Goal: Task Accomplishment & Management: Complete application form

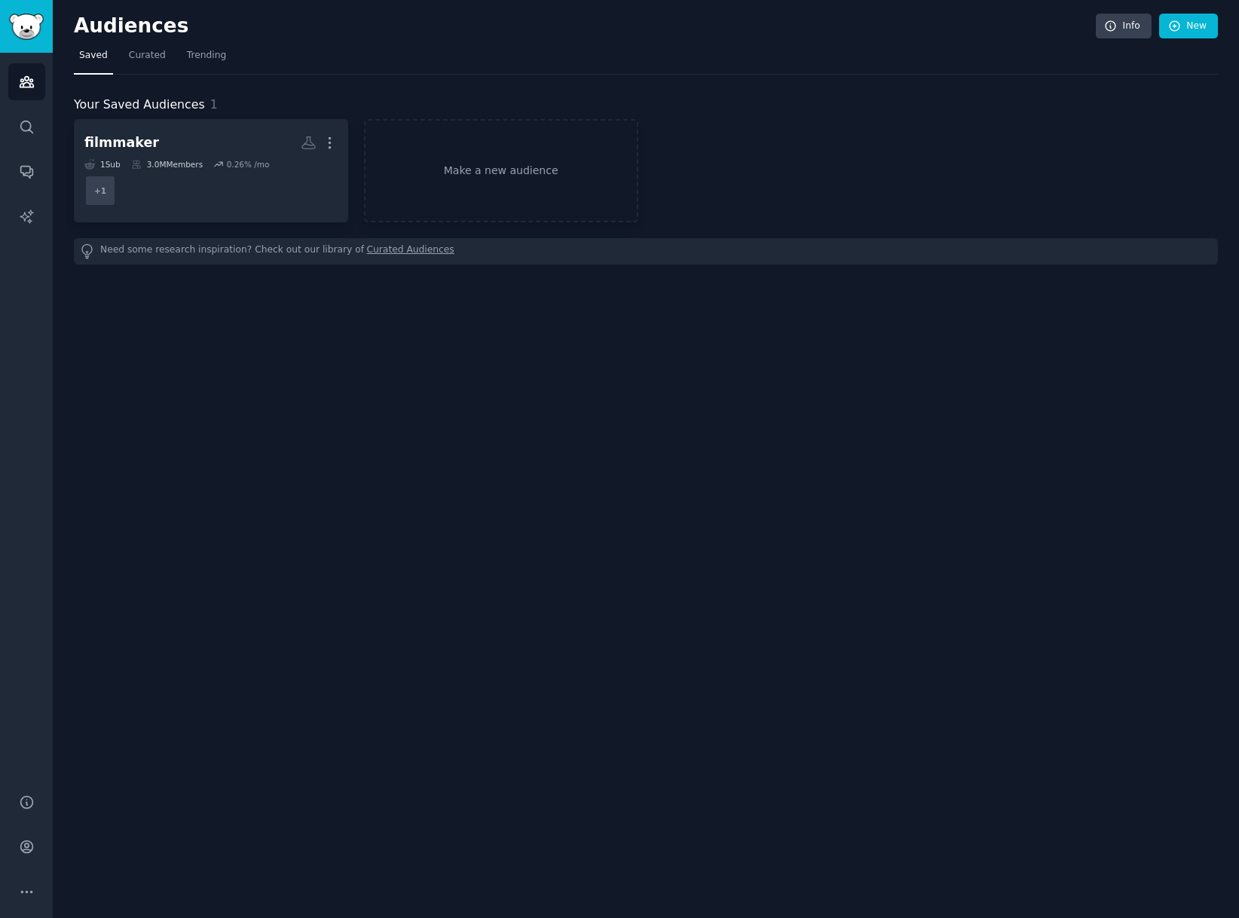
click at [15, 11] on link "Sidebar" at bounding box center [26, 26] width 53 height 53
click at [19, 17] on img "Sidebar" at bounding box center [26, 27] width 35 height 26
click at [19, 23] on img "Sidebar" at bounding box center [26, 27] width 35 height 26
click at [20, 80] on icon "Sidebar" at bounding box center [27, 82] width 16 height 16
drag, startPoint x: 157, startPoint y: 20, endPoint x: 145, endPoint y: 32, distance: 17.1
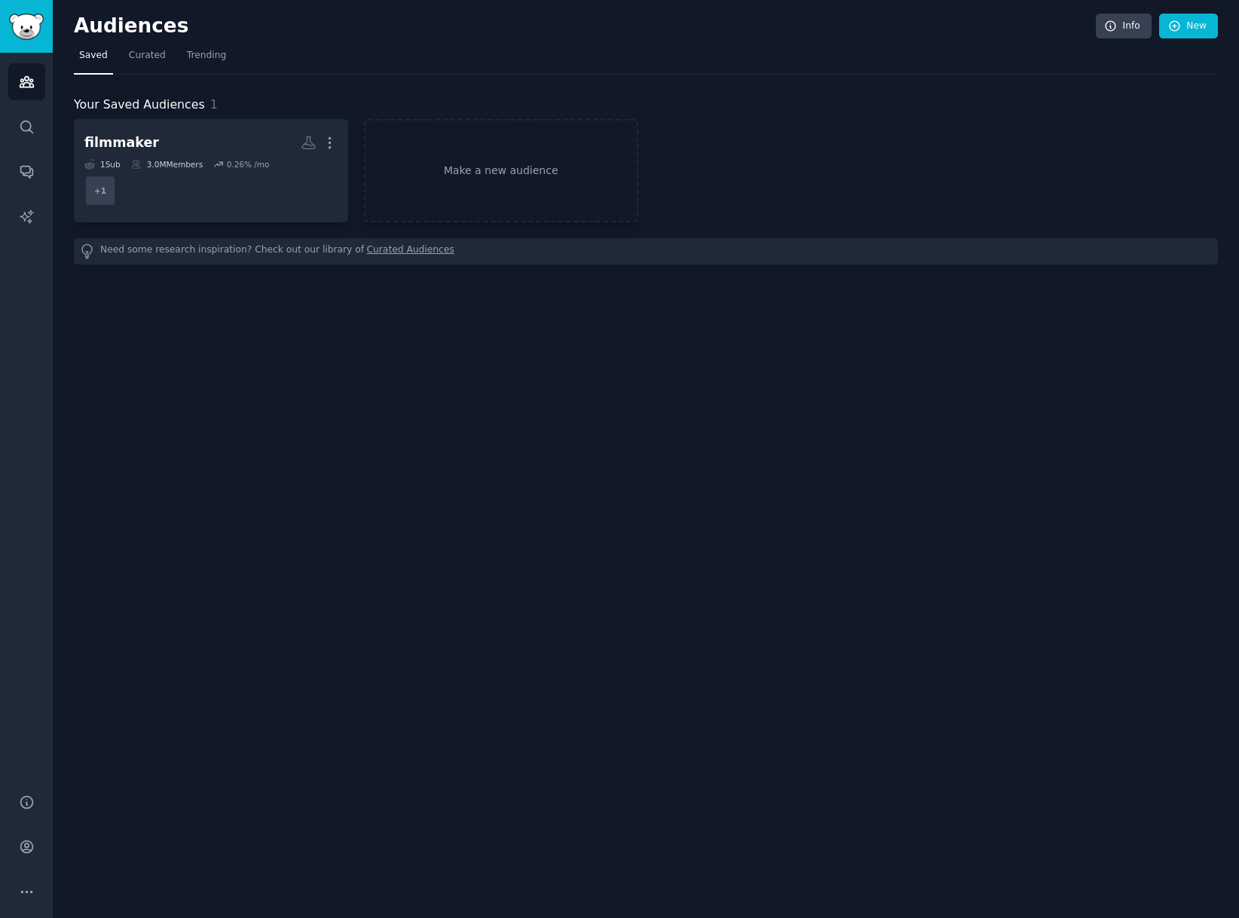
click at [154, 25] on h2 "Audiences" at bounding box center [585, 26] width 1022 height 24
click at [144, 32] on h2 "Audiences" at bounding box center [585, 26] width 1022 height 24
click at [20, 138] on link "Search" at bounding box center [26, 127] width 37 height 37
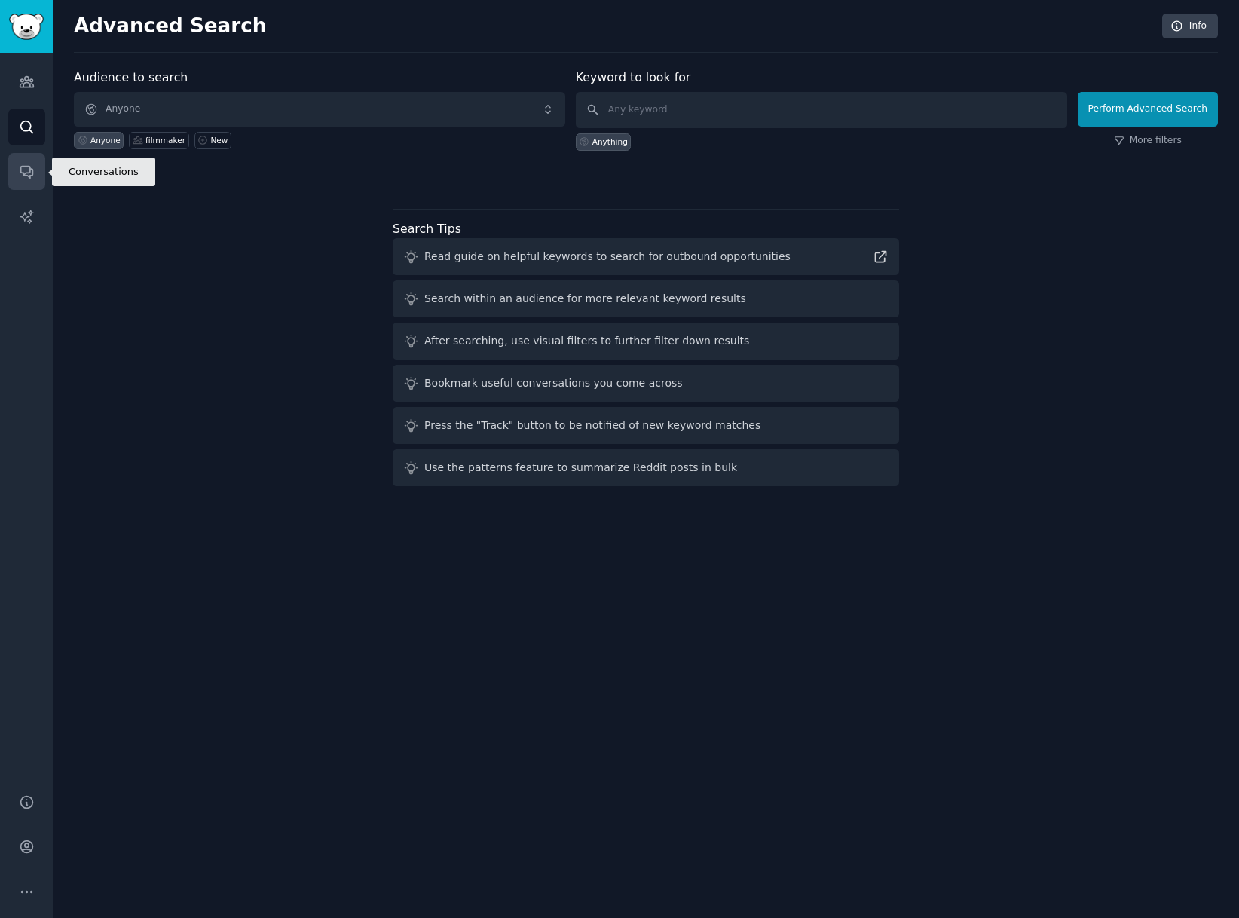
click at [31, 186] on link "Conversations" at bounding box center [26, 171] width 37 height 37
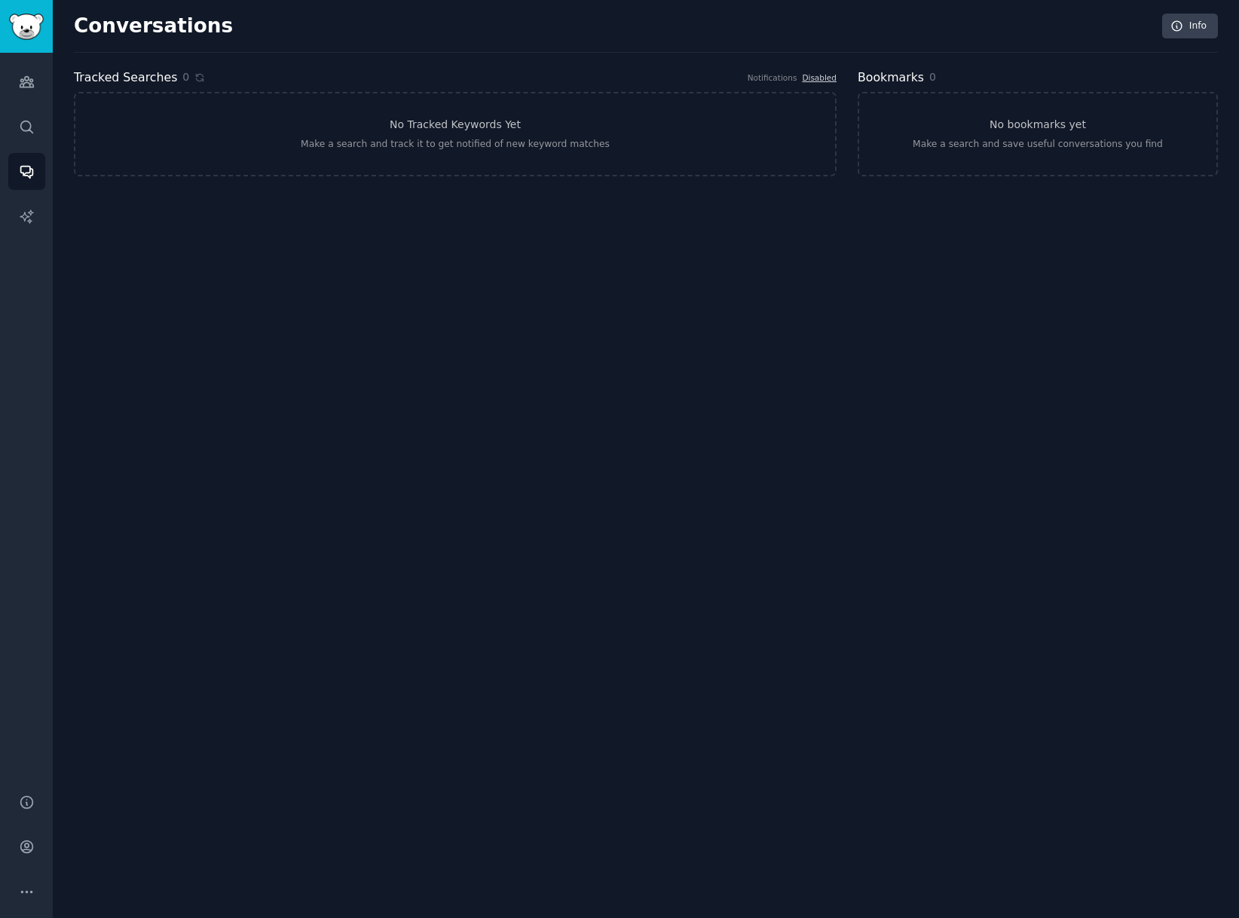
click at [22, 21] on img "Sidebar" at bounding box center [26, 27] width 35 height 26
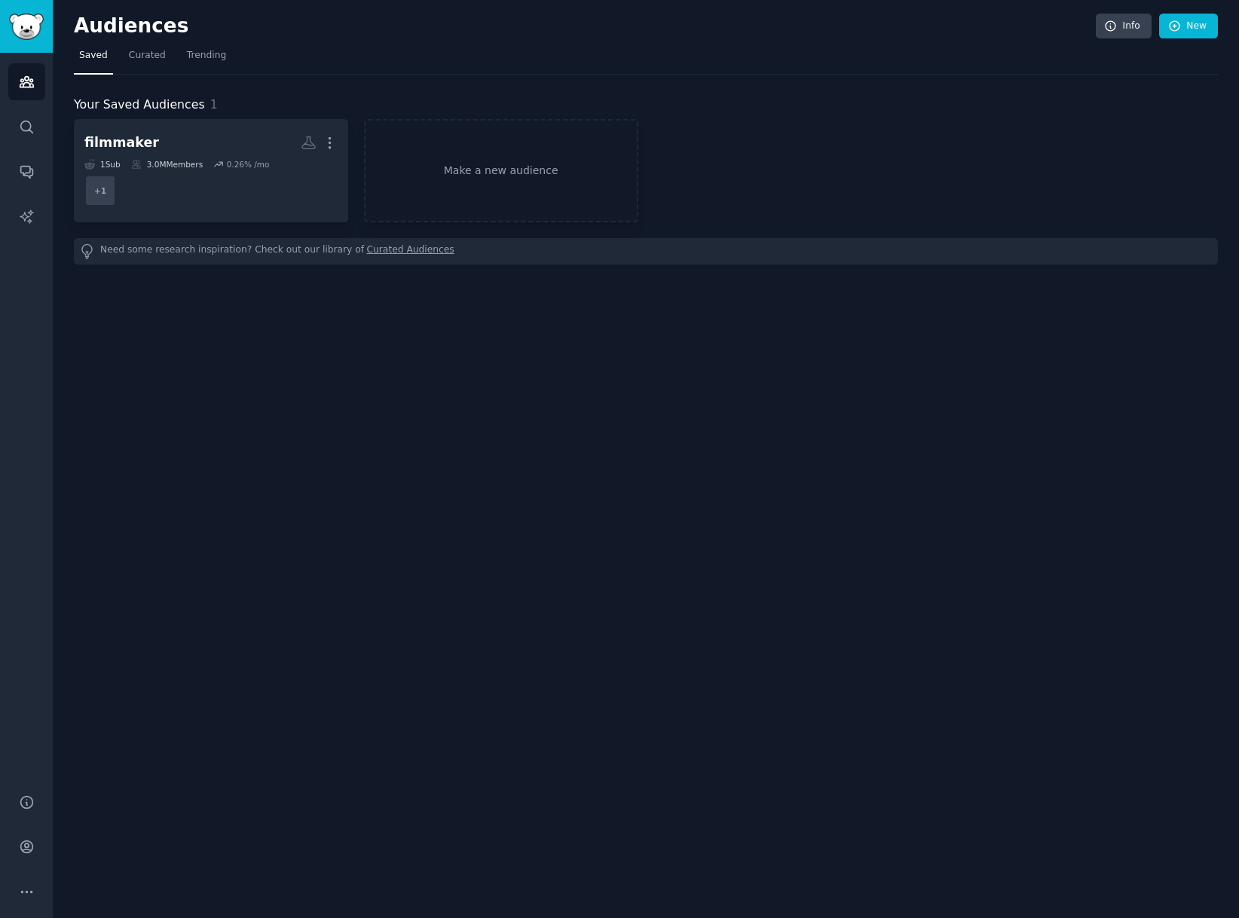
click at [22, 22] on img "Sidebar" at bounding box center [26, 27] width 35 height 26
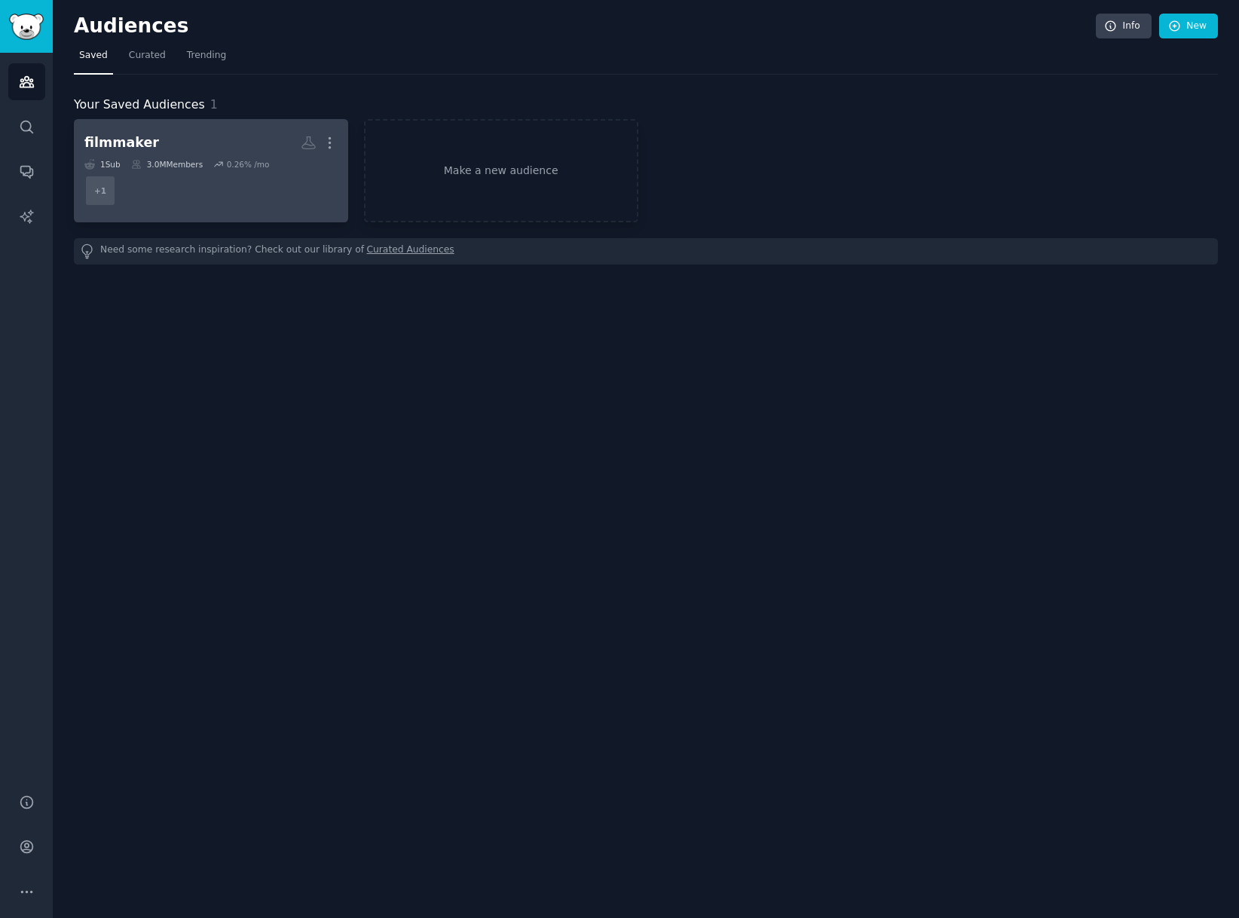
click at [148, 151] on h2 "filmmaker More" at bounding box center [210, 143] width 253 height 26
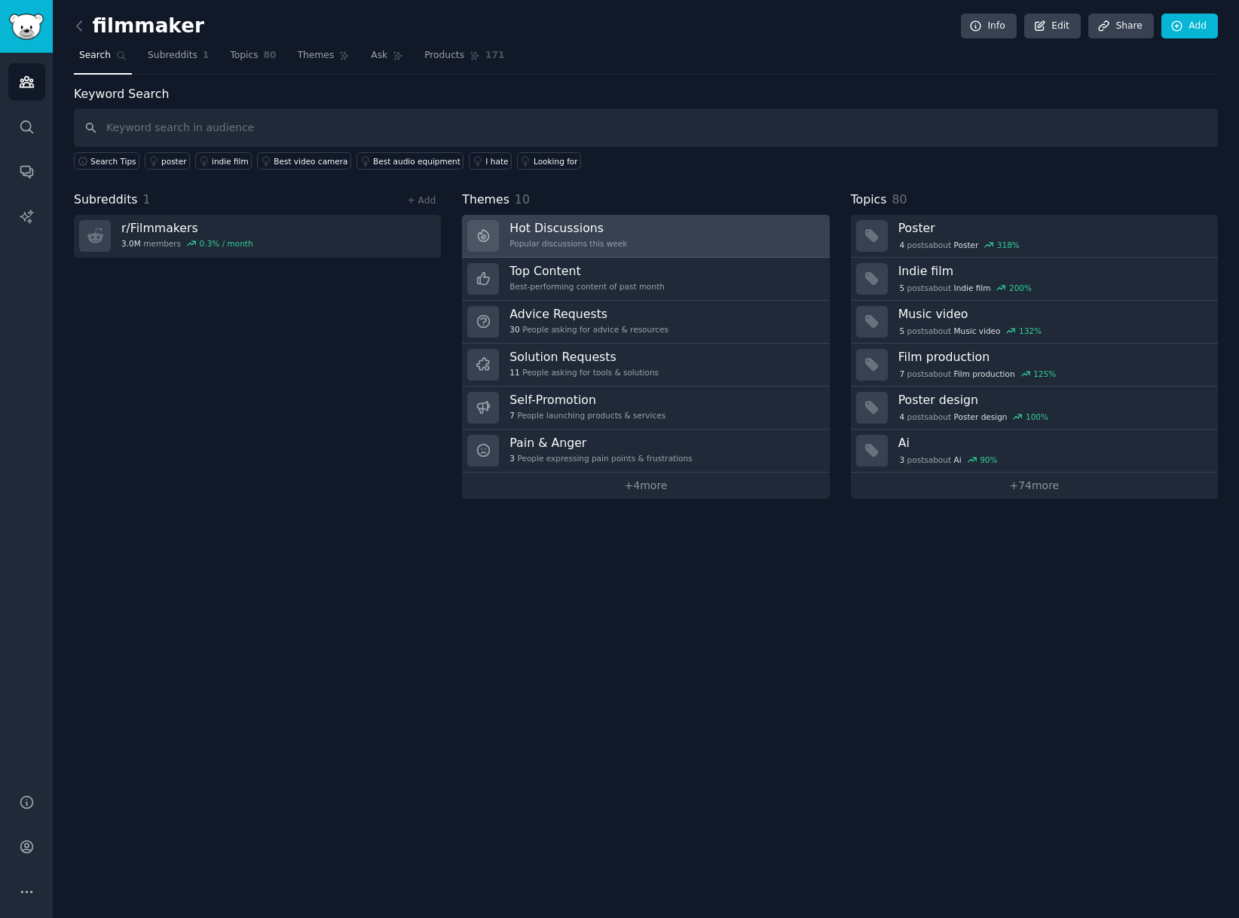
click at [536, 231] on h3 "Hot Discussions" at bounding box center [568, 228] width 118 height 16
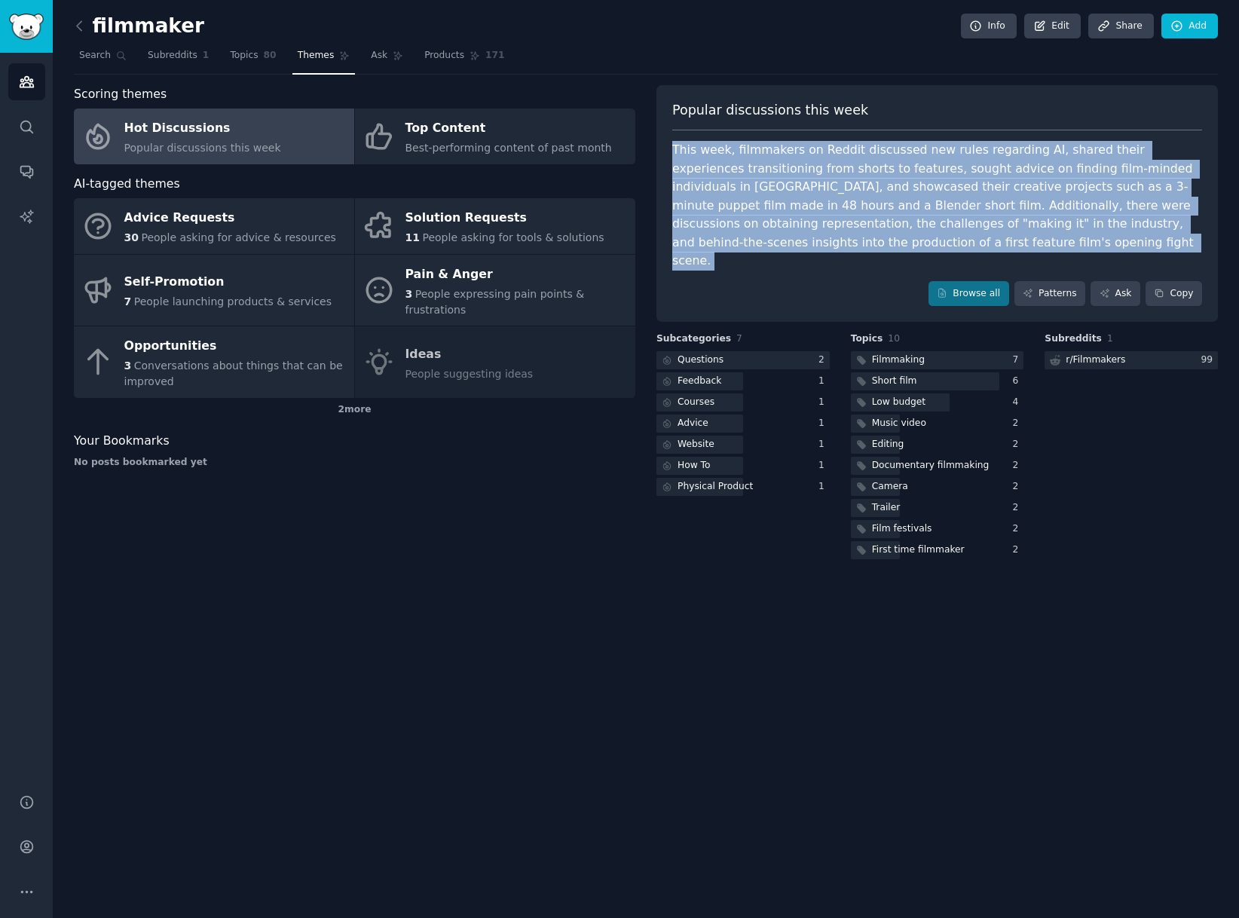
drag, startPoint x: 828, startPoint y: 249, endPoint x: 668, endPoint y: 133, distance: 198.1
click at [668, 133] on div "Popular discussions this week This week, filmmakers on Reddit discussed new rul…" at bounding box center [936, 203] width 561 height 237
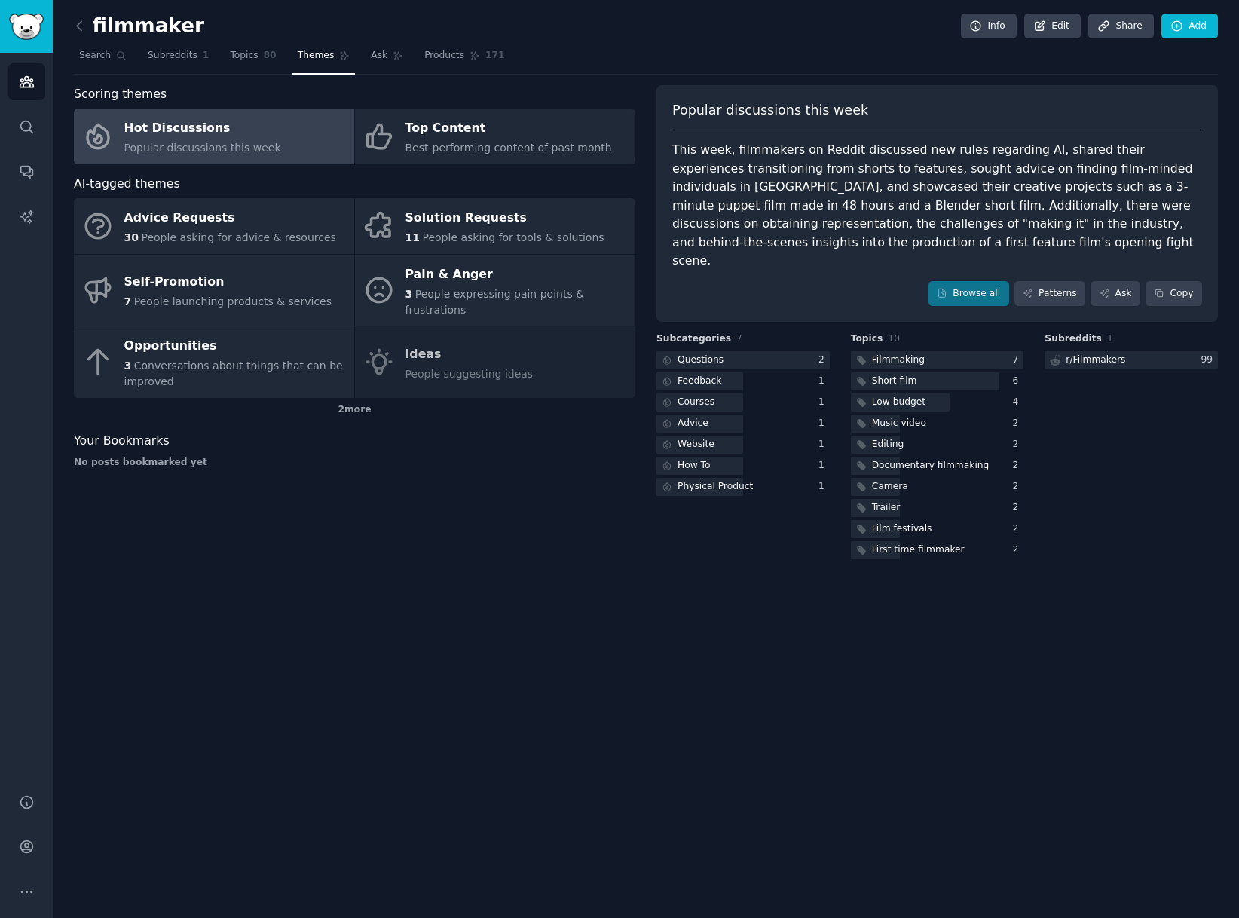
click at [482, 584] on div "filmmaker Info Edit Share Add Search Subreddits 1 Topics 80 Themes Ask Products…" at bounding box center [646, 459] width 1186 height 918
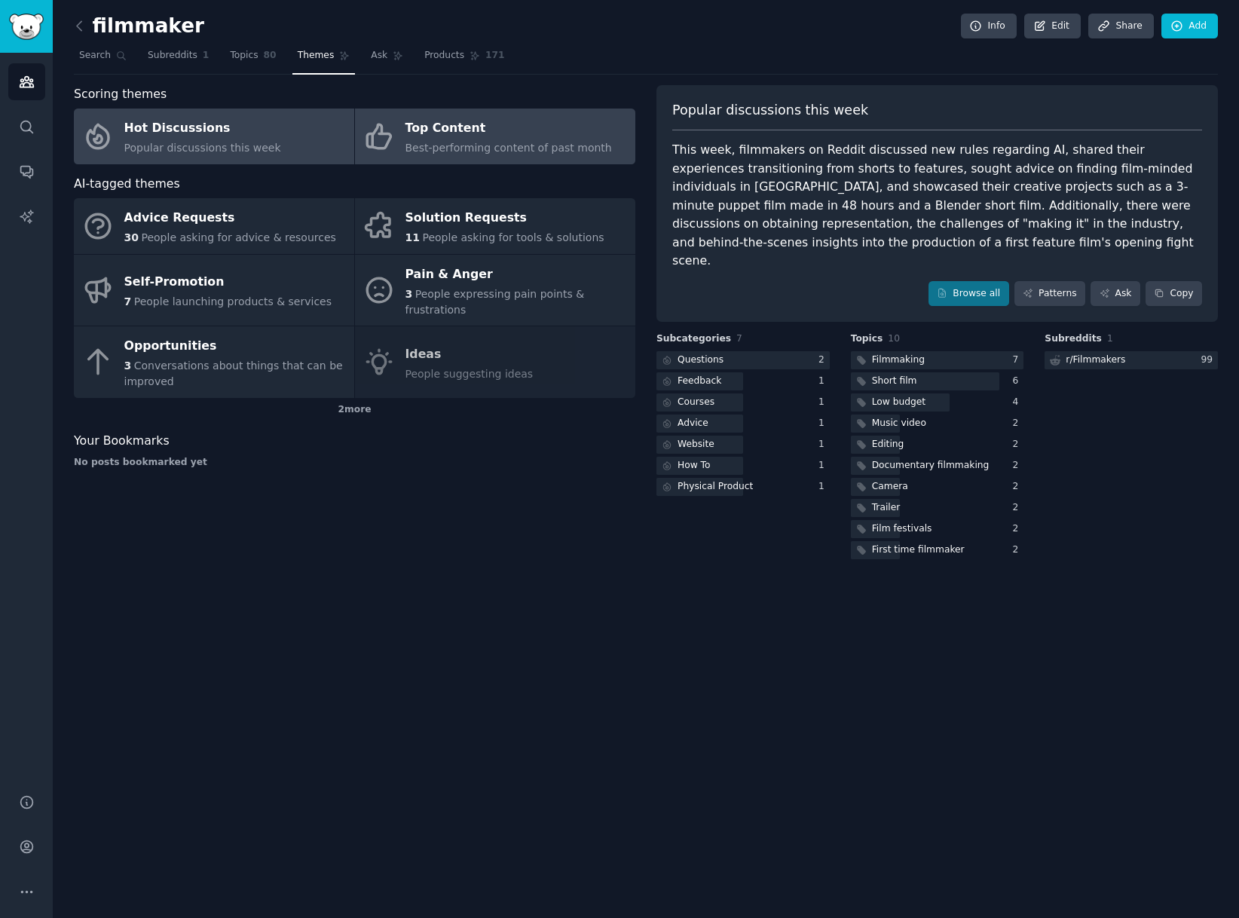
click at [402, 131] on link "Top Content Best-performing content of past month" at bounding box center [495, 137] width 280 height 56
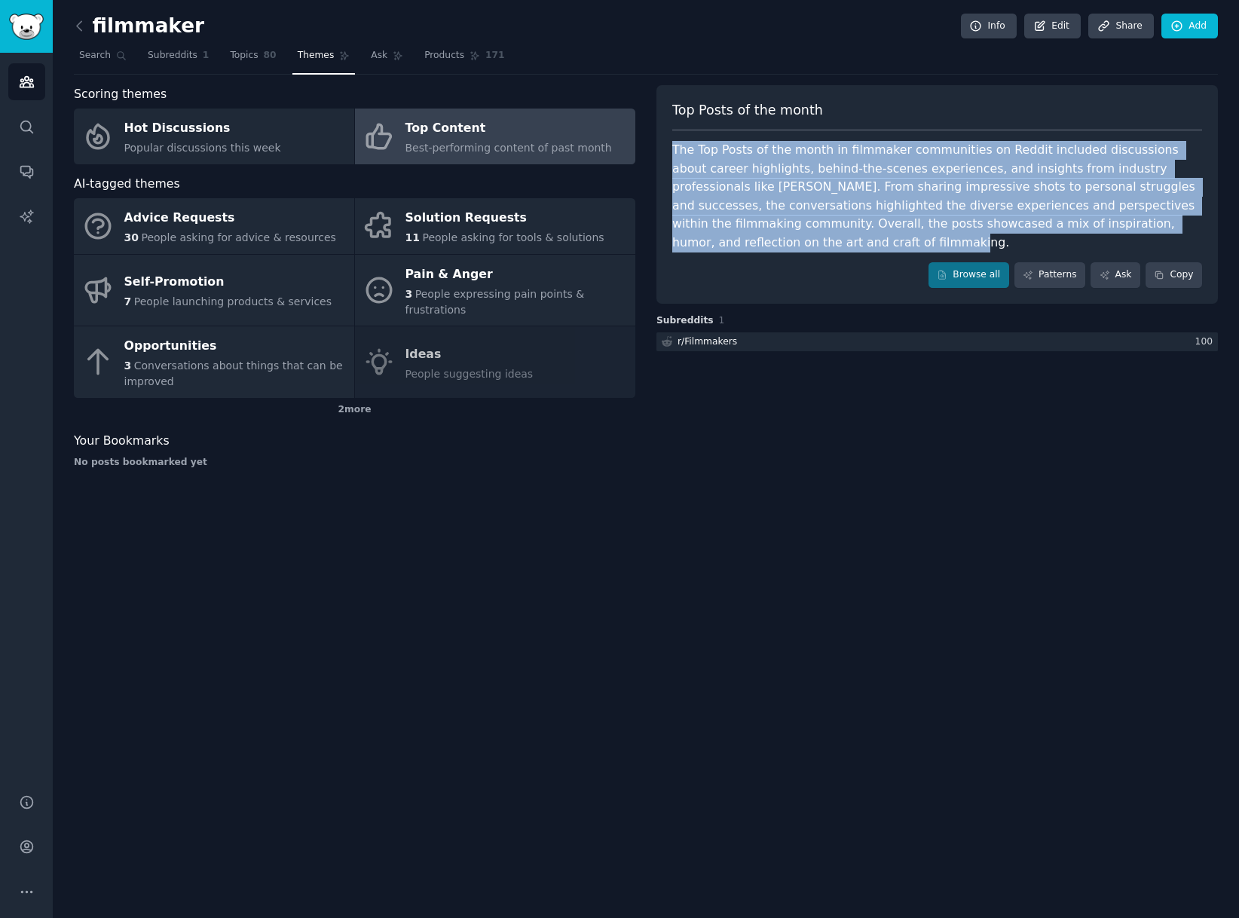
drag, startPoint x: 799, startPoint y: 243, endPoint x: 720, endPoint y: 159, distance: 115.7
click at [652, 145] on div "Scoring themes Hot Discussions Popular discussions this week Top Content Best-p…" at bounding box center [646, 282] width 1144 height 395
copy div "The Top Posts of the month in filmmaker communities on Reddit included discussi…"
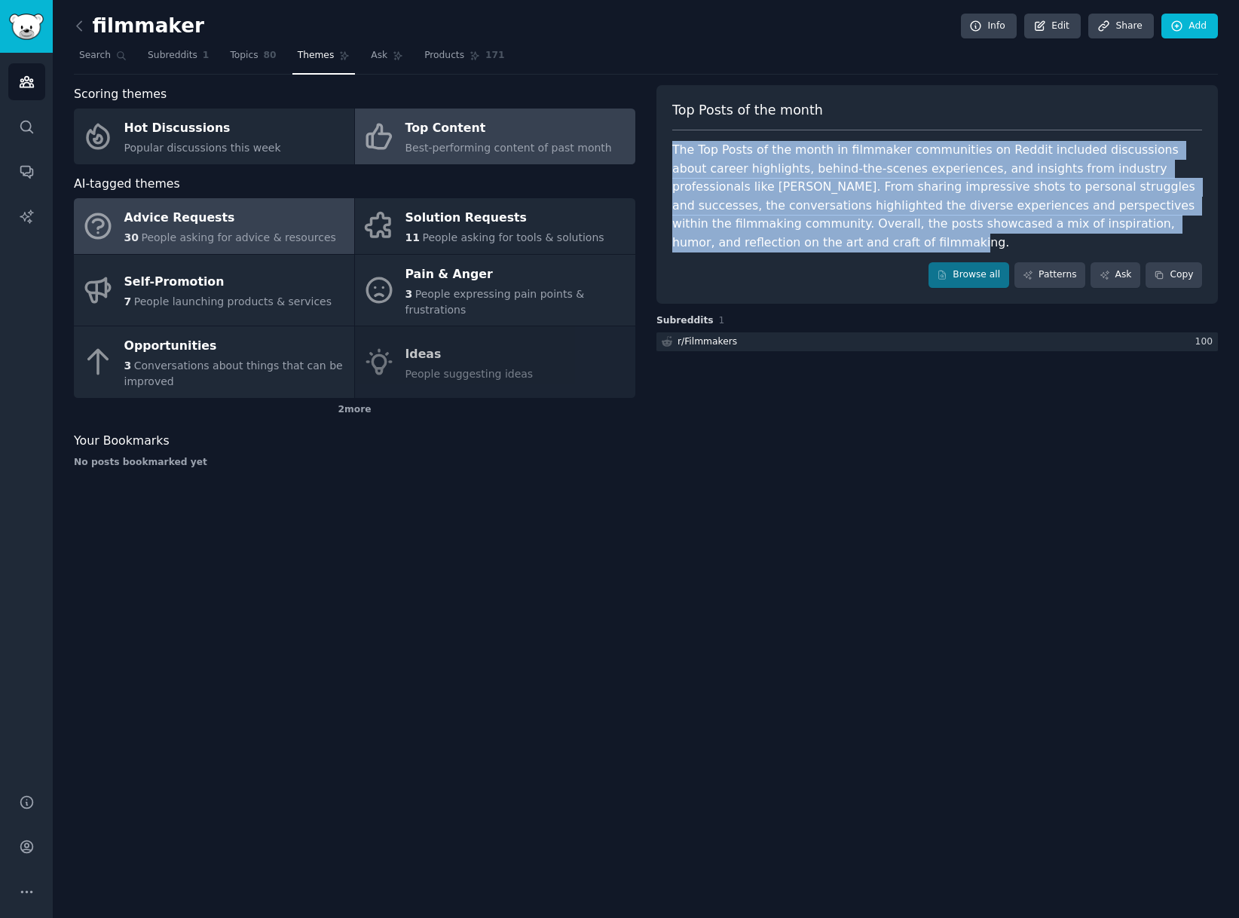
click at [268, 237] on span "People asking for advice & resources" at bounding box center [238, 237] width 194 height 12
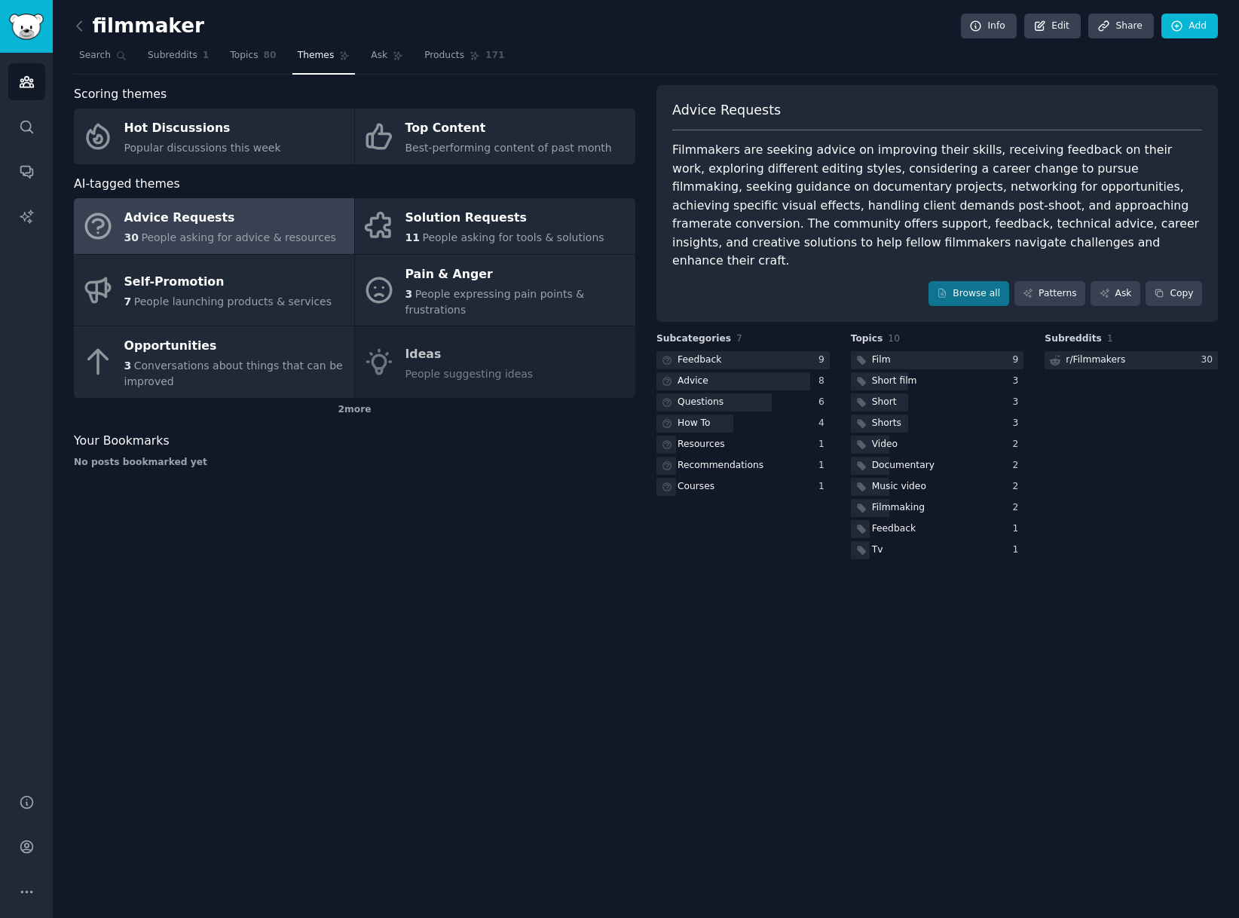
click at [994, 243] on div "Filmmakers are seeking advice on improving their skills, receiving feedback on …" at bounding box center [937, 206] width 530 height 130
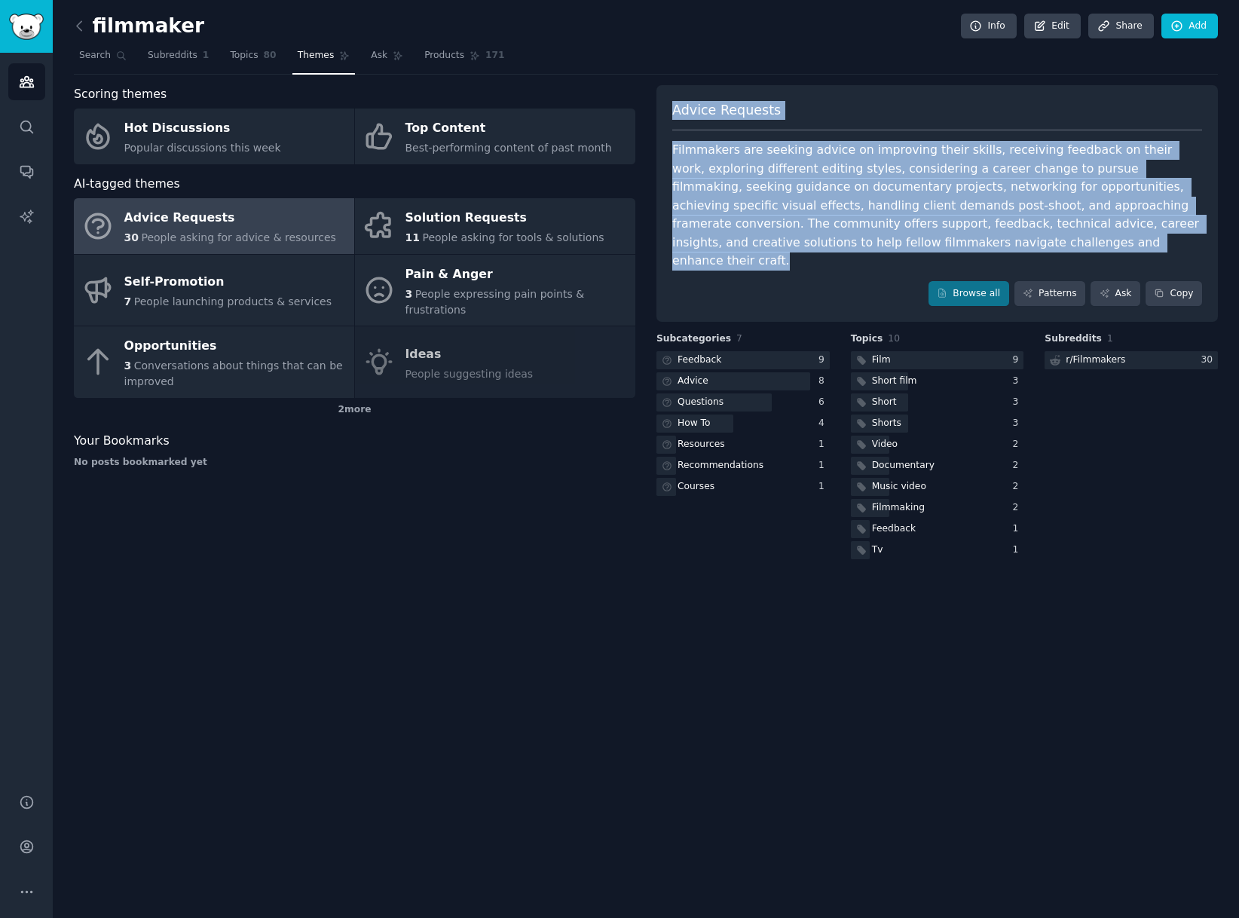
drag, startPoint x: 909, startPoint y: 222, endPoint x: 650, endPoint y: 115, distance: 279.8
click at [651, 115] on div "Scoring themes Hot Discussions Popular discussions this week Top Content Best-p…" at bounding box center [646, 323] width 1144 height 477
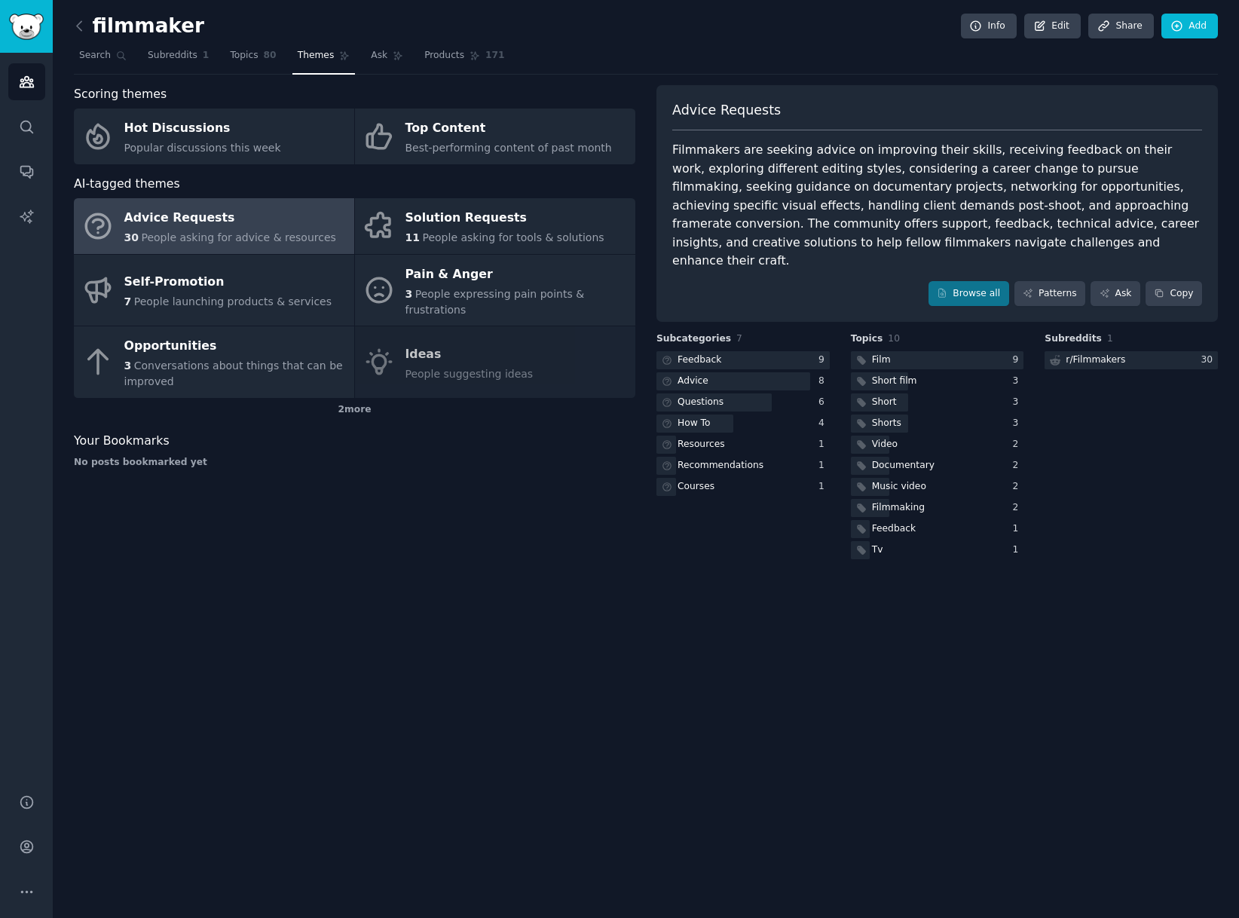
click at [684, 155] on div "Filmmakers are seeking advice on improving their skills, receiving feedback on …" at bounding box center [937, 206] width 530 height 130
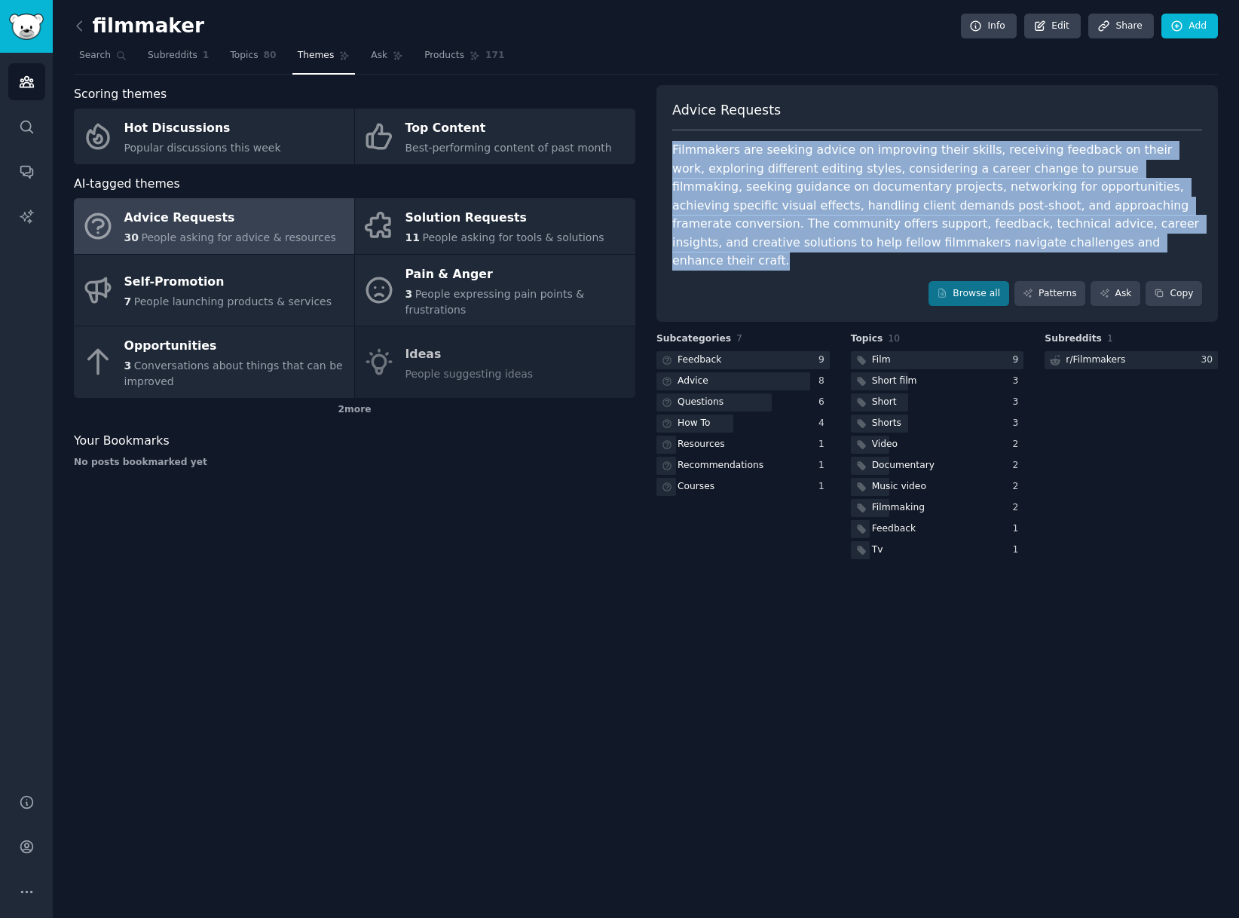
drag, startPoint x: 736, startPoint y: 173, endPoint x: 956, endPoint y: 221, distance: 225.1
click at [986, 241] on div "Filmmakers are seeking advice on improving their skills, receiving feedback on …" at bounding box center [937, 206] width 530 height 130
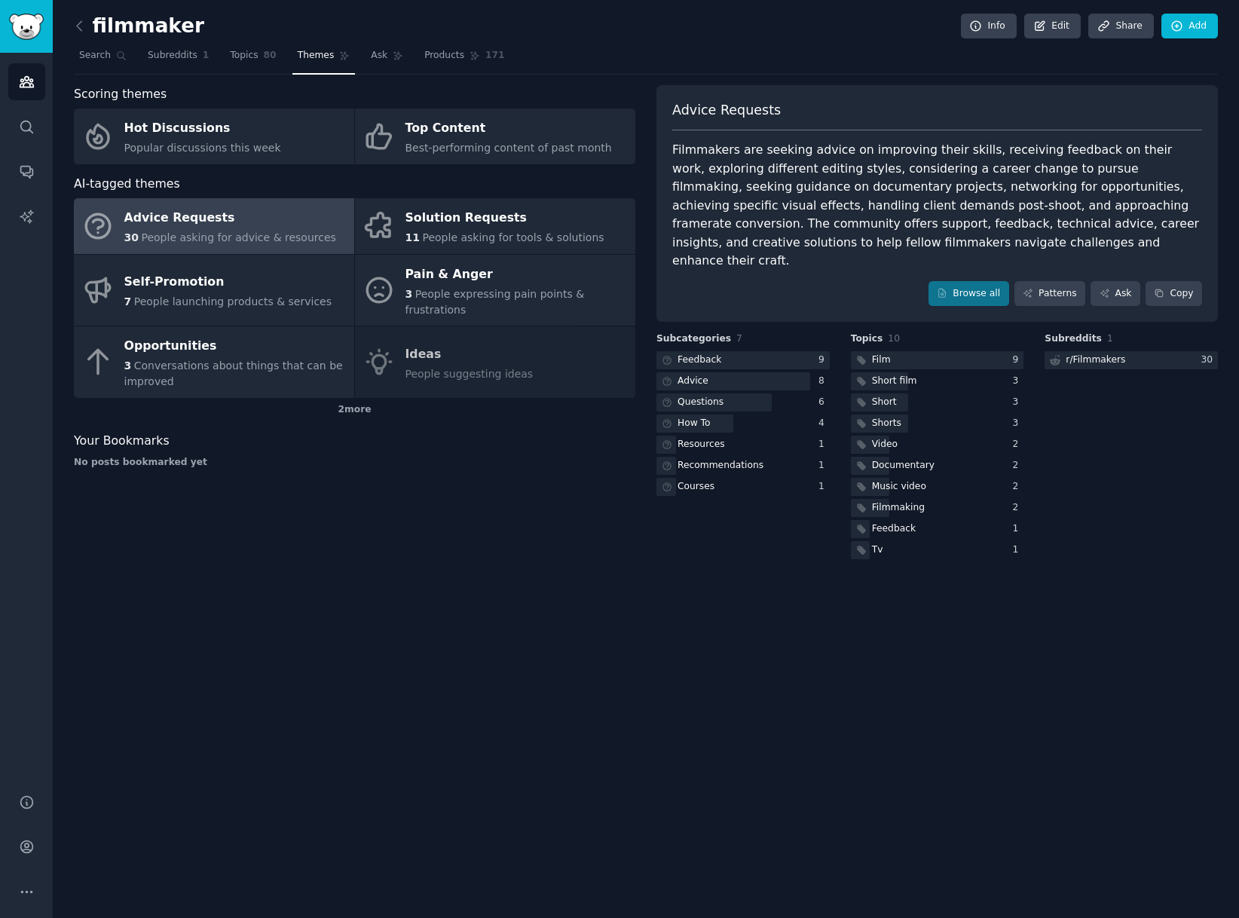
click at [739, 256] on div "Advice Requests Filmmakers are seeking advice on improving their skills, receiv…" at bounding box center [936, 203] width 561 height 237
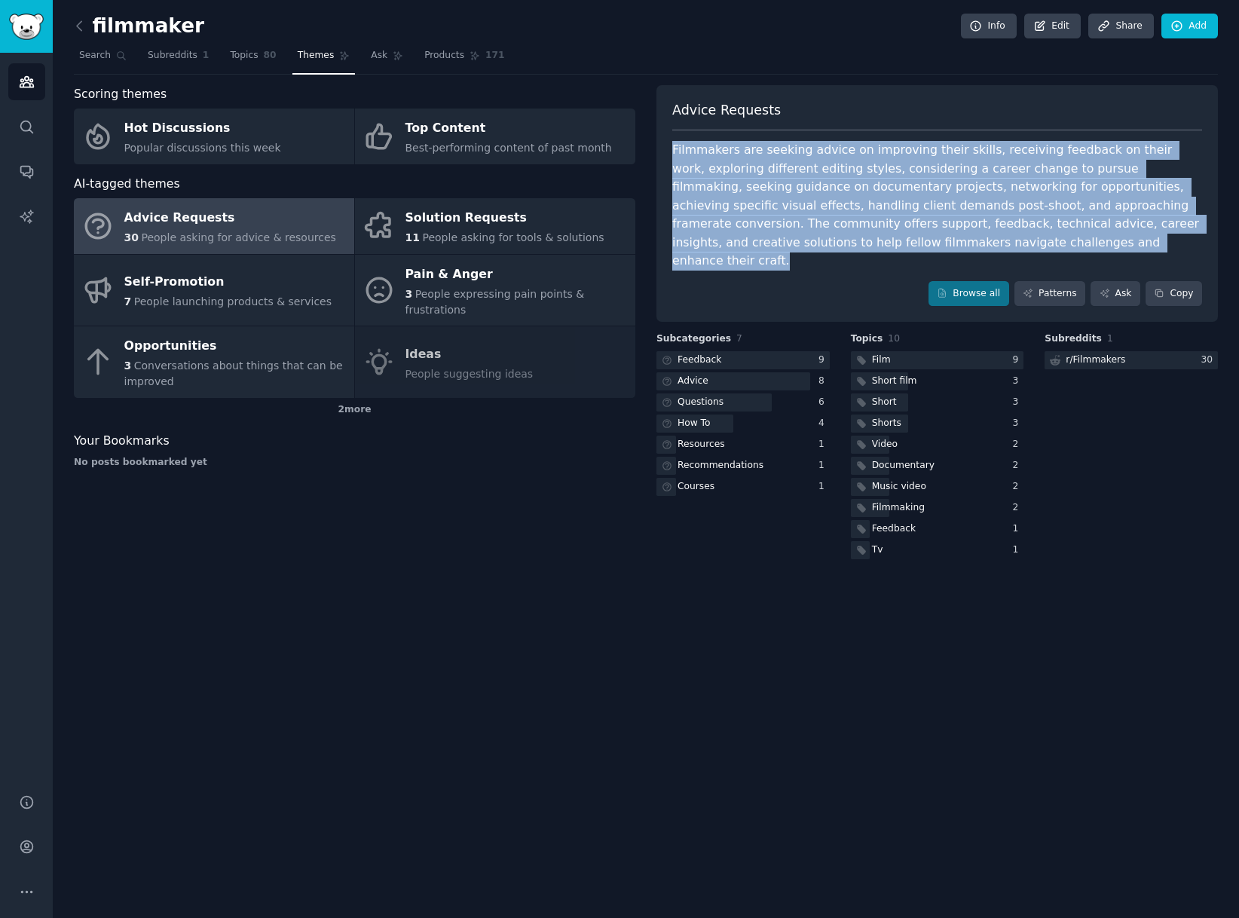
drag, startPoint x: 949, startPoint y: 237, endPoint x: 674, endPoint y: 149, distance: 288.9
click at [673, 149] on div "Filmmakers are seeking advice on improving their skills, receiving feedback on …" at bounding box center [937, 206] width 530 height 130
copy div "Filmmakers are seeking advice on improving their skills, receiving feedback on …"
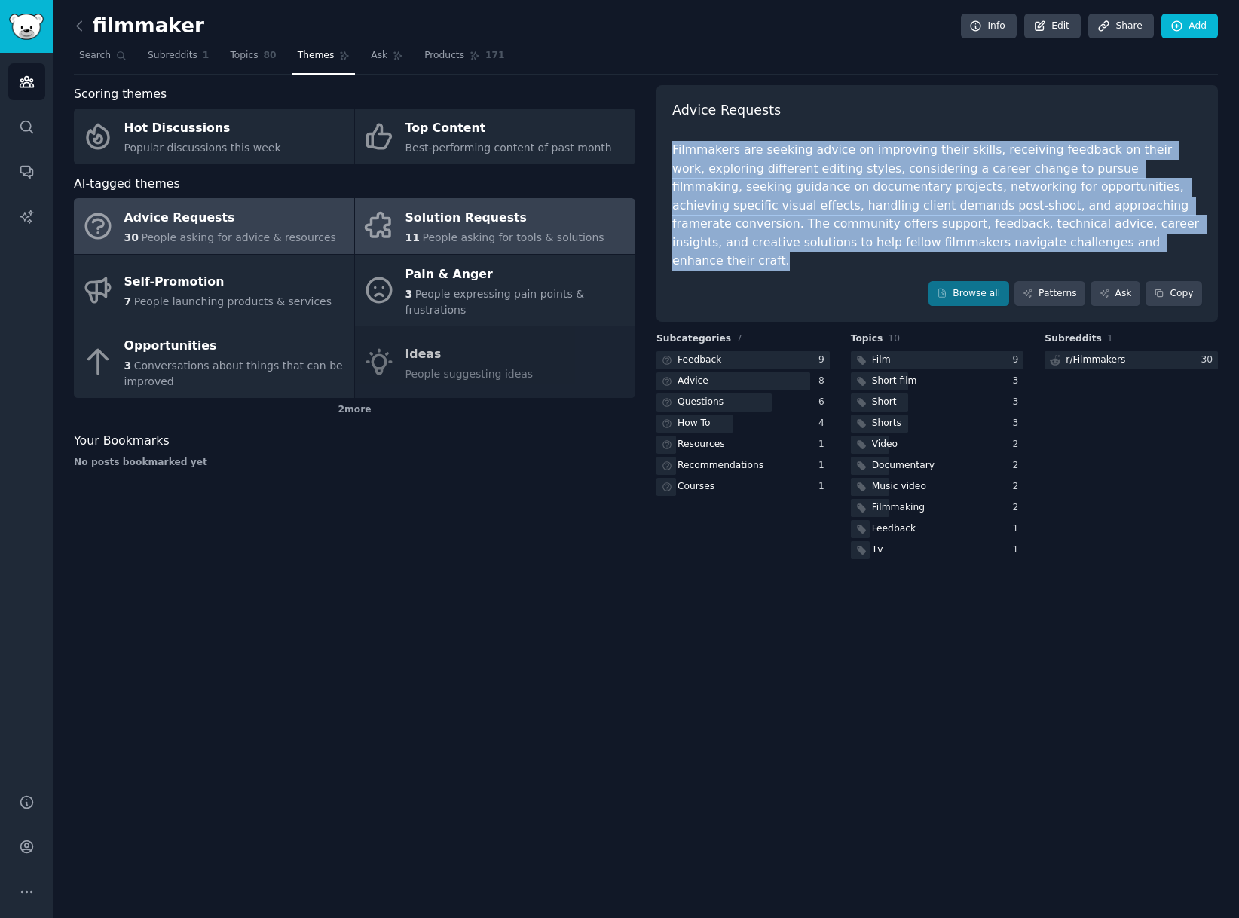
click at [442, 238] on span "People asking for tools & solutions" at bounding box center [513, 237] width 182 height 12
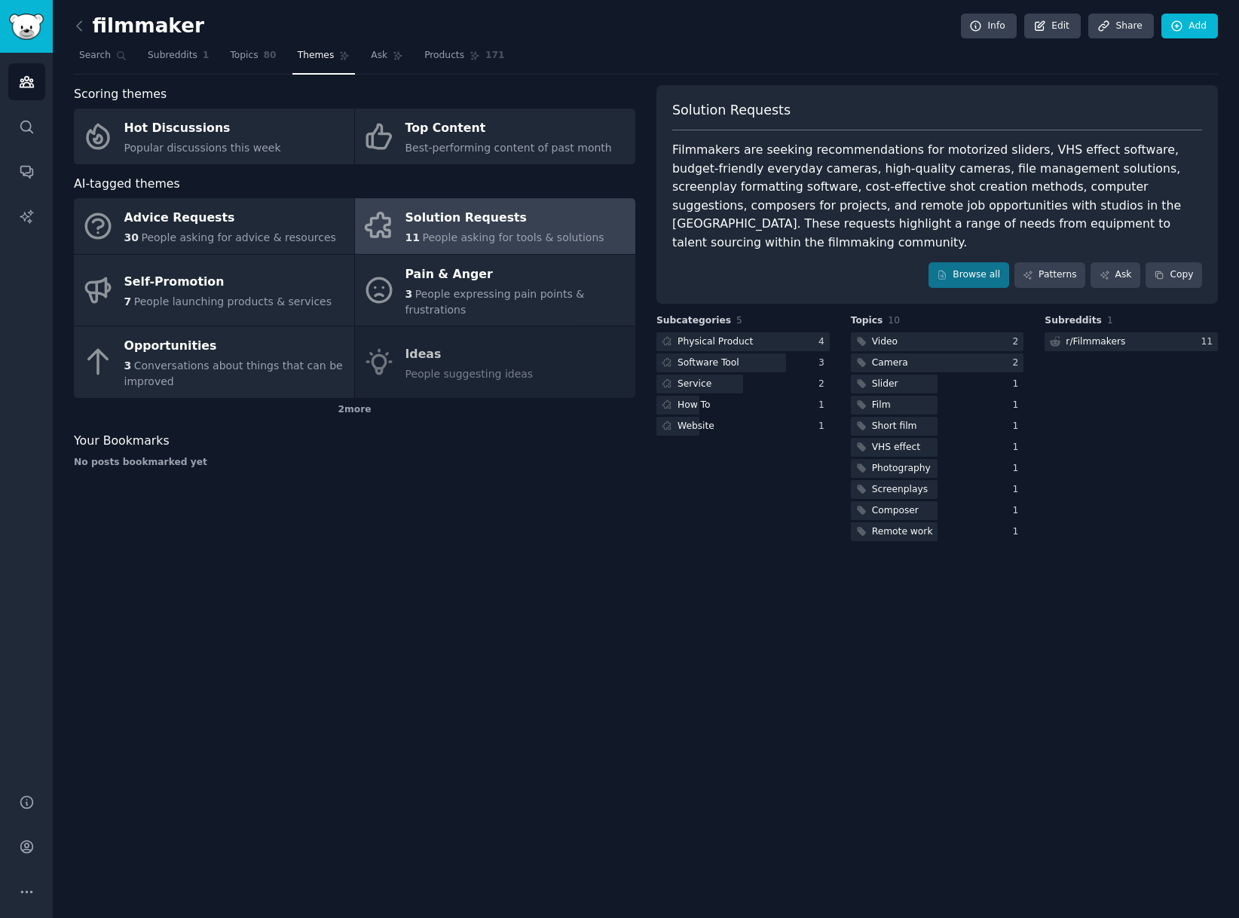
click at [1158, 226] on div "Filmmakers are seeking recommendations for motorized sliders, VHS effect softwa…" at bounding box center [937, 196] width 530 height 111
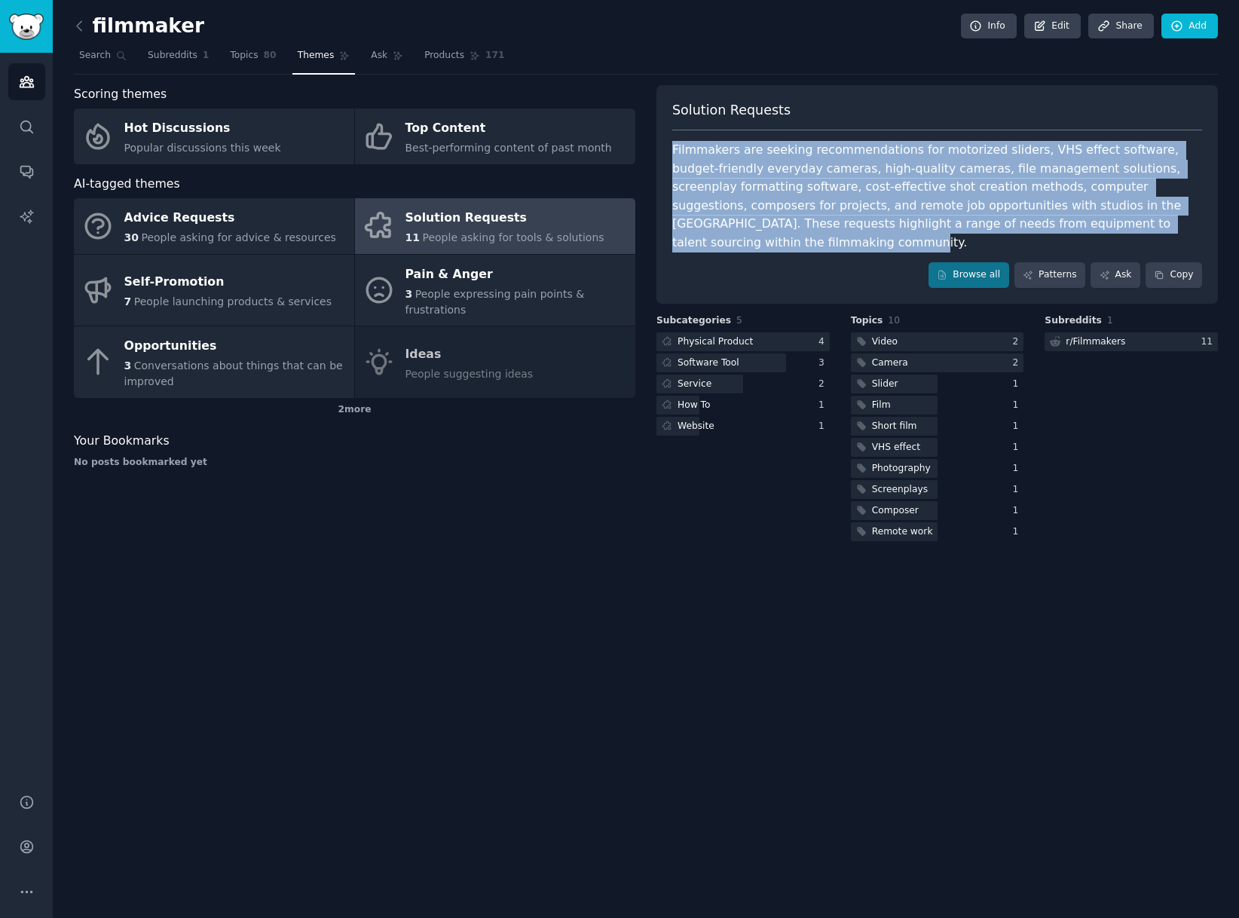
drag, startPoint x: 1155, startPoint y: 226, endPoint x: 696, endPoint y: 133, distance: 469.0
click at [695, 133] on div "Solution Requests Filmmakers are seeking recommendations for motorized sliders,…" at bounding box center [936, 194] width 561 height 219
copy div "Filmmakers are seeking recommendations for motorized sliders, VHS effect softwa…"
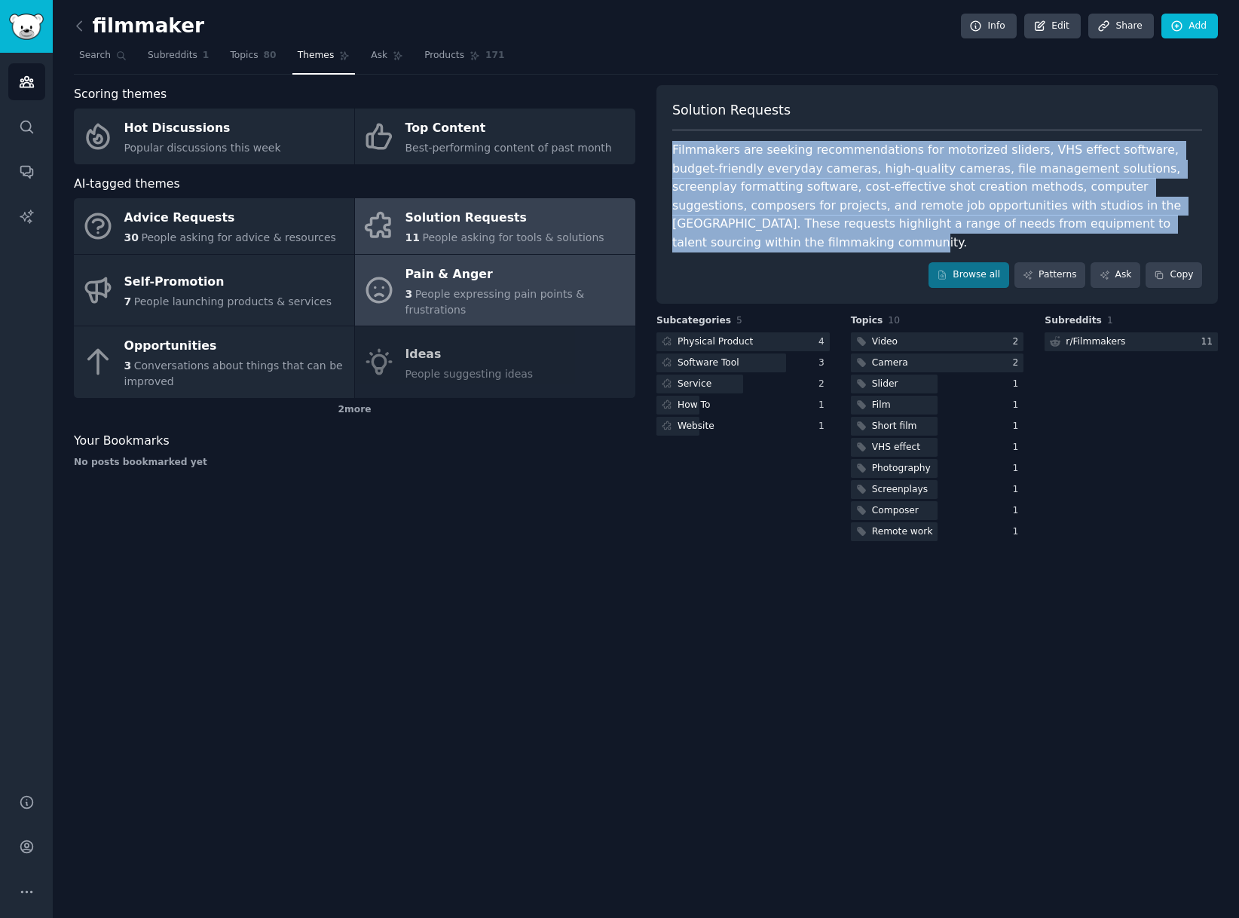
click at [487, 301] on div "3 People expressing pain points & frustrations" at bounding box center [516, 302] width 222 height 32
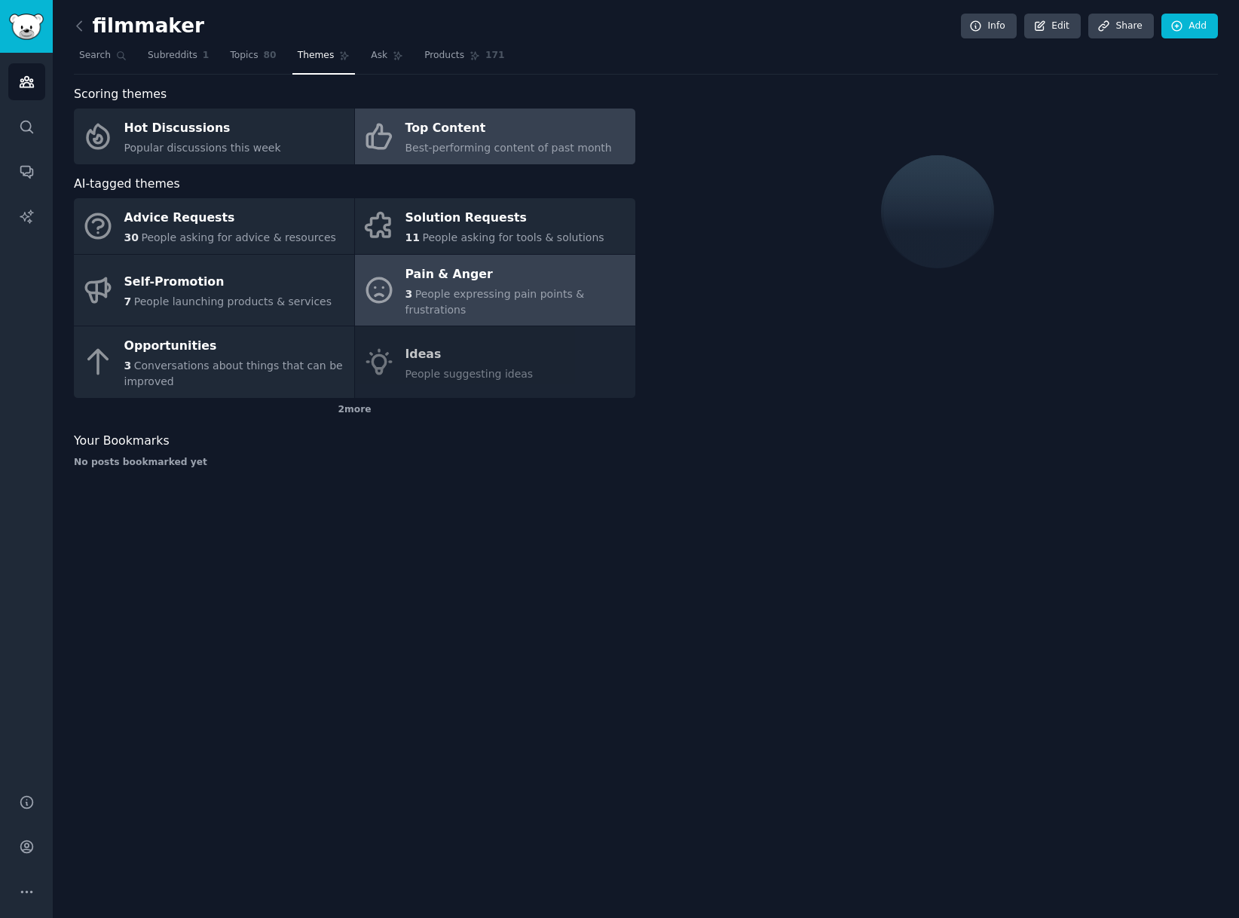
click at [491, 134] on div "Top Content" at bounding box center [508, 129] width 206 height 24
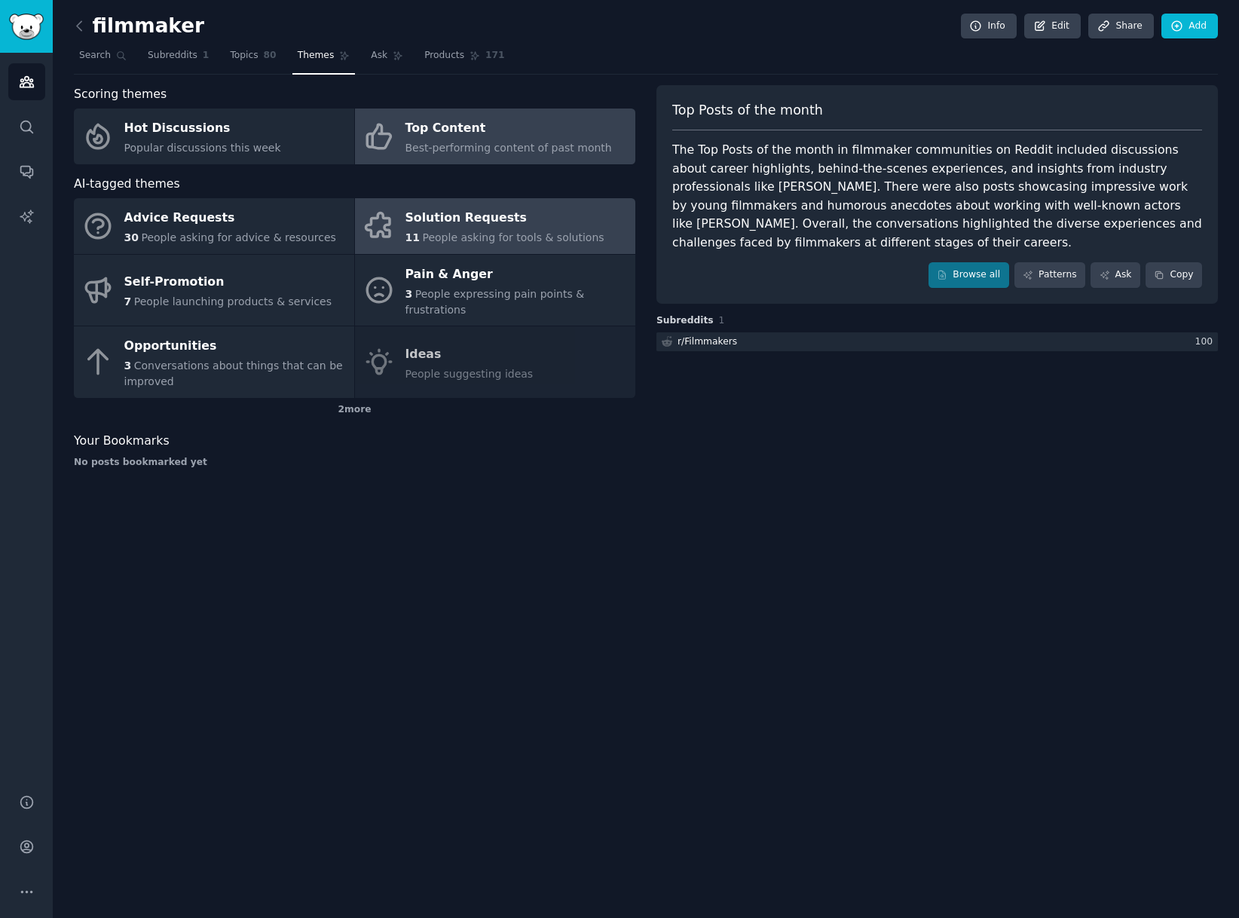
click at [522, 222] on div "Solution Requests" at bounding box center [504, 218] width 199 height 24
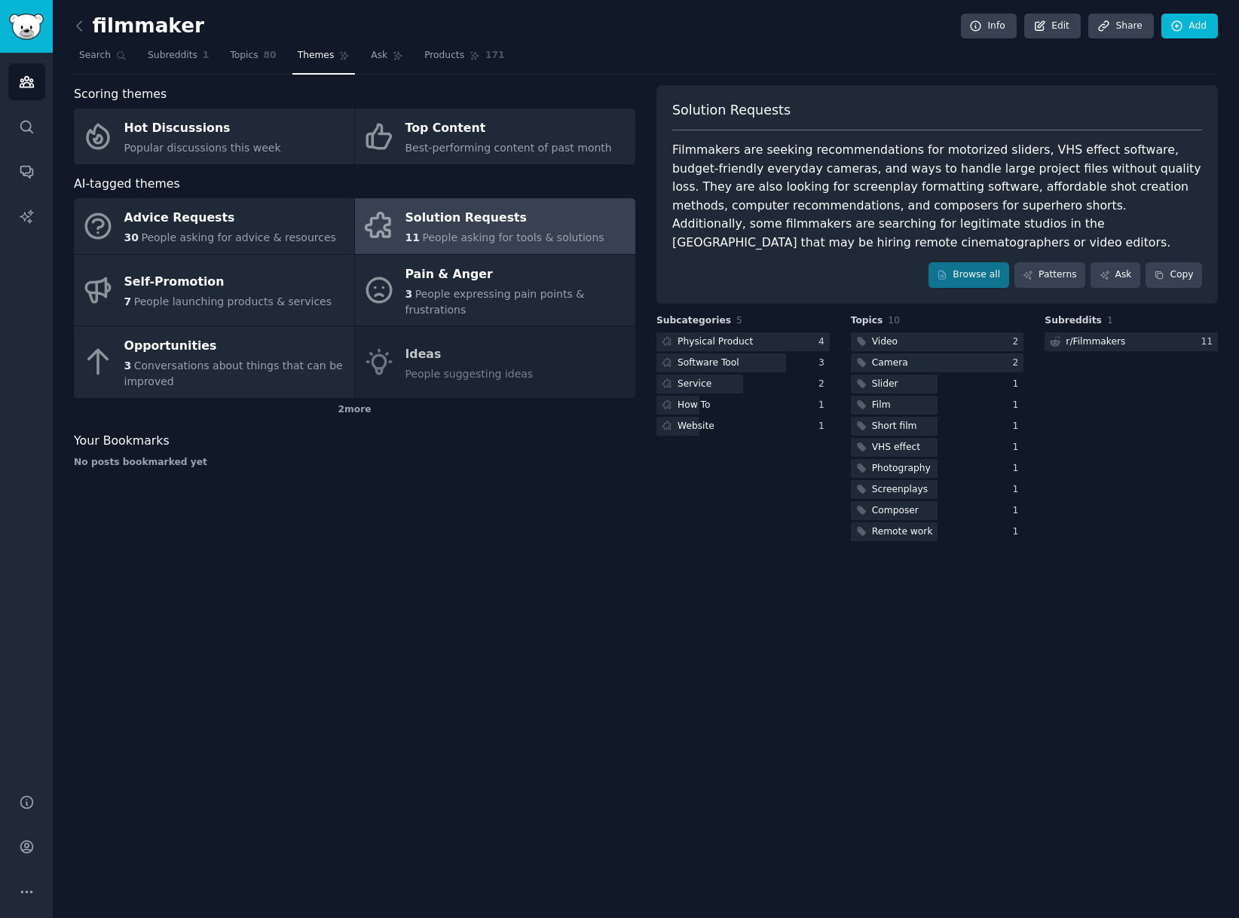
click at [738, 246] on div "Filmmakers are seeking recommendations for motorized sliders, VHS effect softwa…" at bounding box center [937, 196] width 530 height 111
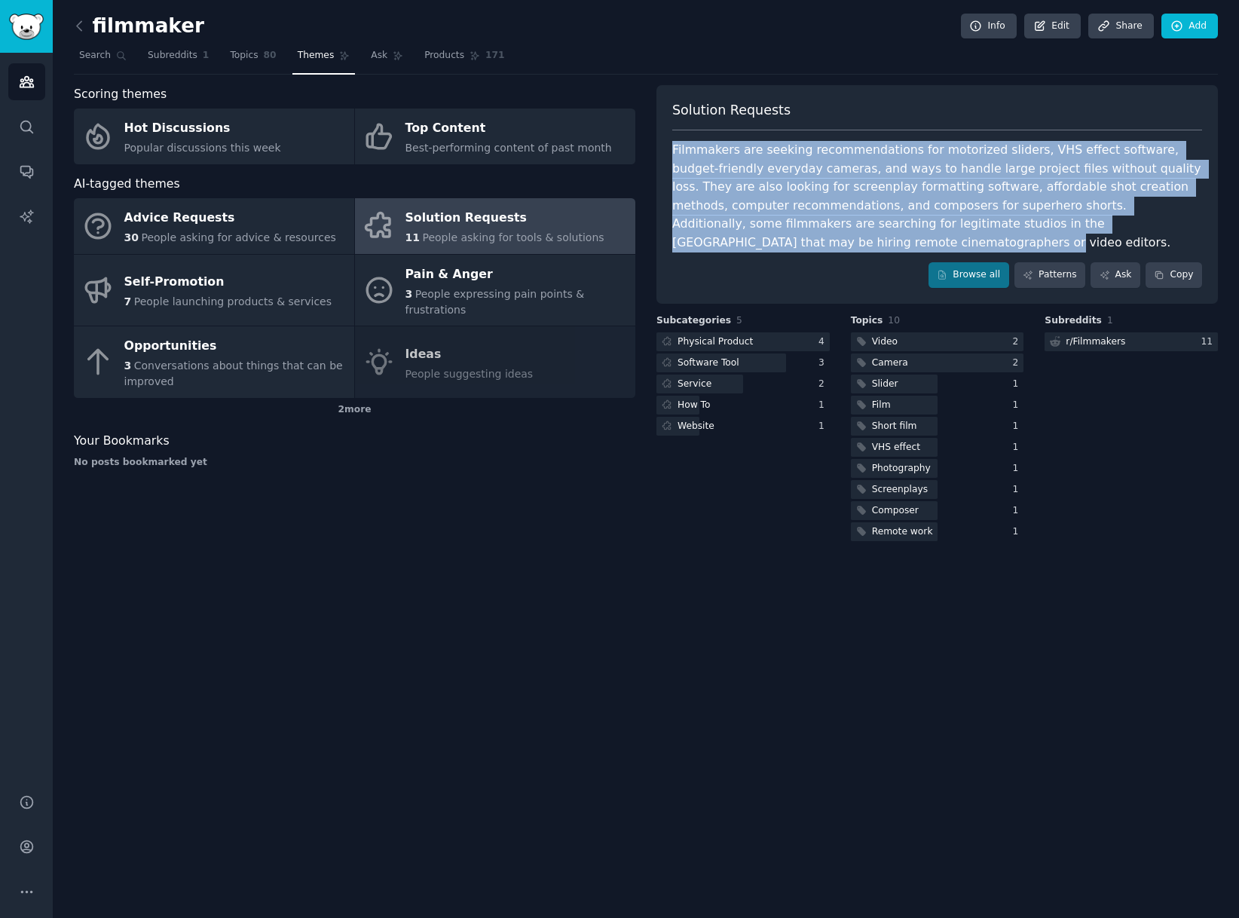
drag, startPoint x: 726, startPoint y: 237, endPoint x: 654, endPoint y: 121, distance: 136.8
click at [654, 121] on div "Scoring themes Hot Discussions Popular discussions this week Top Content Best-p…" at bounding box center [646, 314] width 1144 height 459
copy div "Filmmakers are seeking recommendations for motorized sliders, VHS effect softwa…"
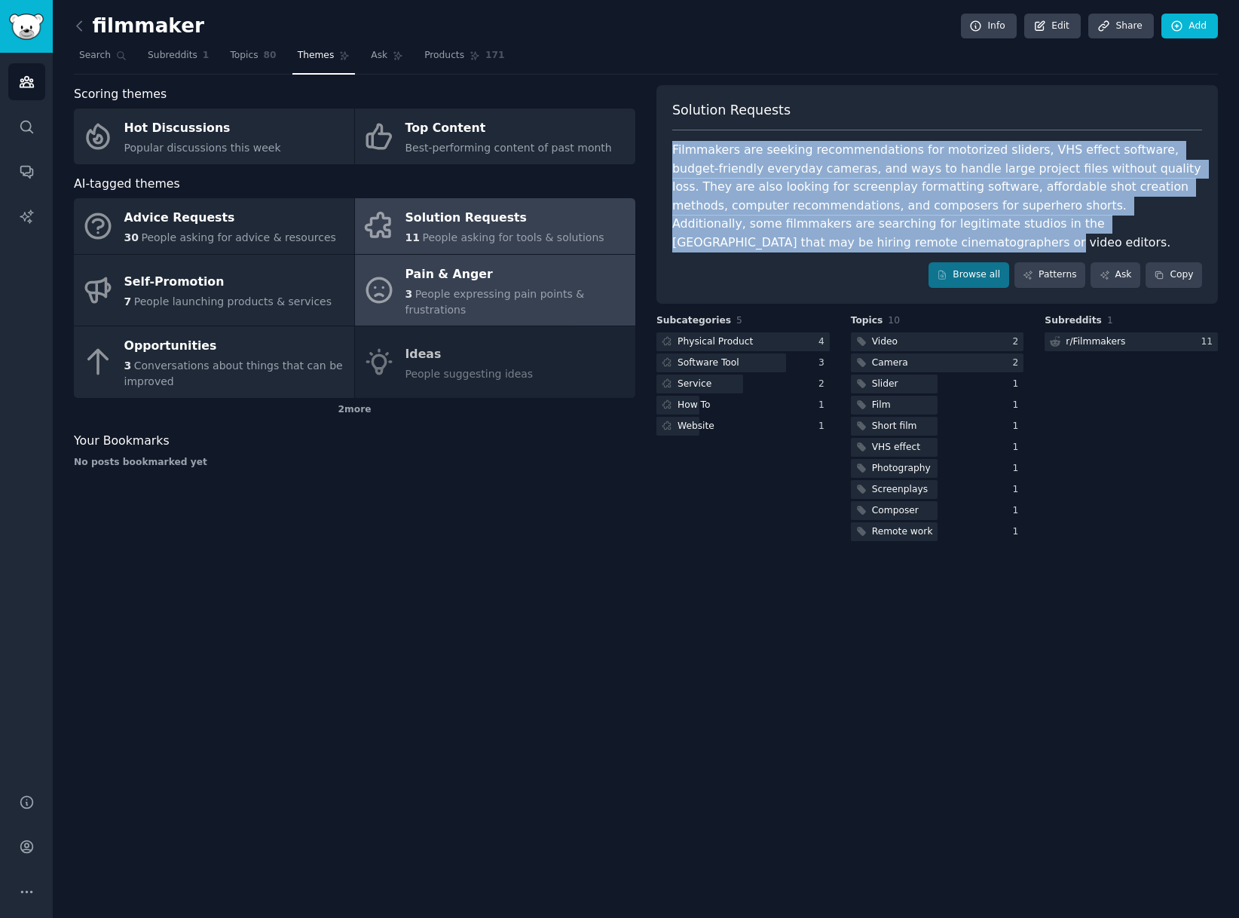
click at [527, 265] on div "Pain & Anger" at bounding box center [516, 274] width 222 height 24
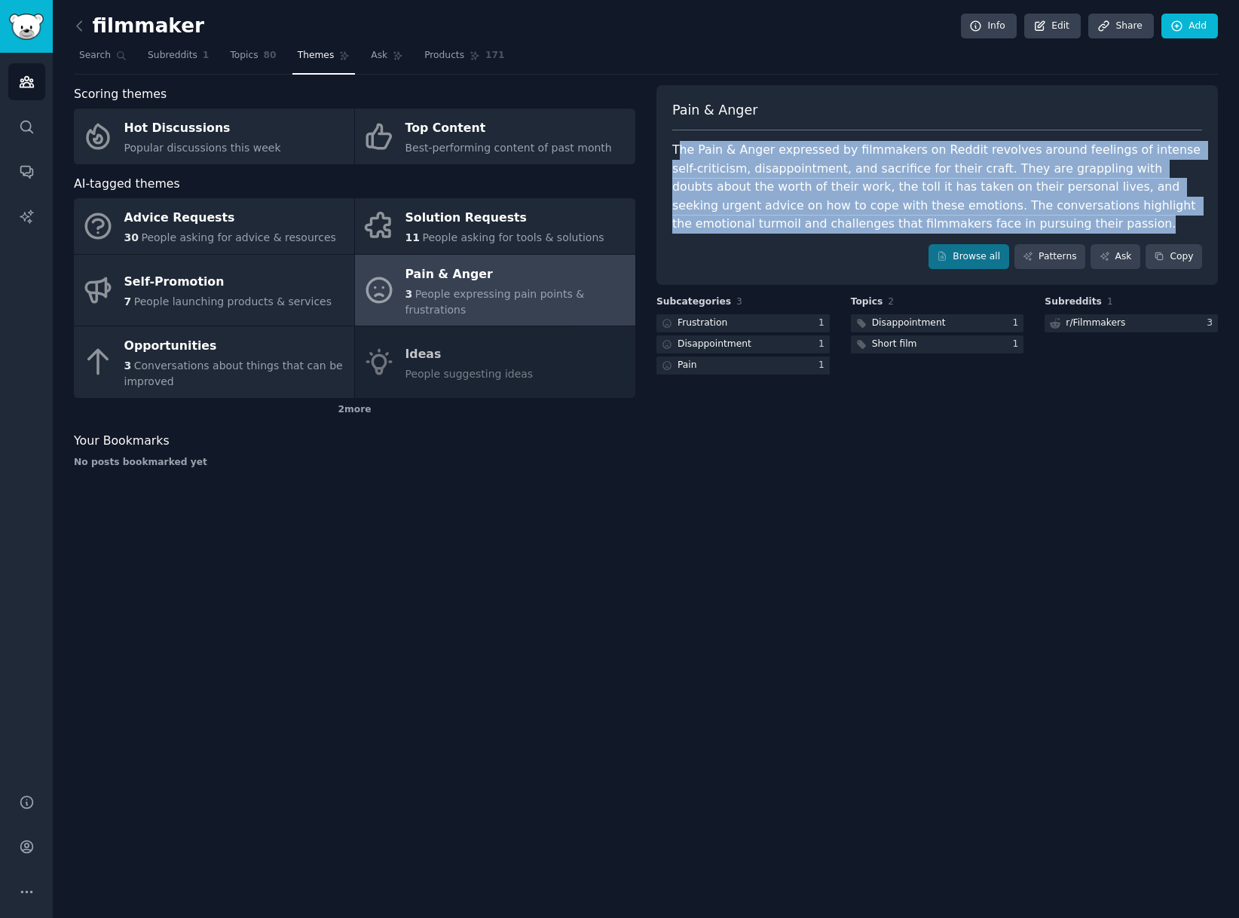
drag, startPoint x: 926, startPoint y: 222, endPoint x: 683, endPoint y: 148, distance: 254.4
click at [683, 148] on div "The Pain & Anger expressed by filmmakers on Reddit revolves around feelings of …" at bounding box center [937, 187] width 530 height 93
drag, startPoint x: 676, startPoint y: 147, endPoint x: 942, endPoint y: 224, distance: 276.9
click at [942, 224] on div "The Pain & Anger expressed by filmmakers on Reddit revolves around feelings of …" at bounding box center [937, 187] width 530 height 93
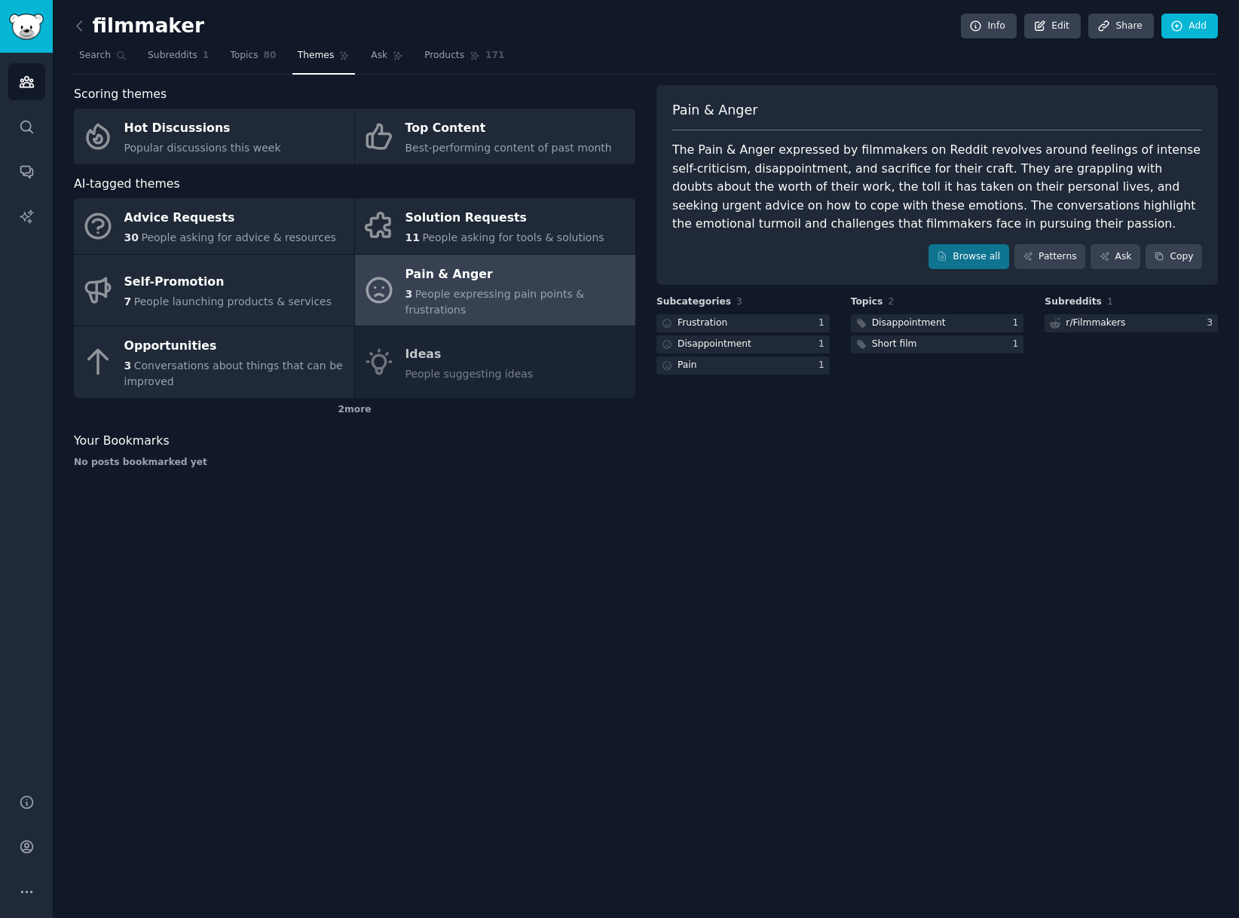
click at [934, 222] on div "The Pain & Anger expressed by filmmakers on Reddit revolves around feelings of …" at bounding box center [937, 187] width 530 height 93
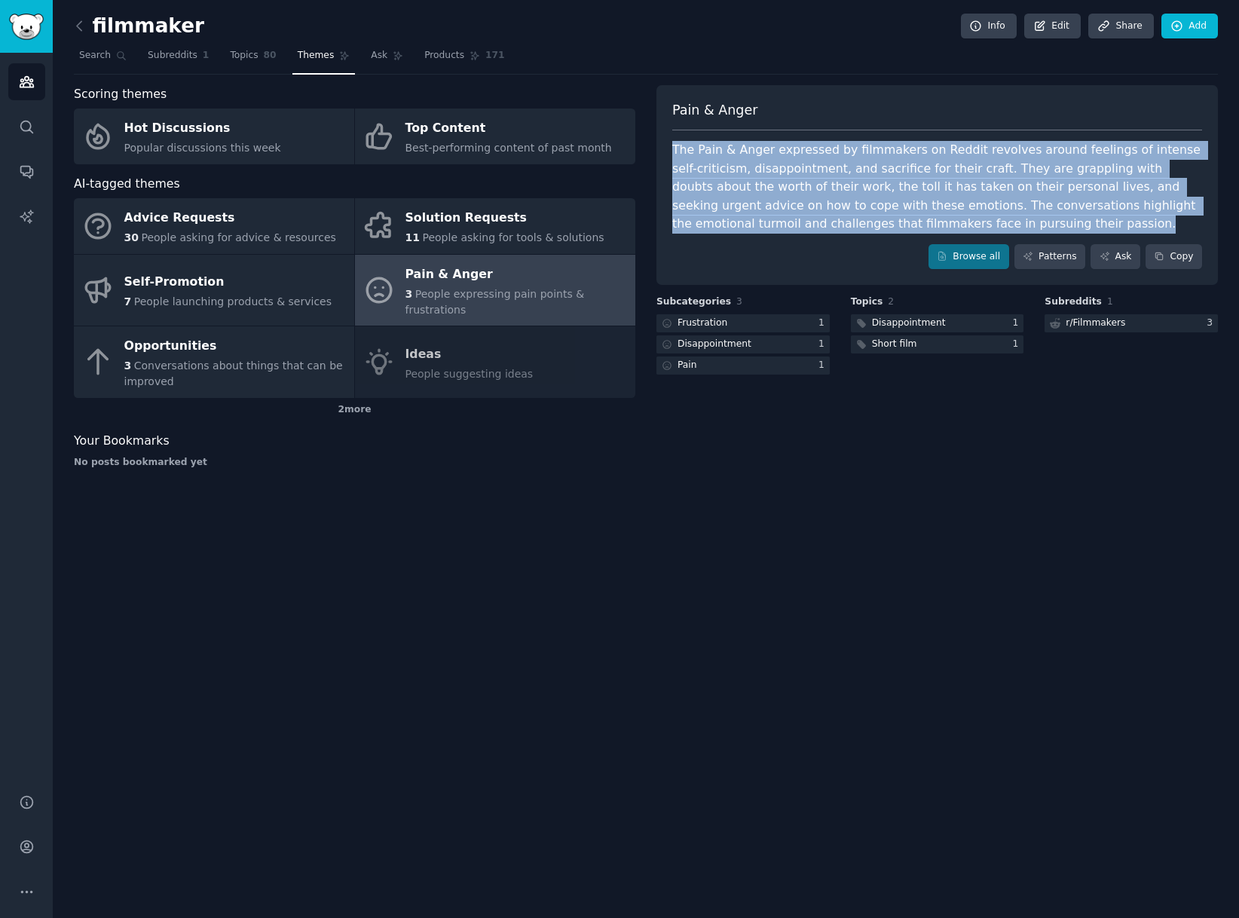
drag, startPoint x: 905, startPoint y: 217, endPoint x: 669, endPoint y: 143, distance: 247.2
click at [668, 143] on div "Pain & [PERSON_NAME] The Pain & [PERSON_NAME] expressed by filmmakers on Reddit…" at bounding box center [936, 185] width 561 height 200
copy div "The Pain & Anger expressed by filmmakers on Reddit revolves around feelings of …"
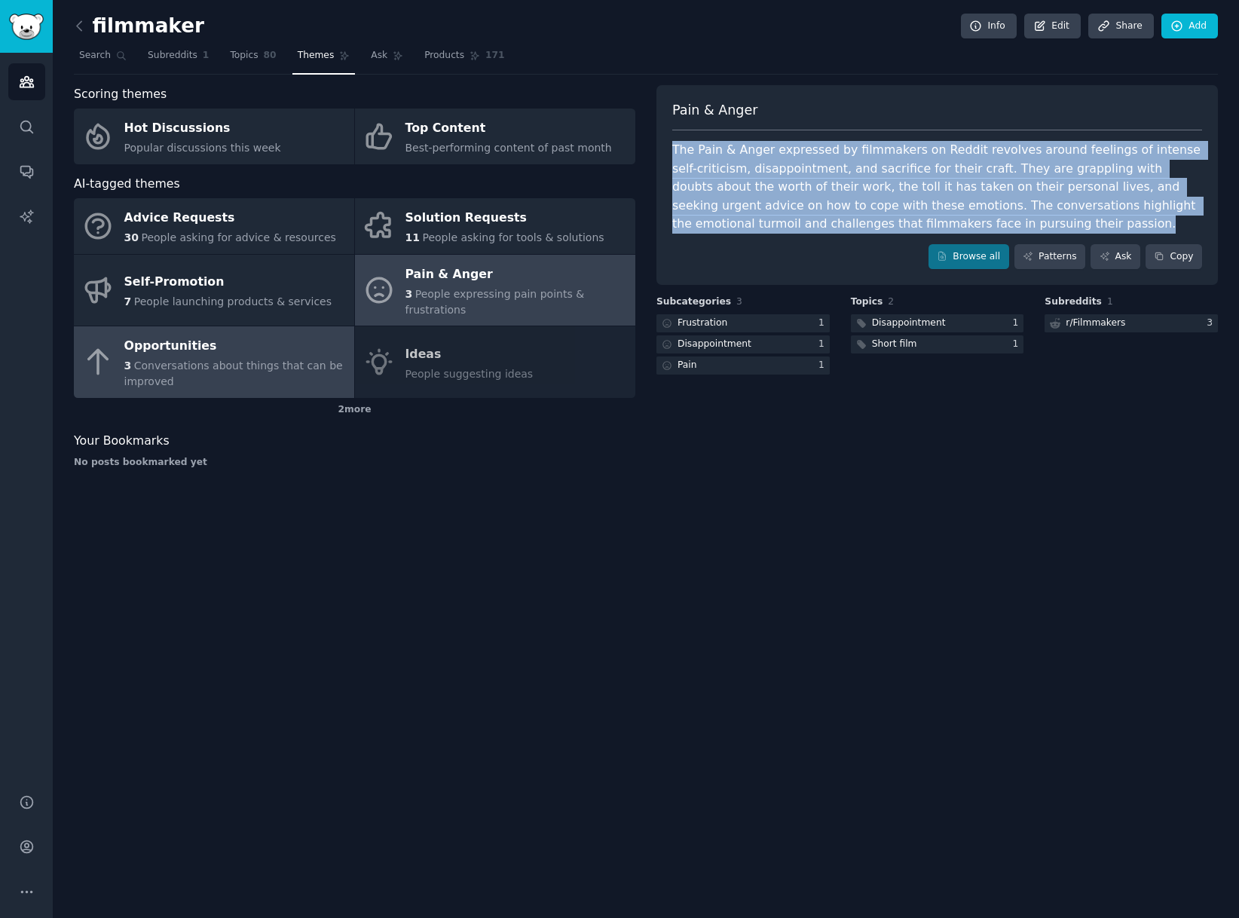
click at [274, 359] on span "Conversations about things that can be improved" at bounding box center [233, 373] width 219 height 28
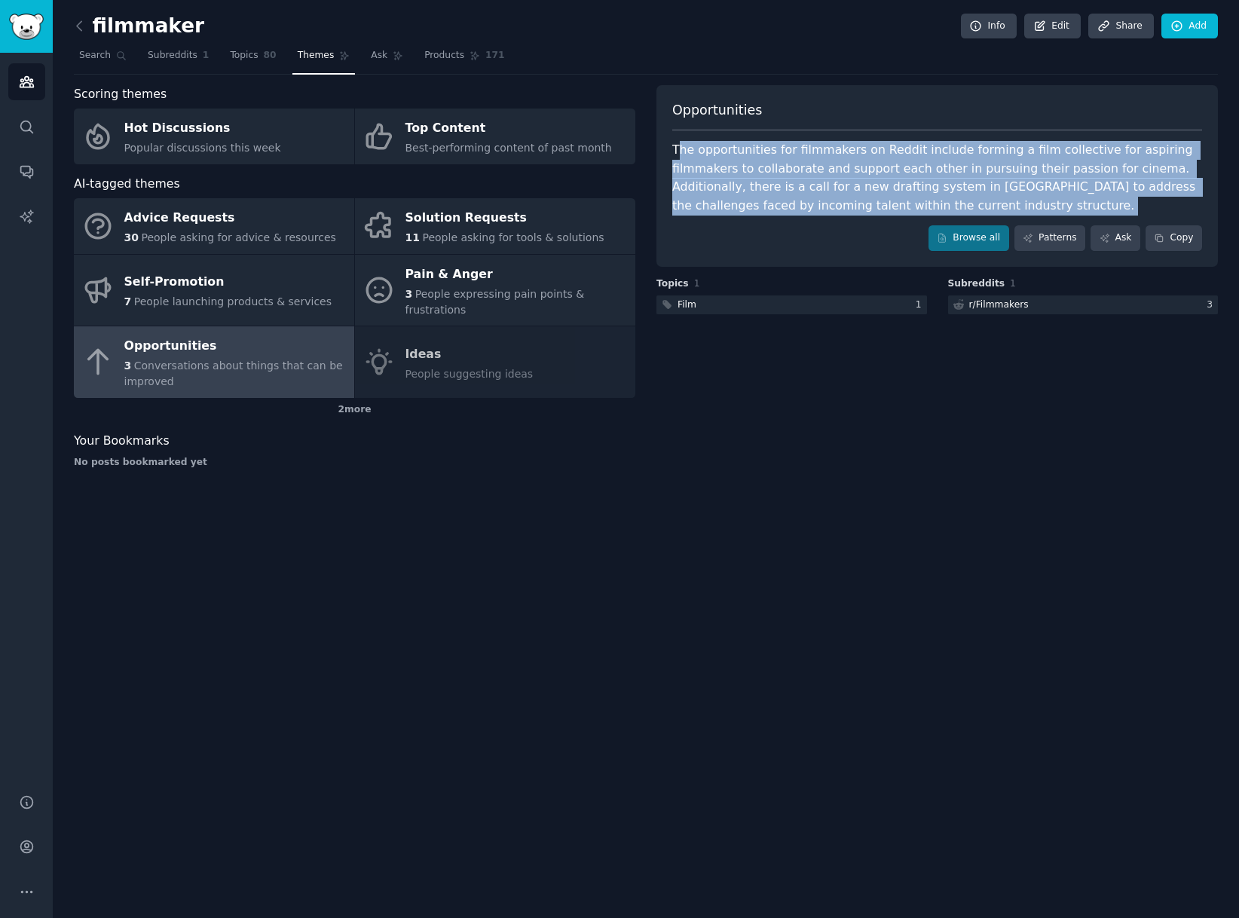
drag, startPoint x: 910, startPoint y: 213, endPoint x: 680, endPoint y: 147, distance: 239.0
click at [680, 147] on div "Opportunities The opportunities for filmmakers on Reddit include forming a film…" at bounding box center [936, 176] width 561 height 182
drag, startPoint x: 674, startPoint y: 149, endPoint x: 867, endPoint y: 194, distance: 198.2
click at [871, 202] on div "The opportunities for filmmakers on Reddit include forming a film collective fo…" at bounding box center [937, 178] width 530 height 74
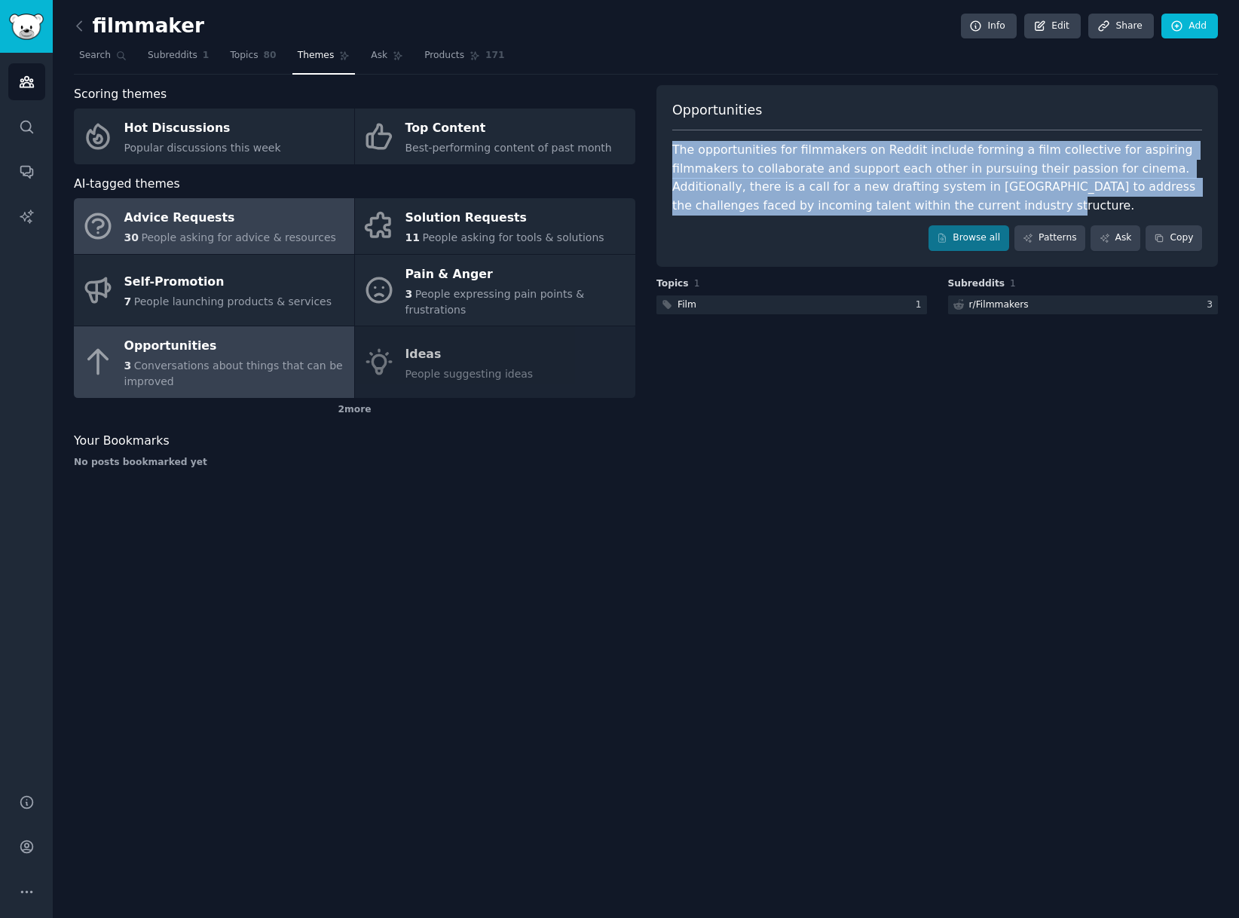
click at [246, 213] on div "Advice Requests" at bounding box center [230, 218] width 212 height 24
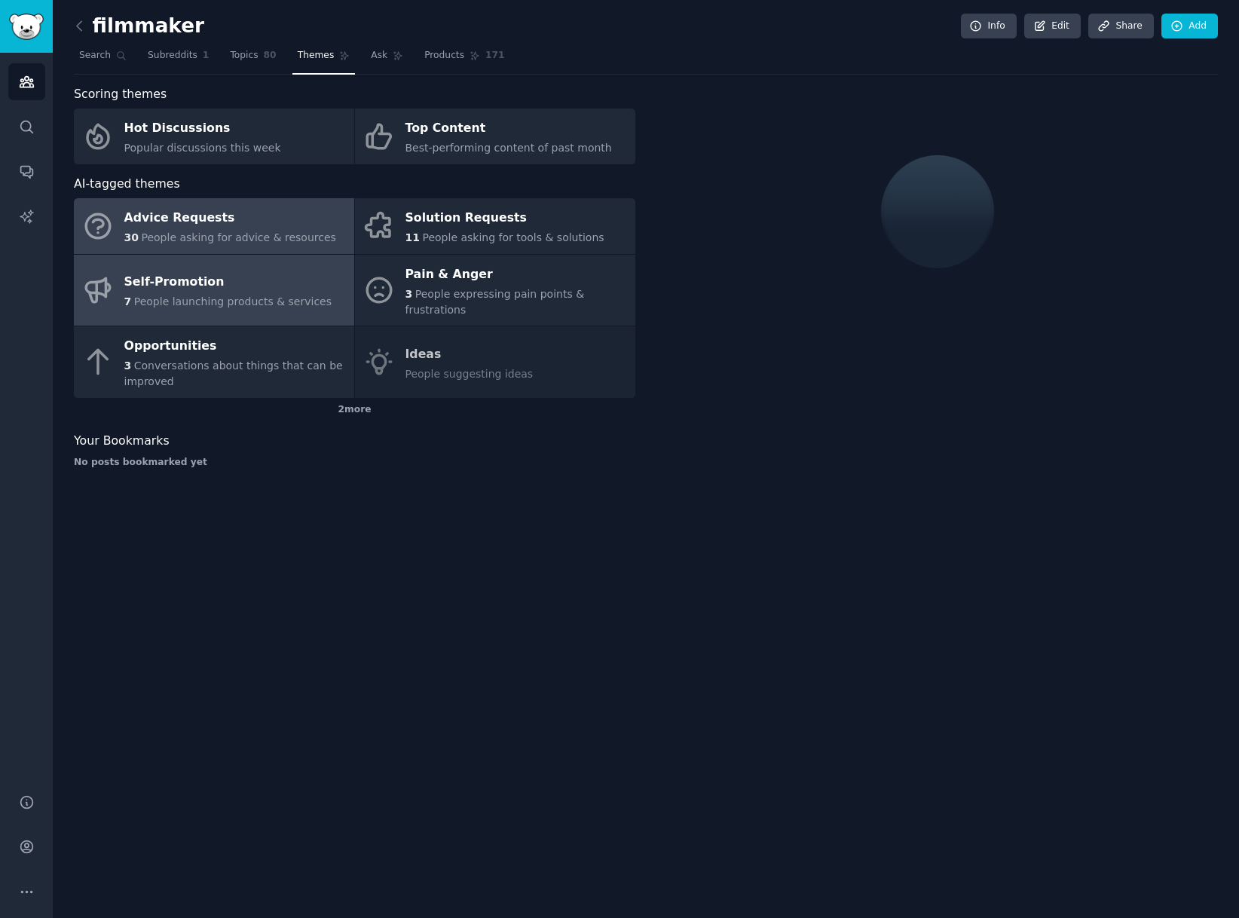
click at [275, 271] on div "Self-Promotion" at bounding box center [228, 283] width 208 height 24
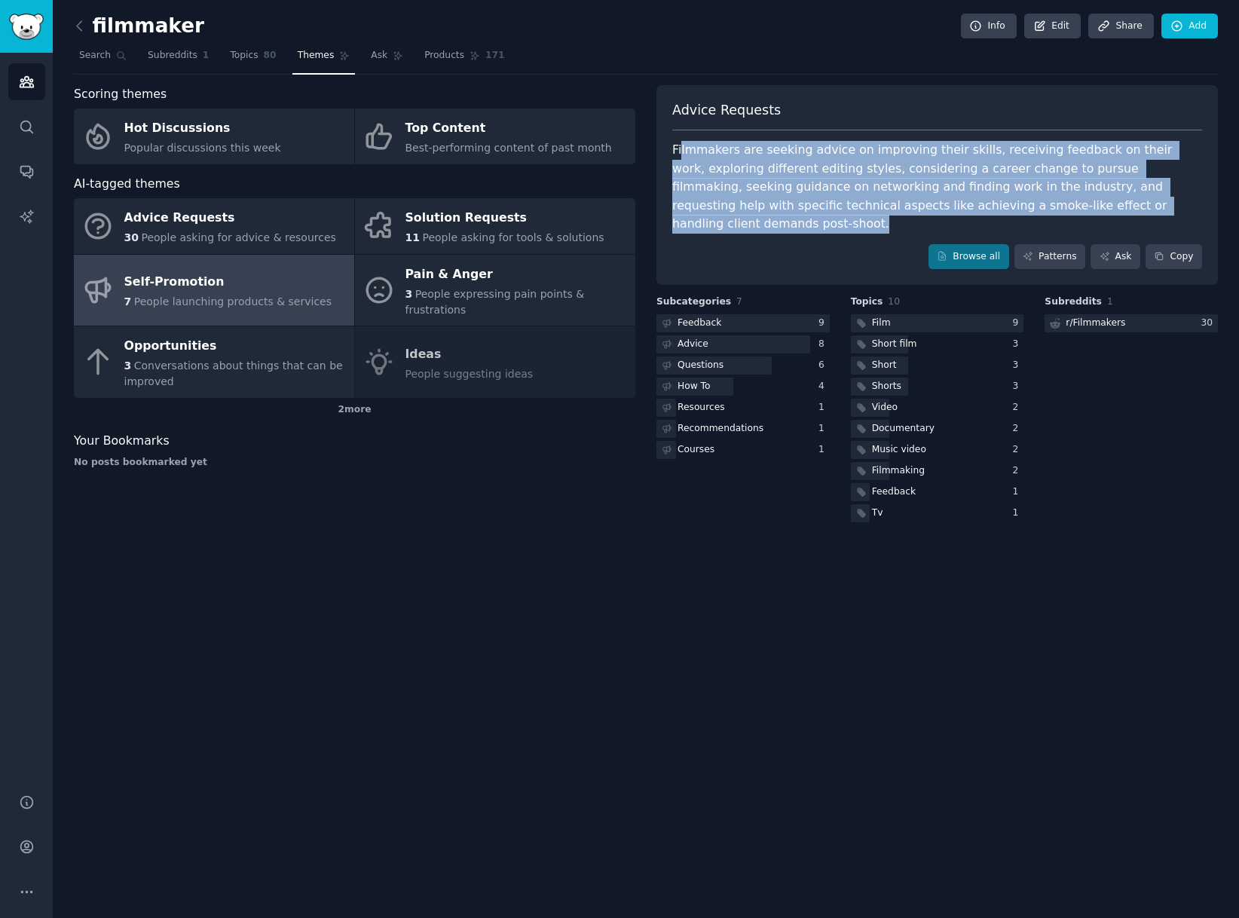
drag, startPoint x: 681, startPoint y: 148, endPoint x: 1112, endPoint y: 192, distance: 433.4
click at [1169, 205] on div "Filmmakers are seeking advice on improving their skills, receiving feedback on …" at bounding box center [937, 187] width 530 height 93
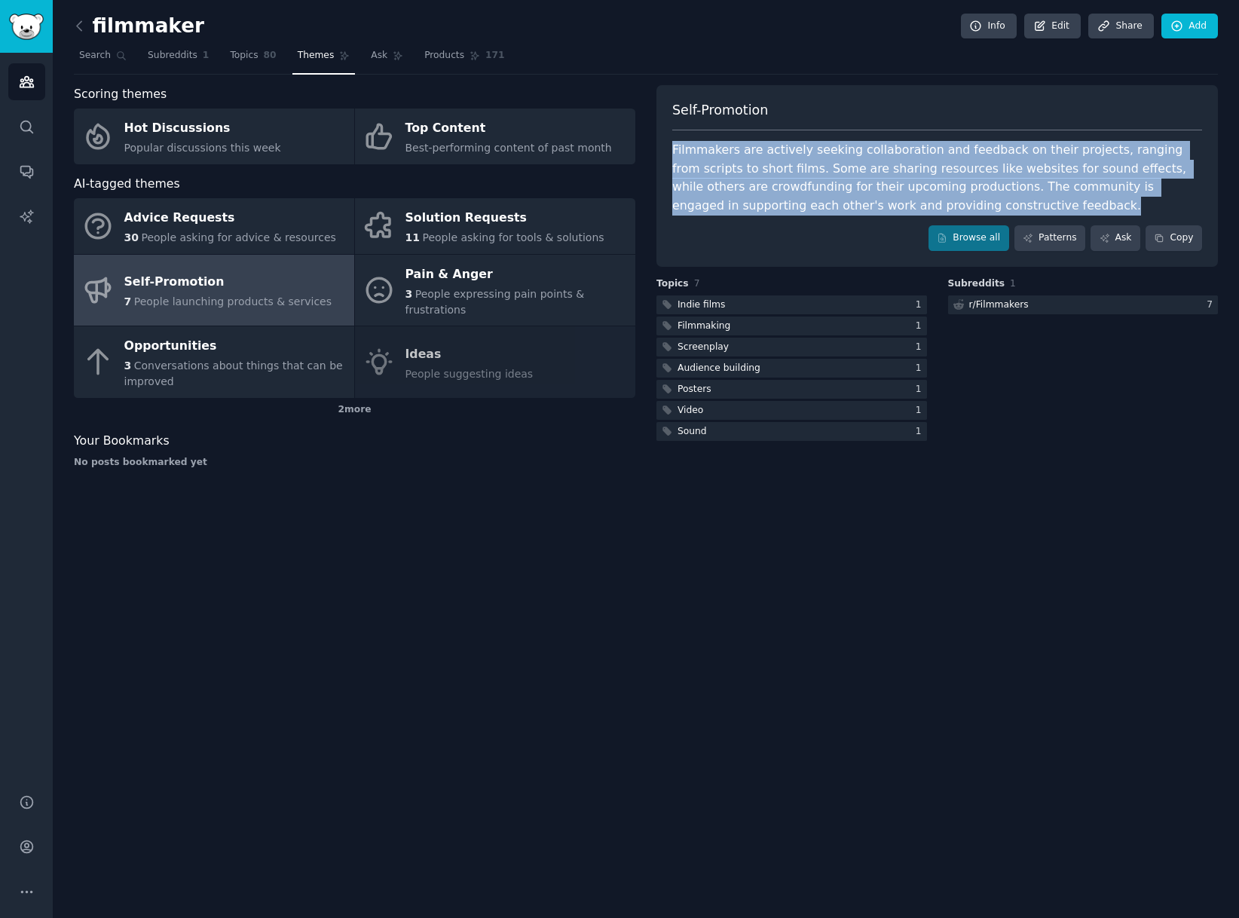
drag, startPoint x: 959, startPoint y: 203, endPoint x: 699, endPoint y: 158, distance: 264.6
click at [663, 148] on div "Self-Promotion Filmmakers are actively seeking collaboration and feedback on th…" at bounding box center [936, 176] width 561 height 182
copy div "Filmmakers are actively seeking collaboration and feedback on their projects, r…"
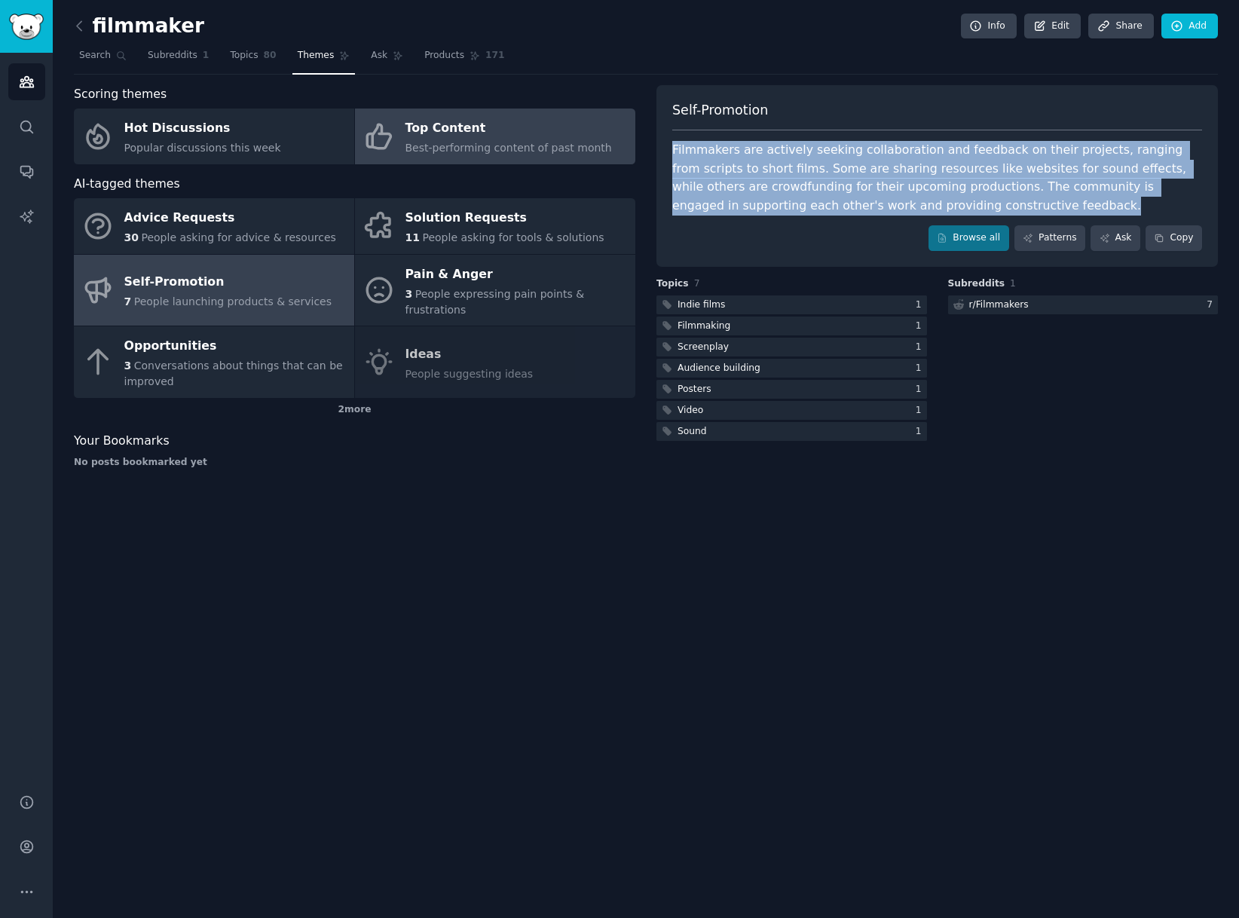
click at [446, 128] on div "Top Content" at bounding box center [508, 129] width 206 height 24
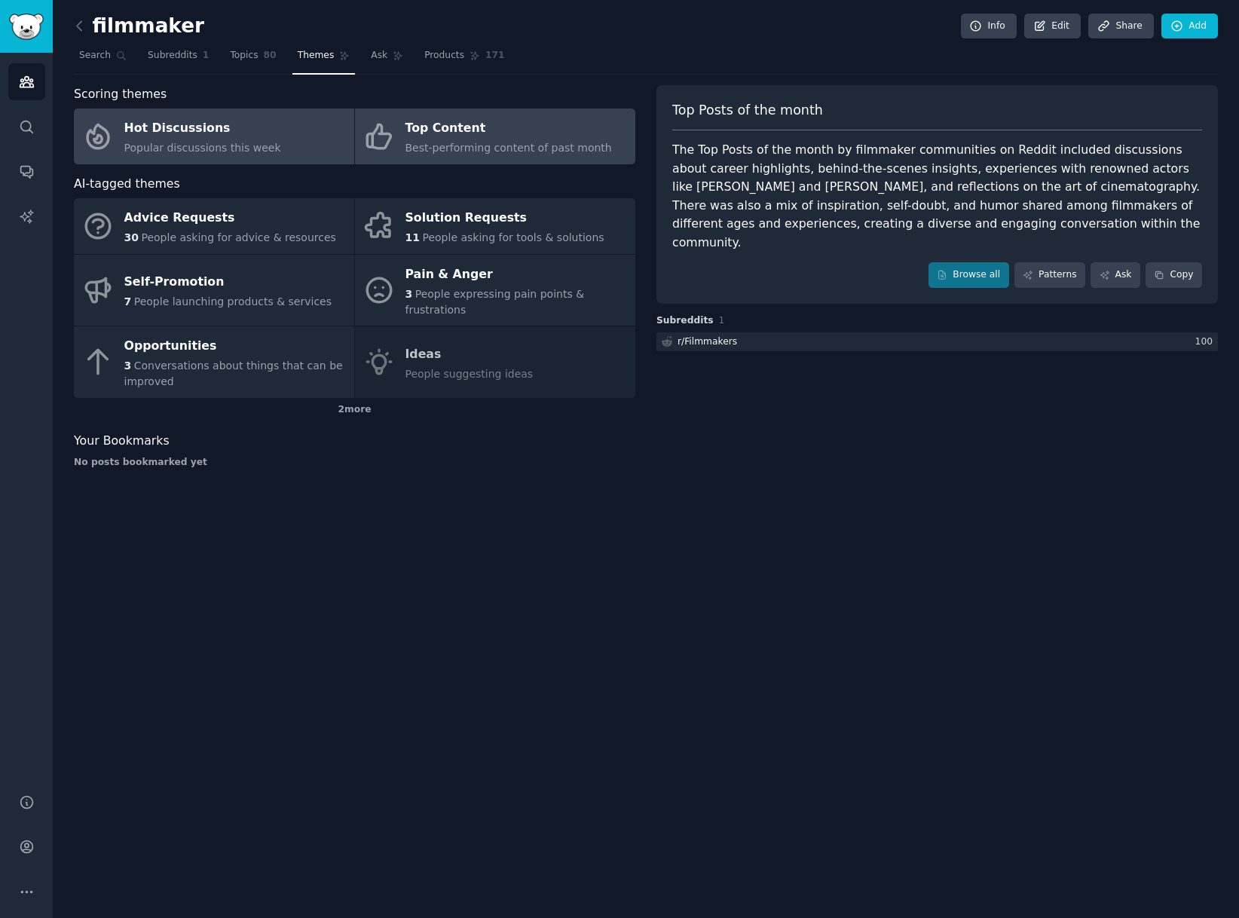
click at [203, 137] on div "Hot Discussions" at bounding box center [202, 129] width 157 height 24
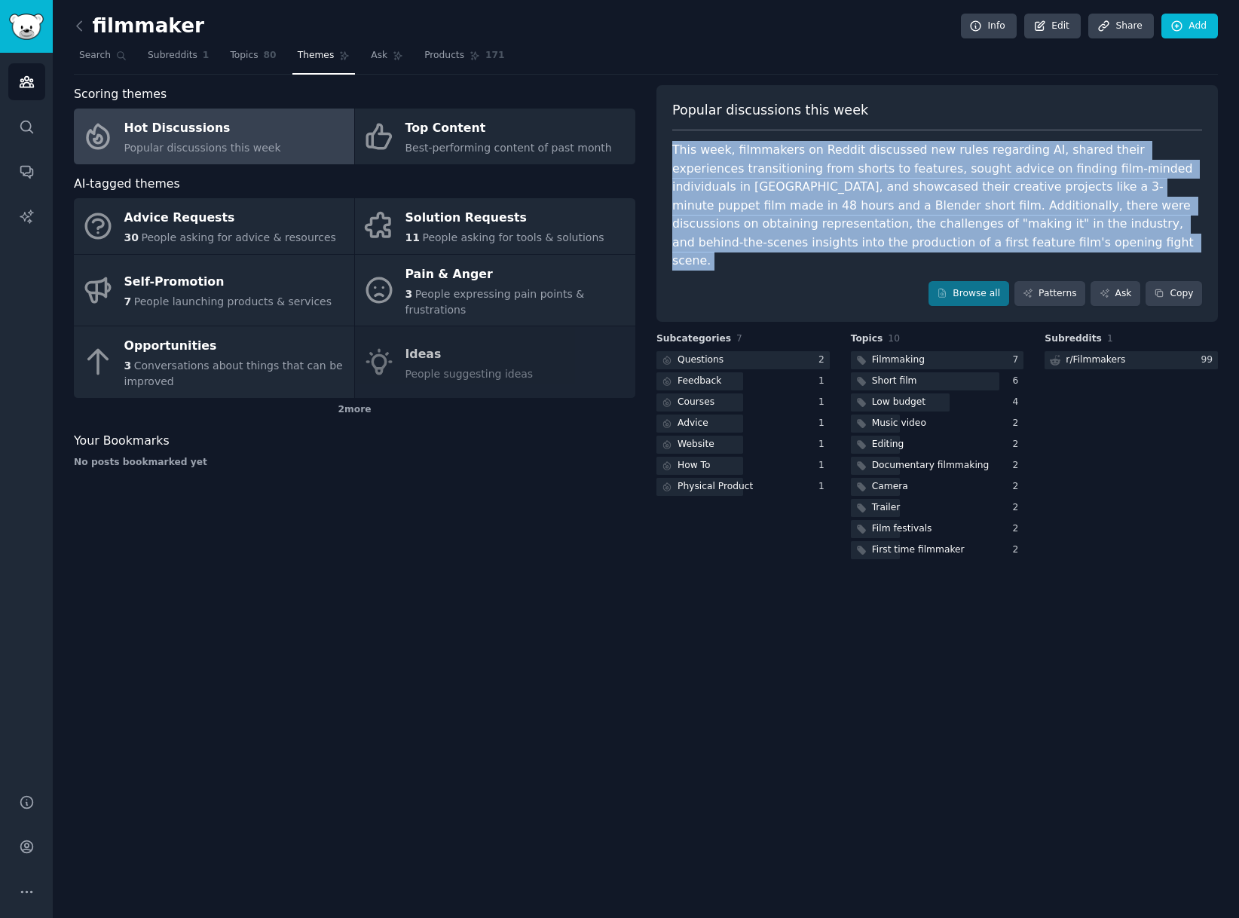
drag, startPoint x: 853, startPoint y: 252, endPoint x: 671, endPoint y: 139, distance: 214.3
click at [671, 139] on div "Popular discussions this week This week, filmmakers on Reddit discussed new rul…" at bounding box center [936, 203] width 561 height 237
copy div "This week, filmmakers on Reddit discussed new rules regarding AI, shared their …"
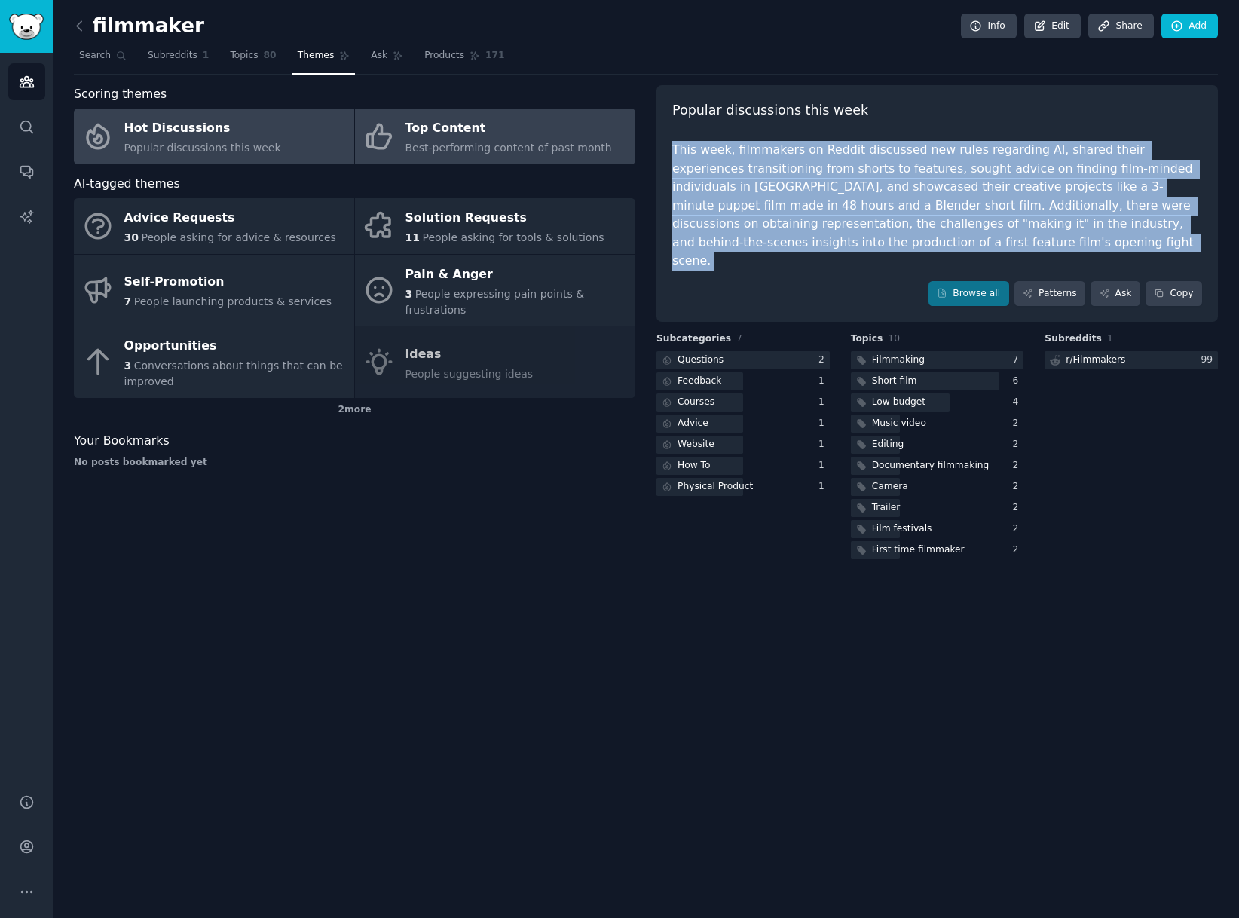
click at [466, 120] on div "Top Content" at bounding box center [508, 129] width 206 height 24
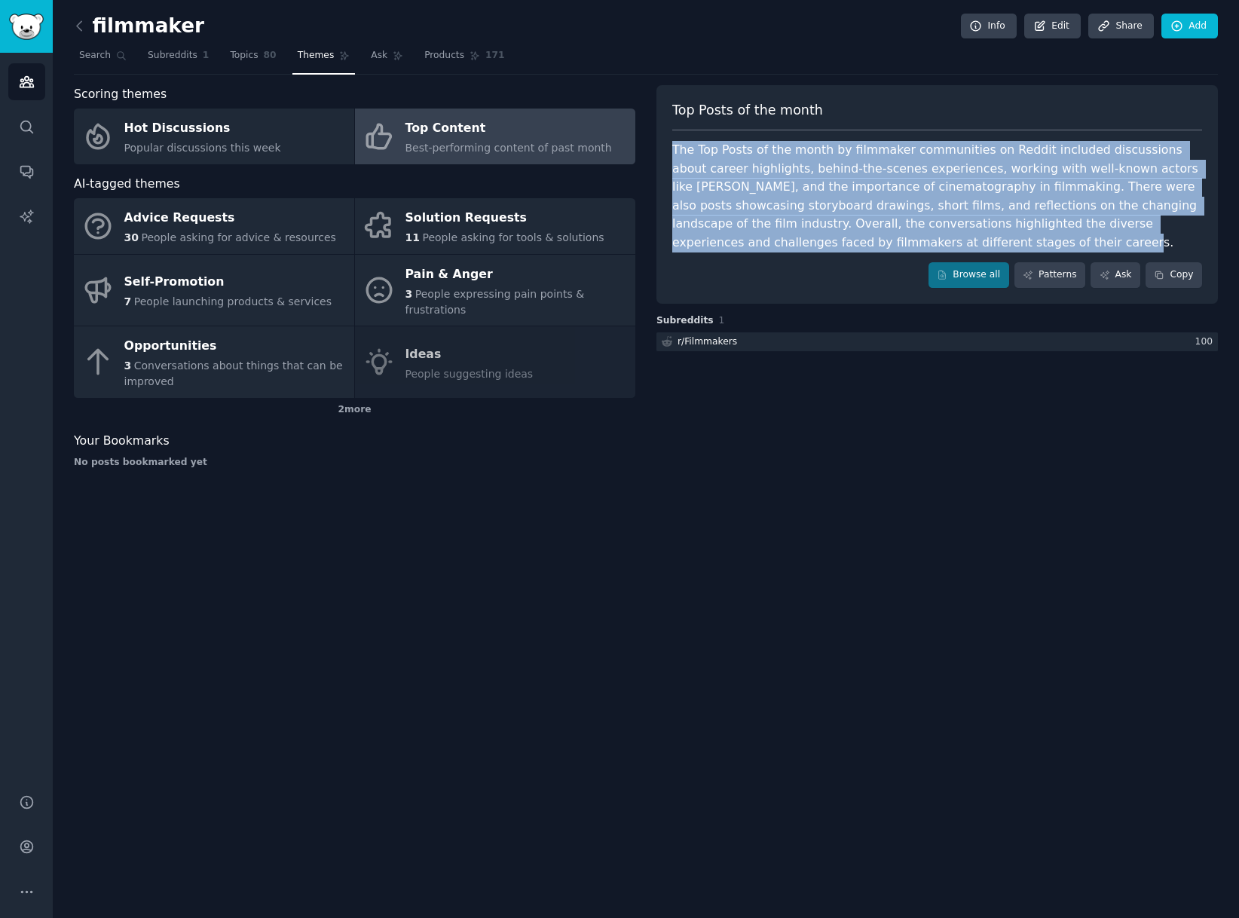
drag, startPoint x: 846, startPoint y: 236, endPoint x: 668, endPoint y: 141, distance: 201.6
click at [668, 141] on div "Top Posts of the month The Top Posts of the month by filmmaker communities on R…" at bounding box center [936, 194] width 561 height 219
copy div "The Top Posts of the month by filmmaker communities on Reddit included discussi…"
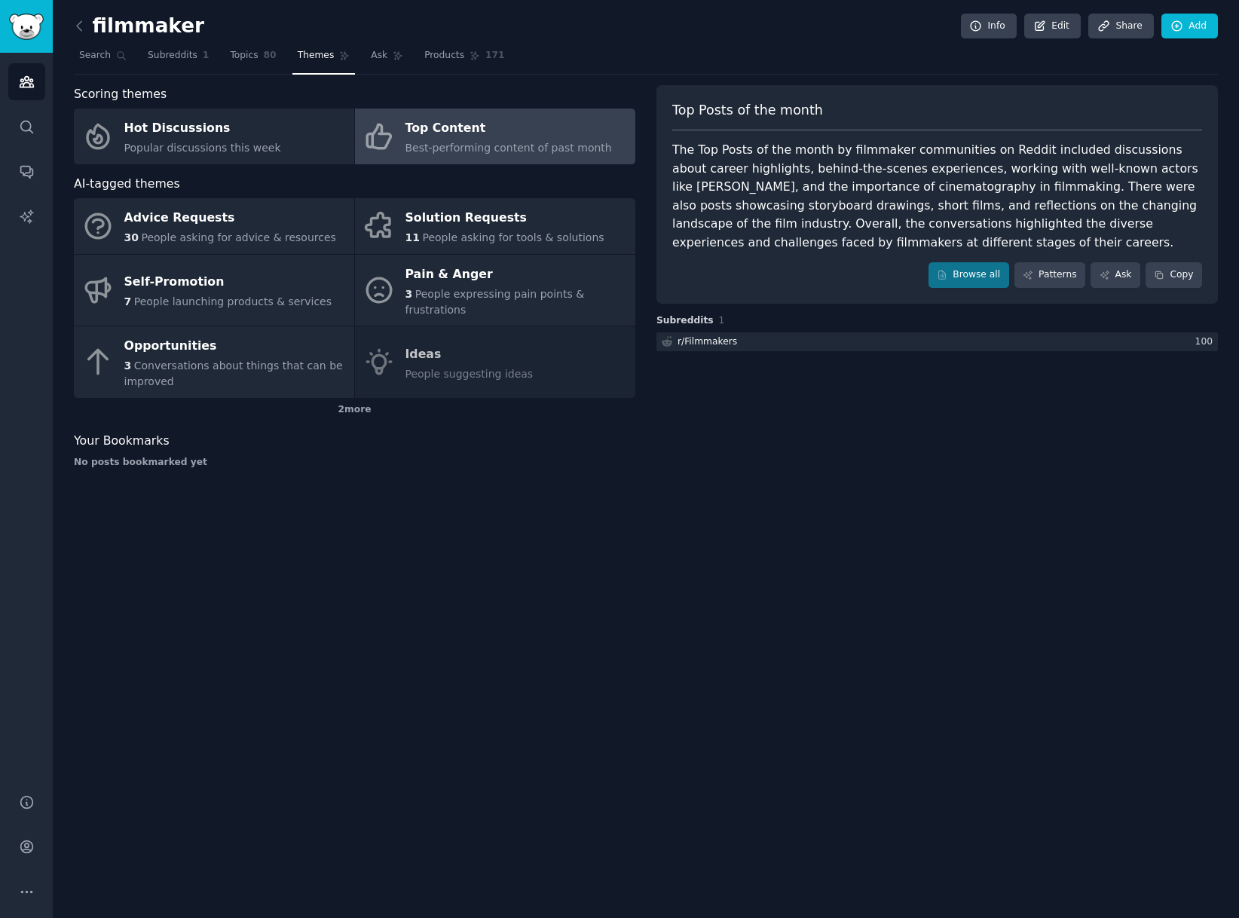
click at [597, 485] on div "filmmaker Info Edit Share Add Search Subreddits 1 Topics 80 Themes Ask Products…" at bounding box center [646, 459] width 1186 height 918
click at [121, 59] on icon at bounding box center [121, 55] width 11 height 11
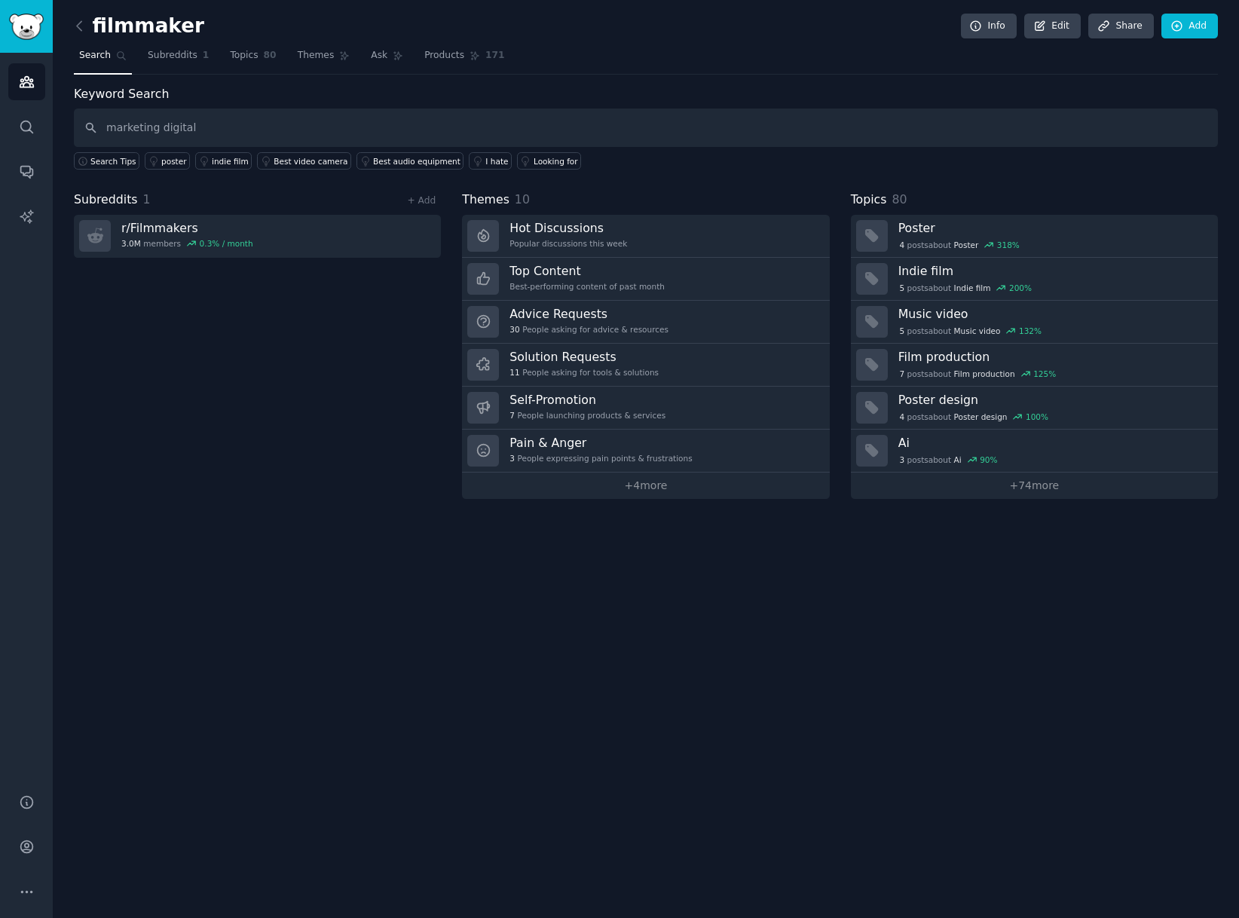
type input "marketing digital"
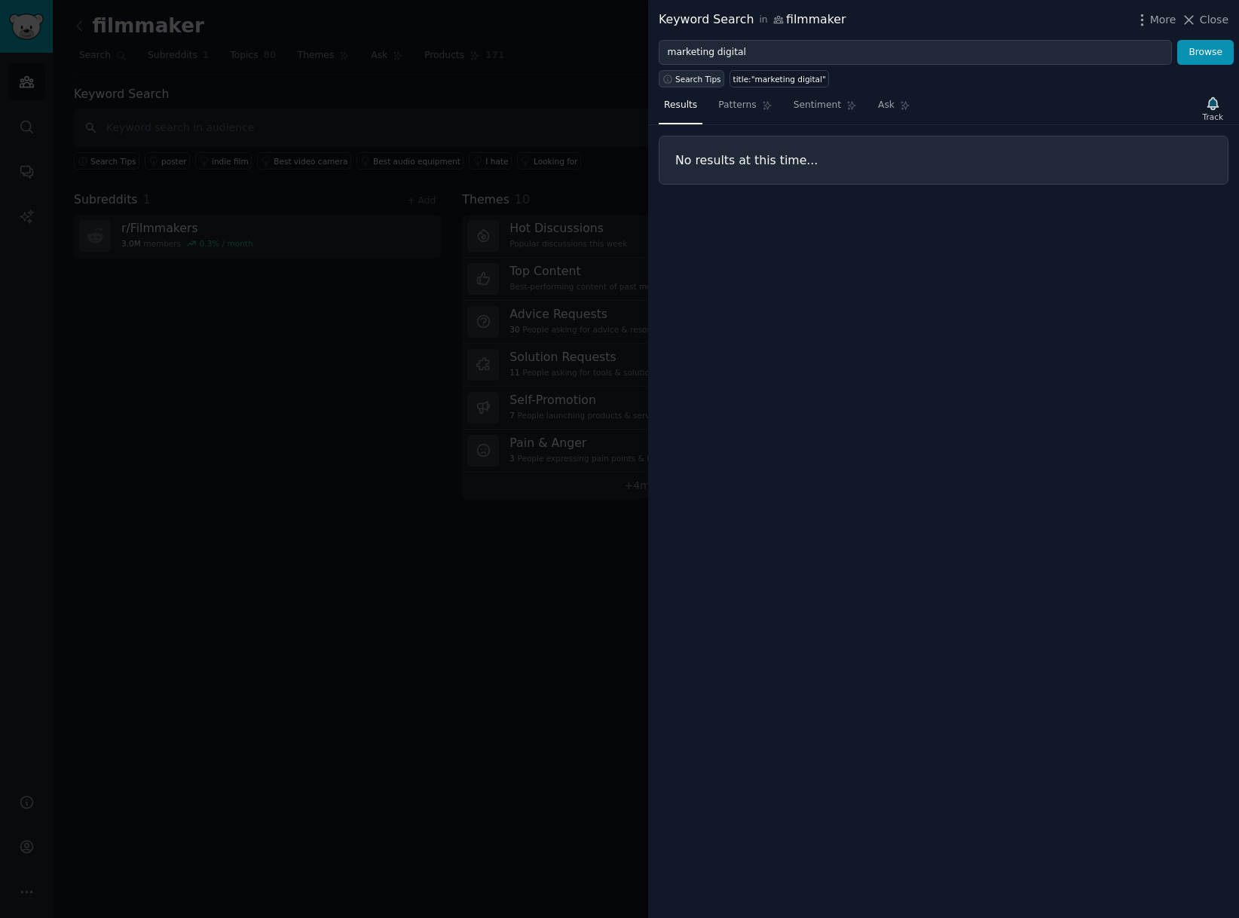
click at [699, 83] on span "Search Tips" at bounding box center [698, 79] width 46 height 11
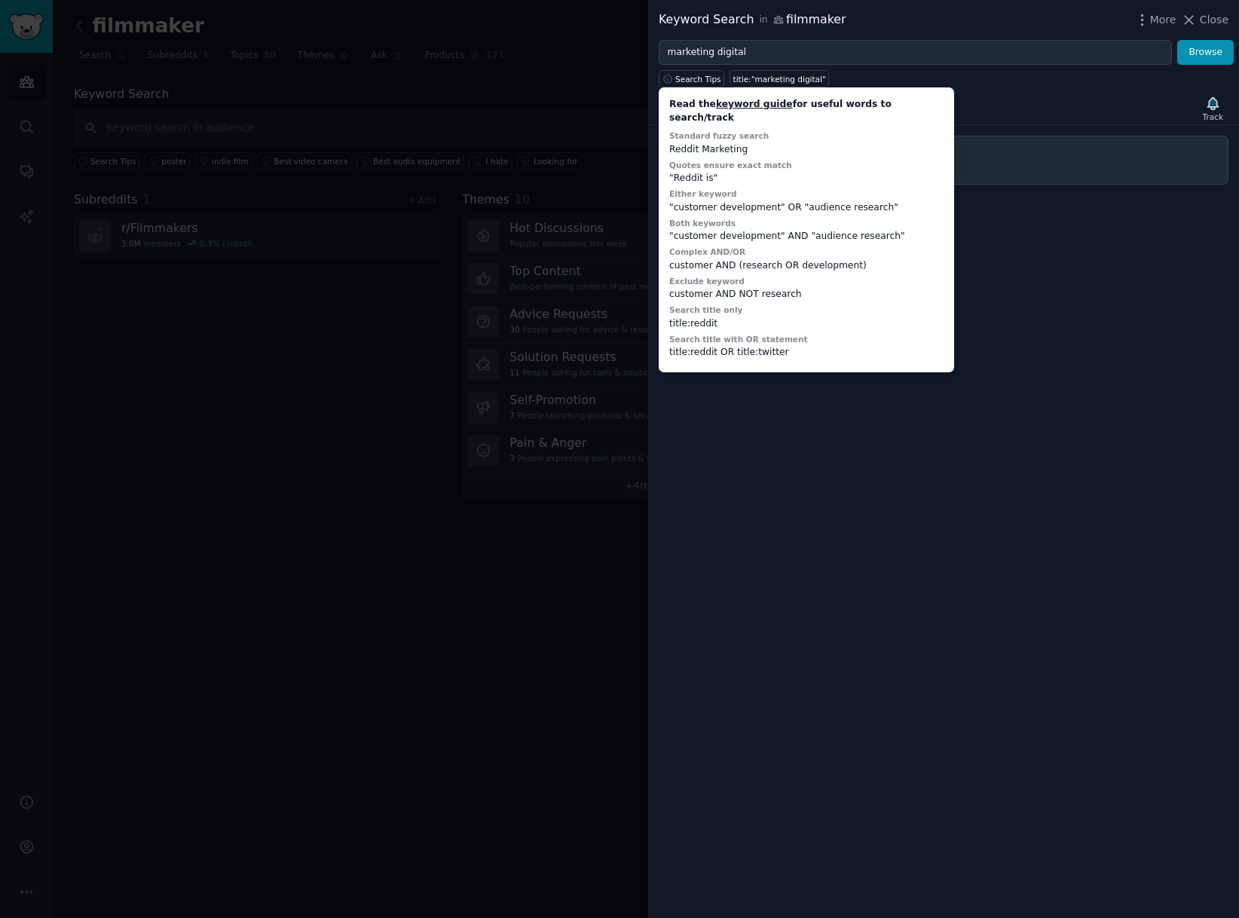
click at [972, 404] on div "Results Patterns Sentiment Ask Track No results at this time..." at bounding box center [943, 502] width 591 height 830
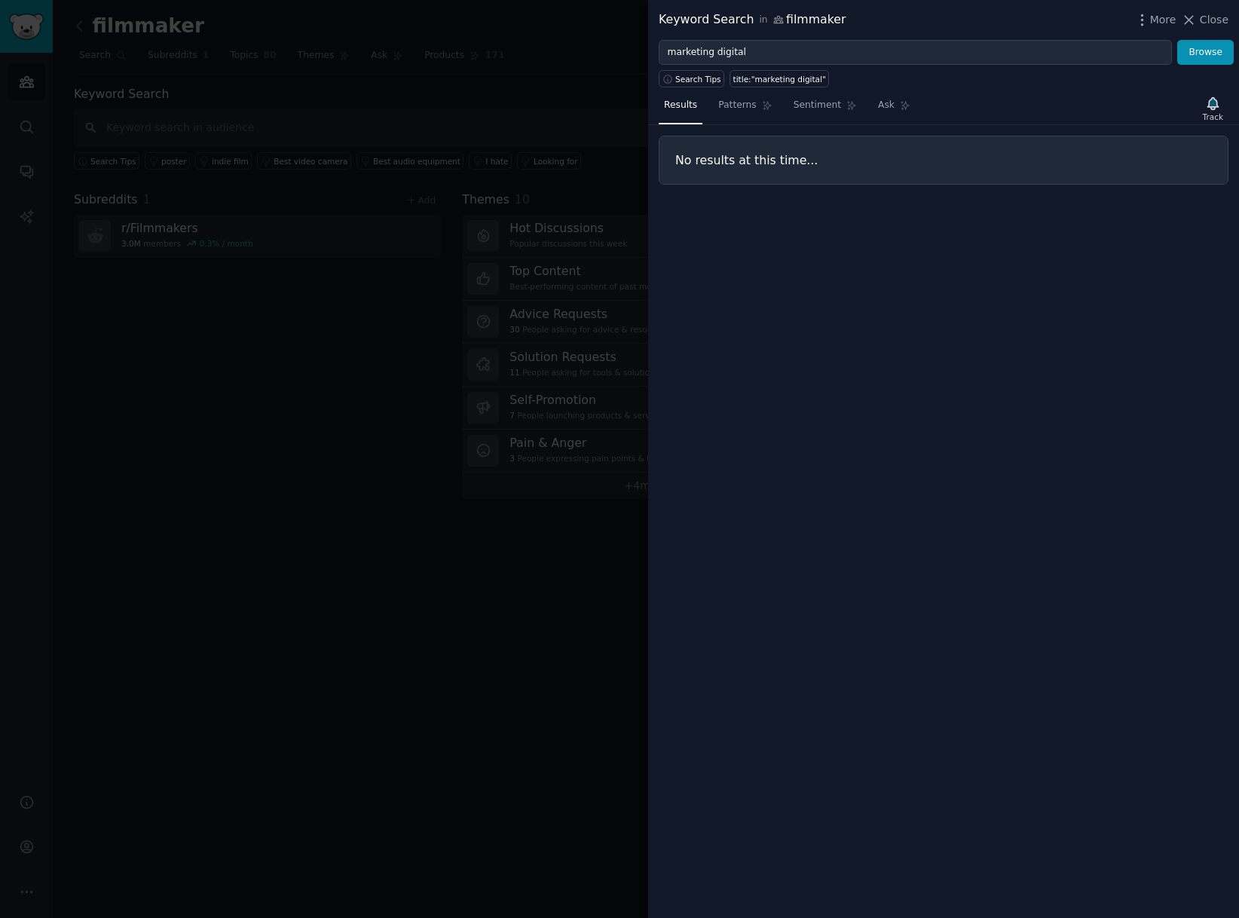
click at [145, 338] on div at bounding box center [619, 459] width 1239 height 918
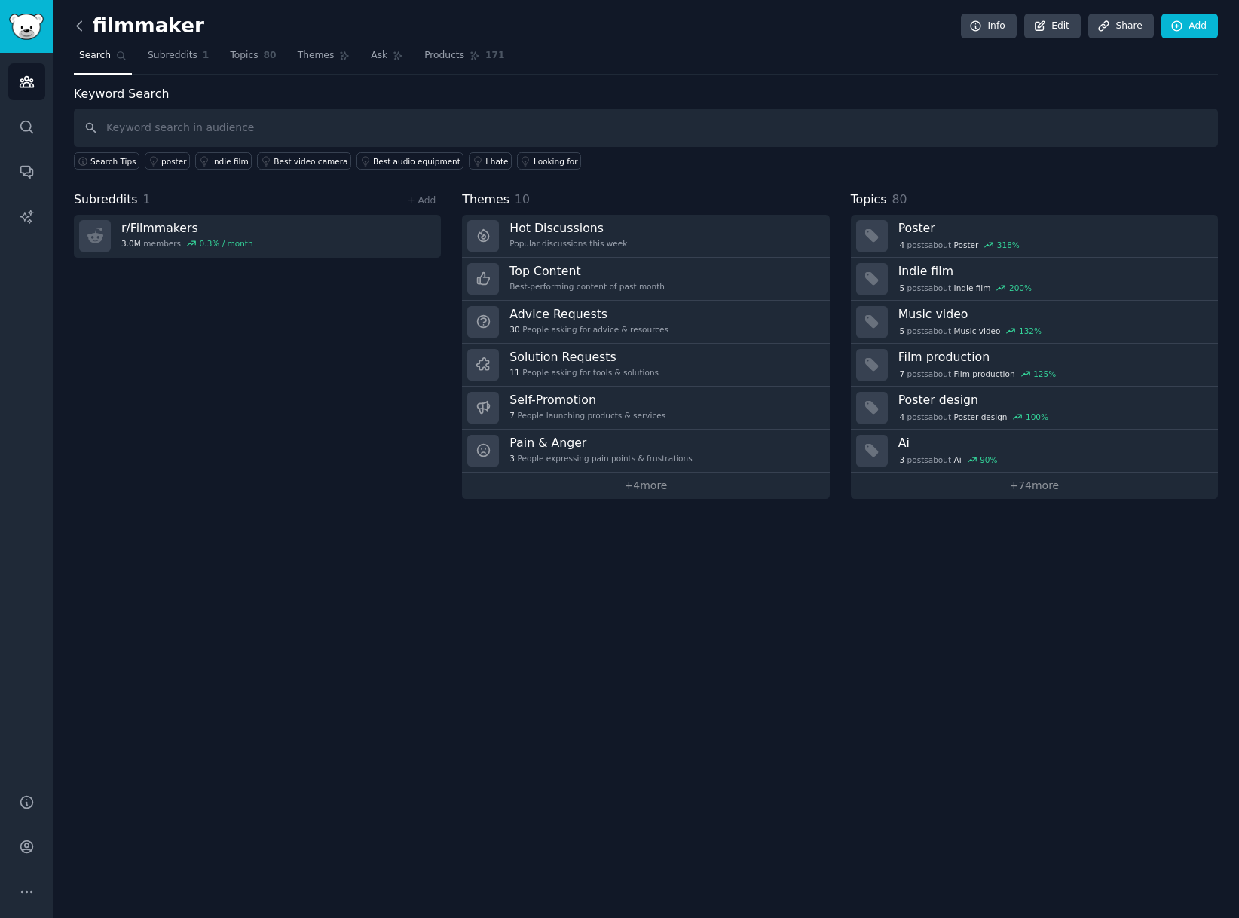
click at [81, 20] on icon at bounding box center [80, 26] width 16 height 16
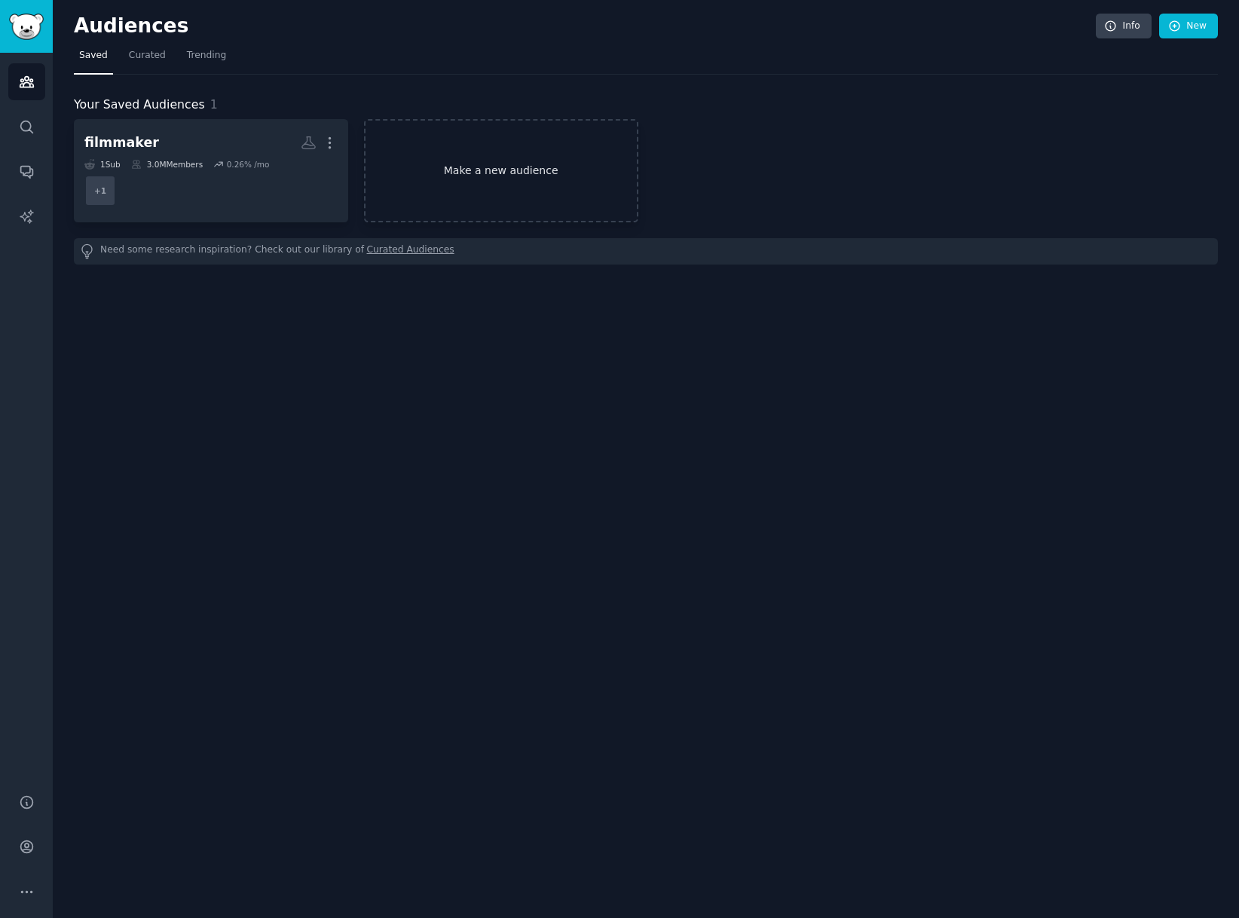
click at [546, 212] on link "Make a new audience" at bounding box center [501, 170] width 274 height 103
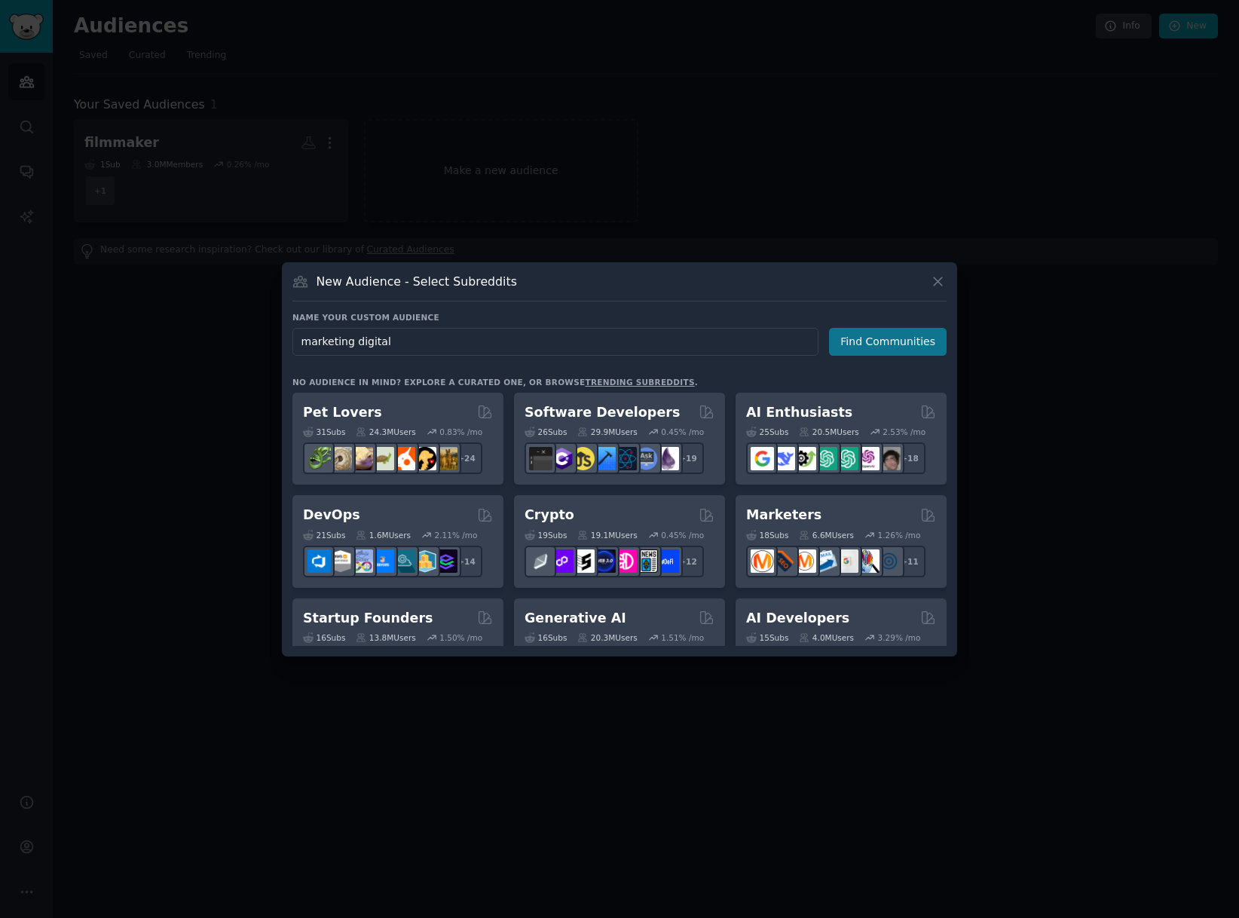
type input "marketing digital"
click at [865, 353] on button "Find Communities" at bounding box center [888, 342] width 118 height 28
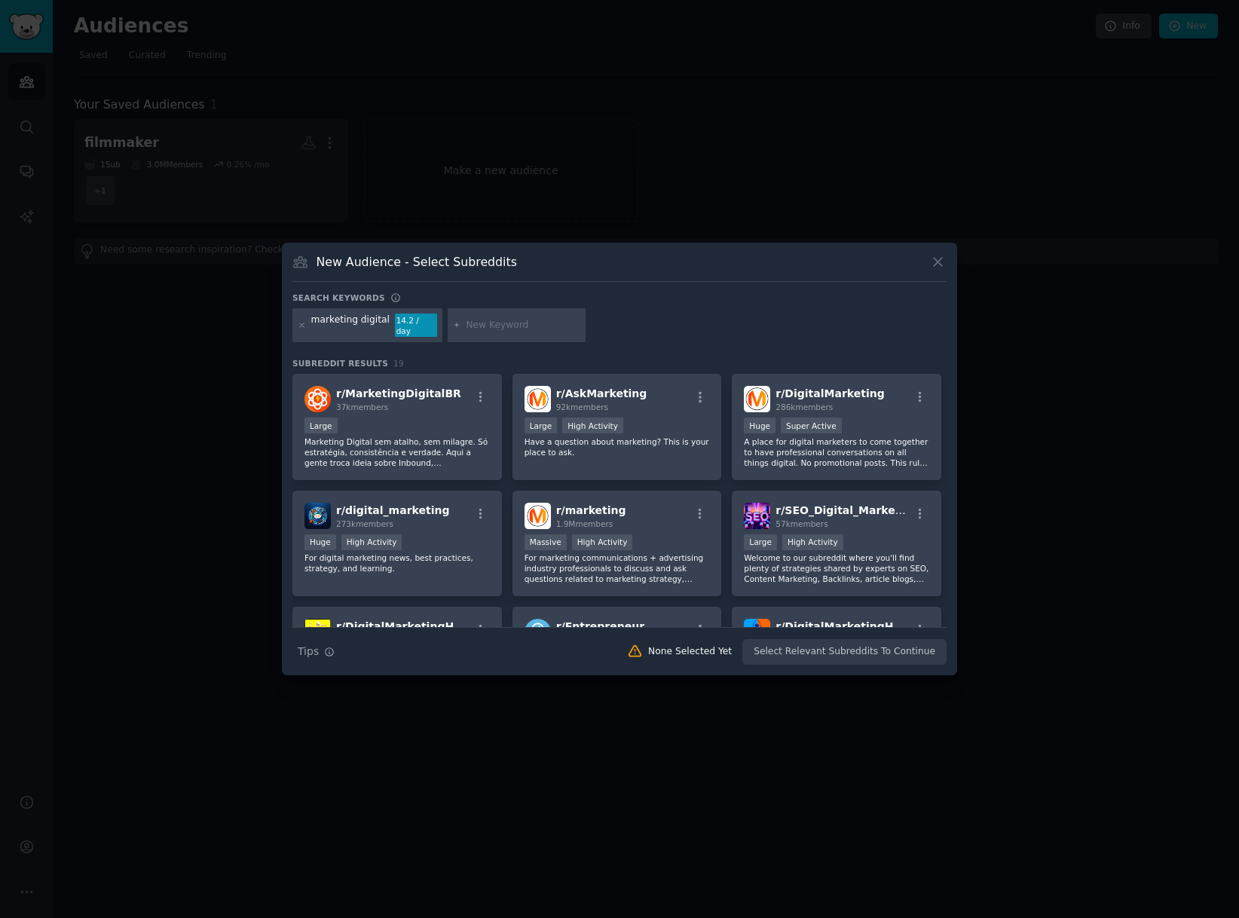
click at [932, 269] on icon at bounding box center [938, 262] width 16 height 16
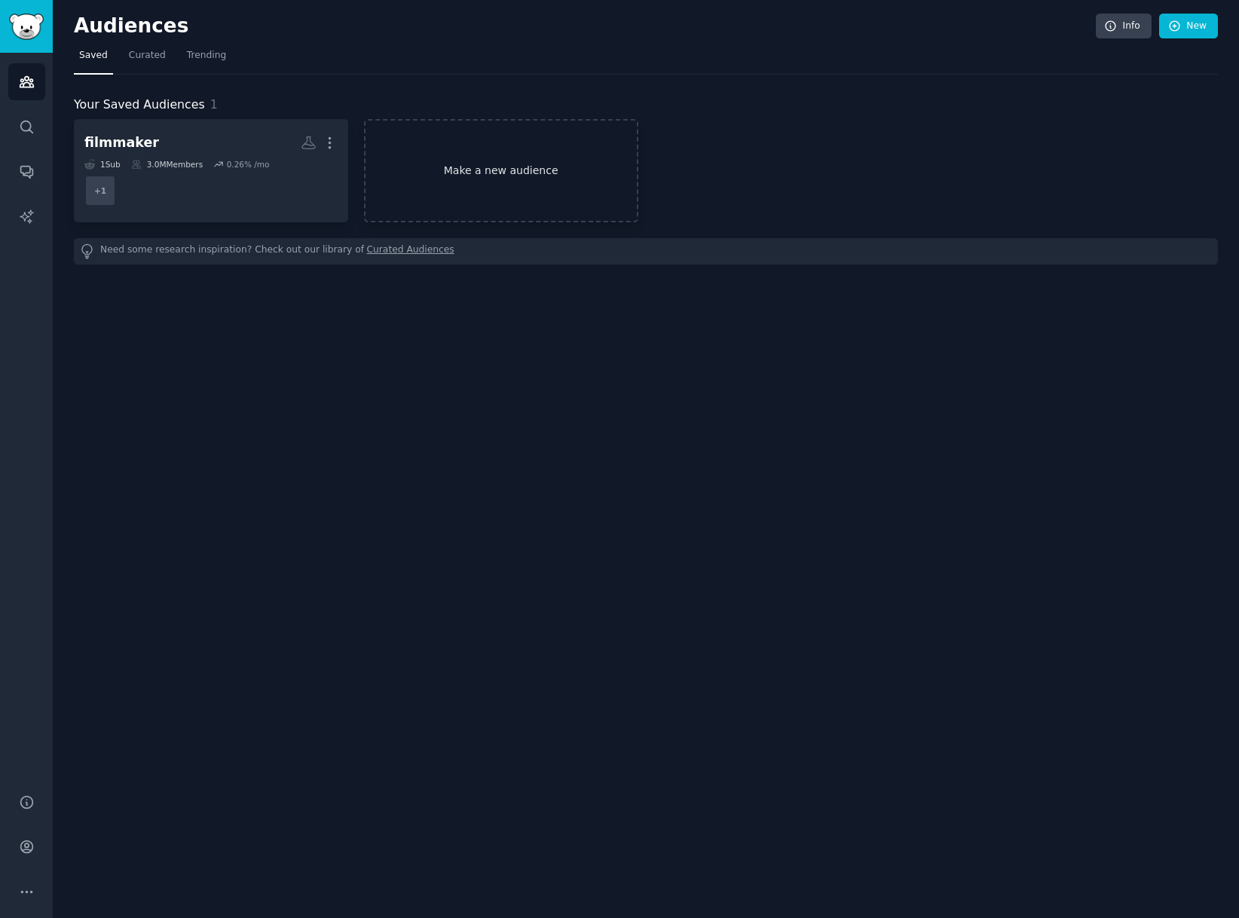
click at [516, 175] on link "Make a new audience" at bounding box center [501, 170] width 274 height 103
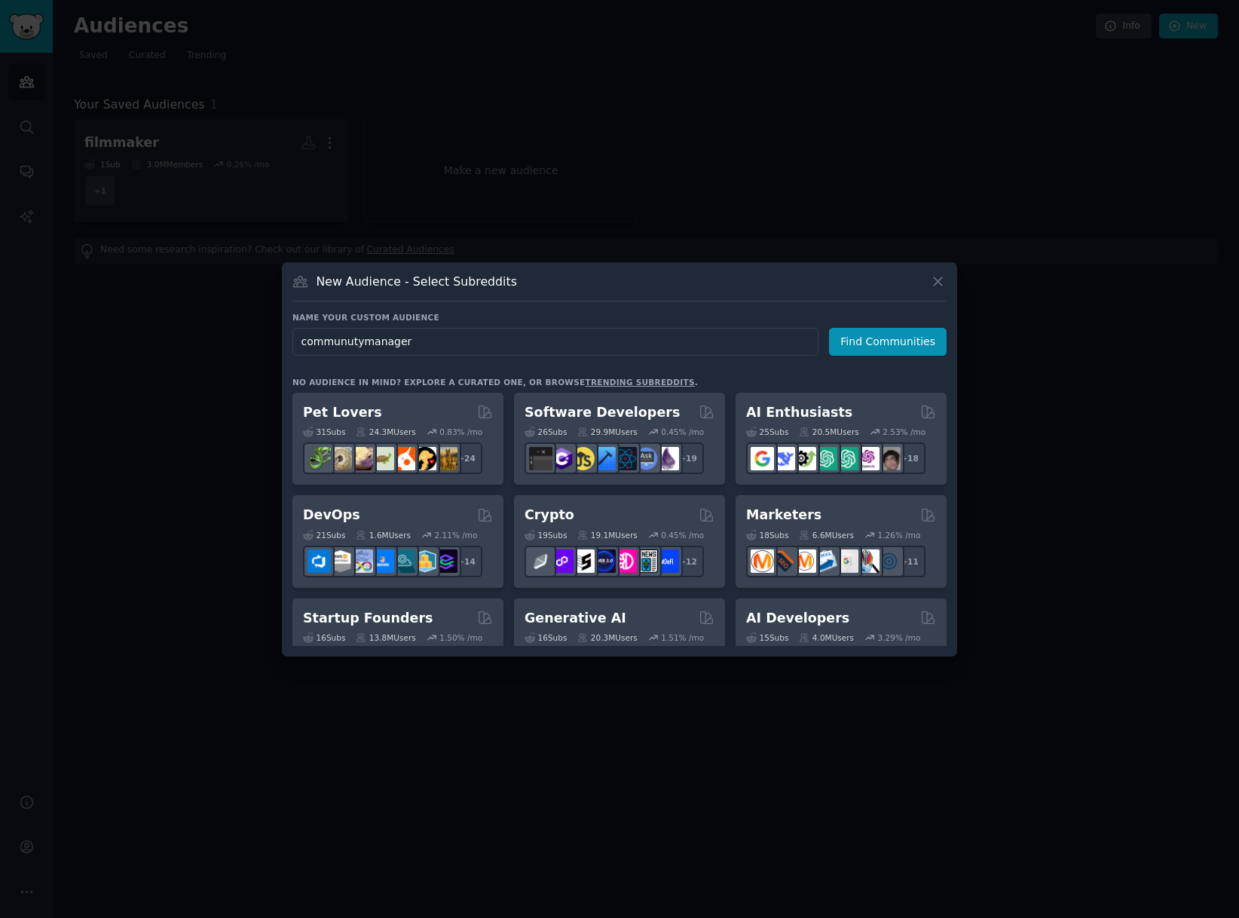
drag, startPoint x: 350, startPoint y: 344, endPoint x: 418, endPoint y: 351, distance: 68.2
click at [353, 343] on input "communutymanager" at bounding box center [555, 342] width 526 height 28
type input "communitymanager"
click at [883, 347] on button "Find Communities" at bounding box center [888, 342] width 118 height 28
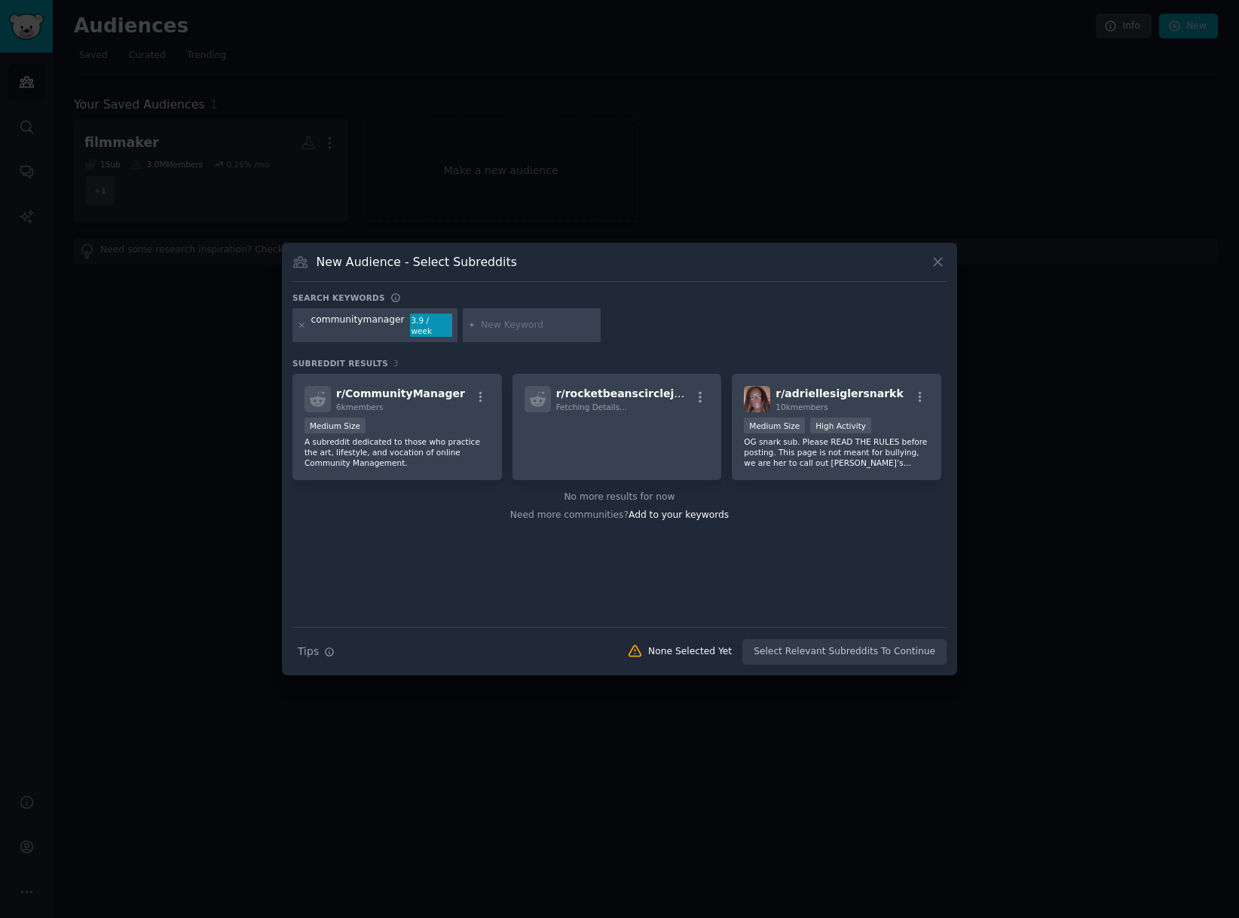
click at [939, 266] on icon at bounding box center [938, 262] width 8 height 8
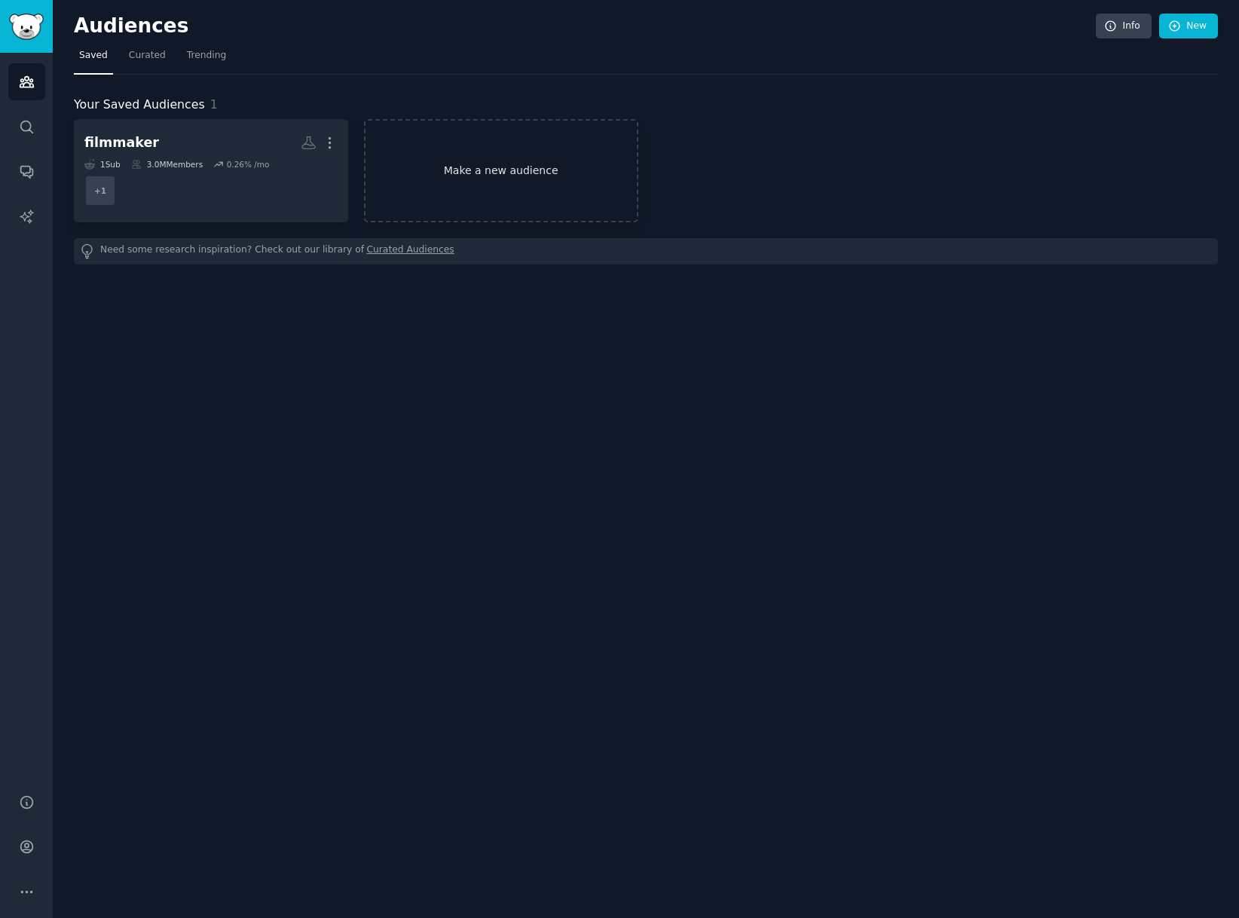
click at [493, 168] on link "Make a new audience" at bounding box center [501, 170] width 274 height 103
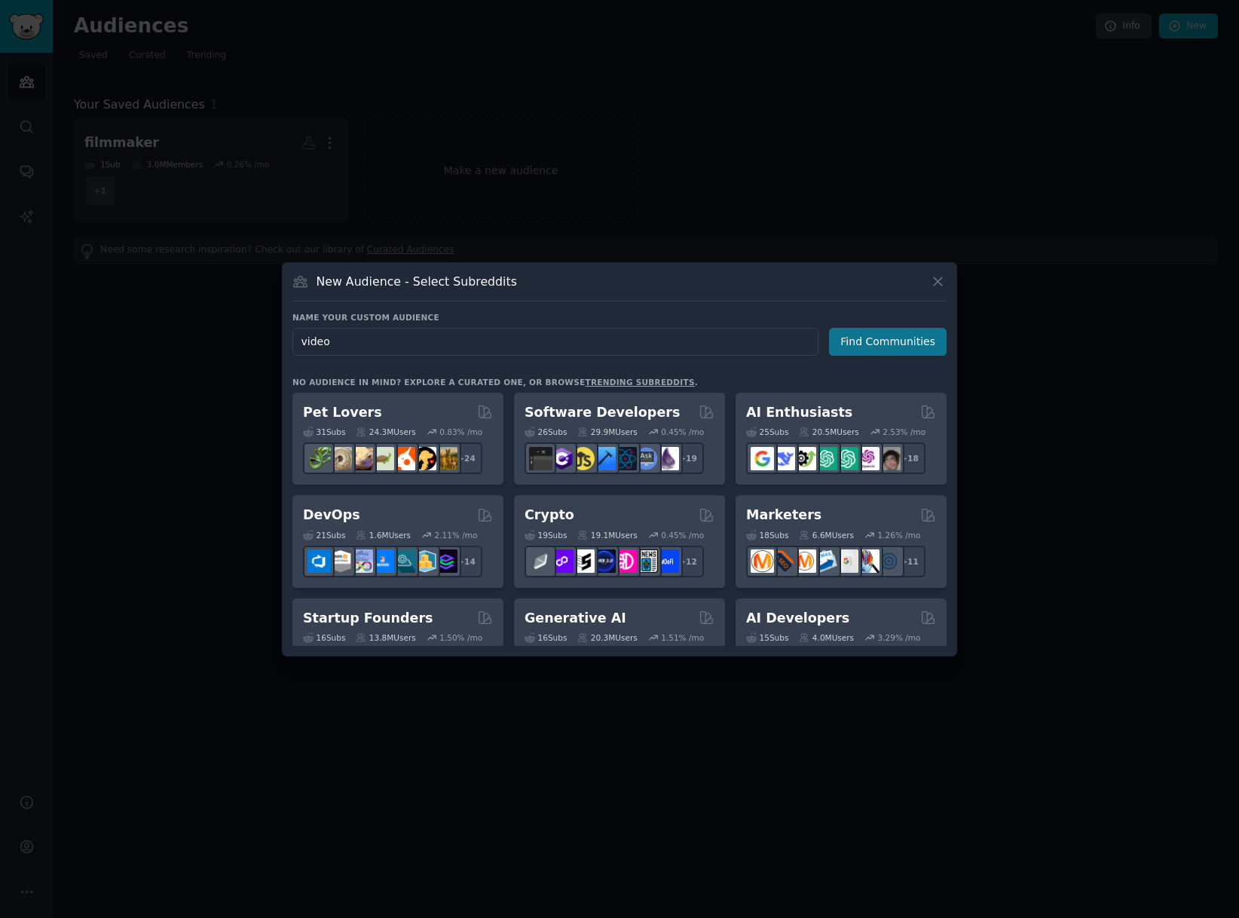
type input "video"
click at [904, 345] on button "Find Communities" at bounding box center [888, 342] width 118 height 28
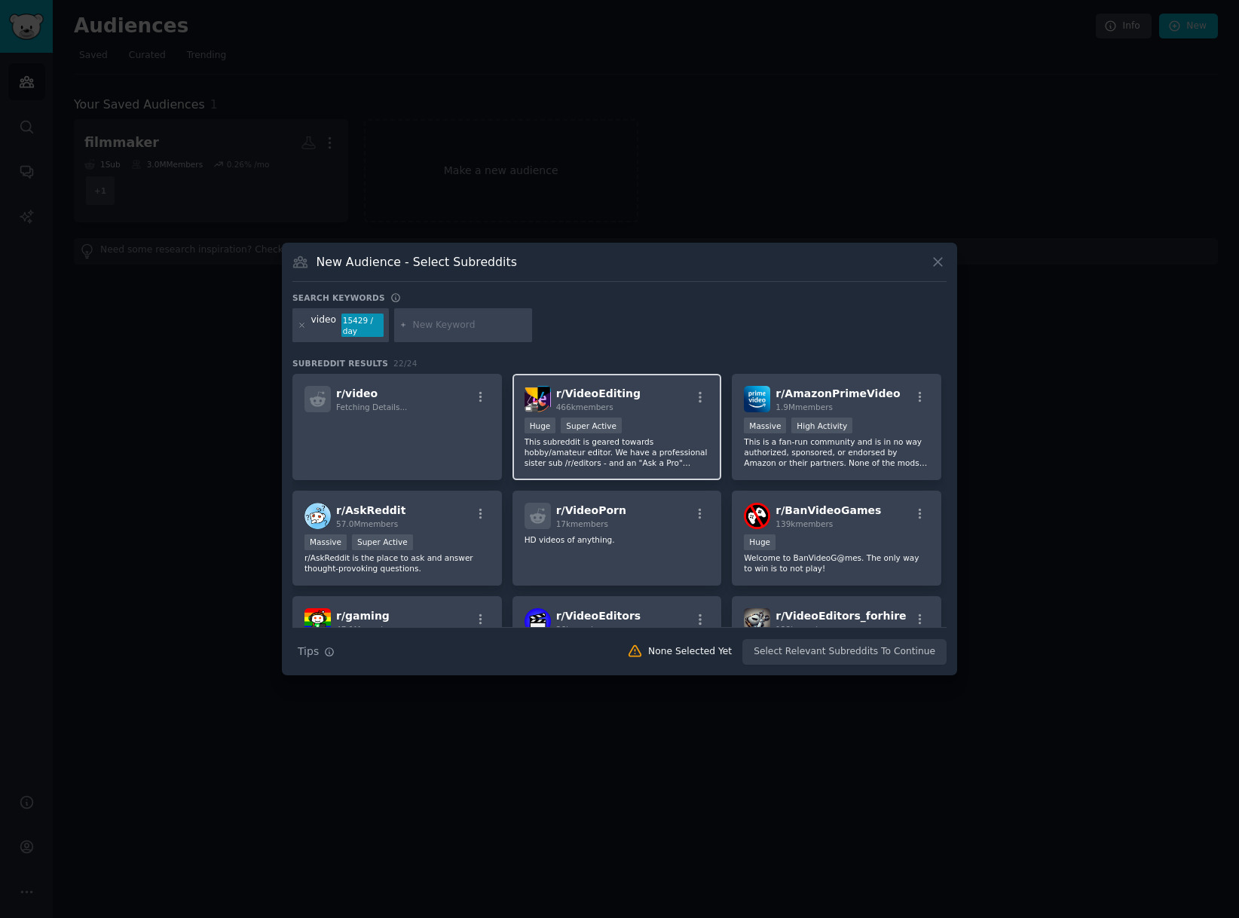
click at [687, 402] on div "r/ VideoEditing 466k members" at bounding box center [617, 399] width 185 height 26
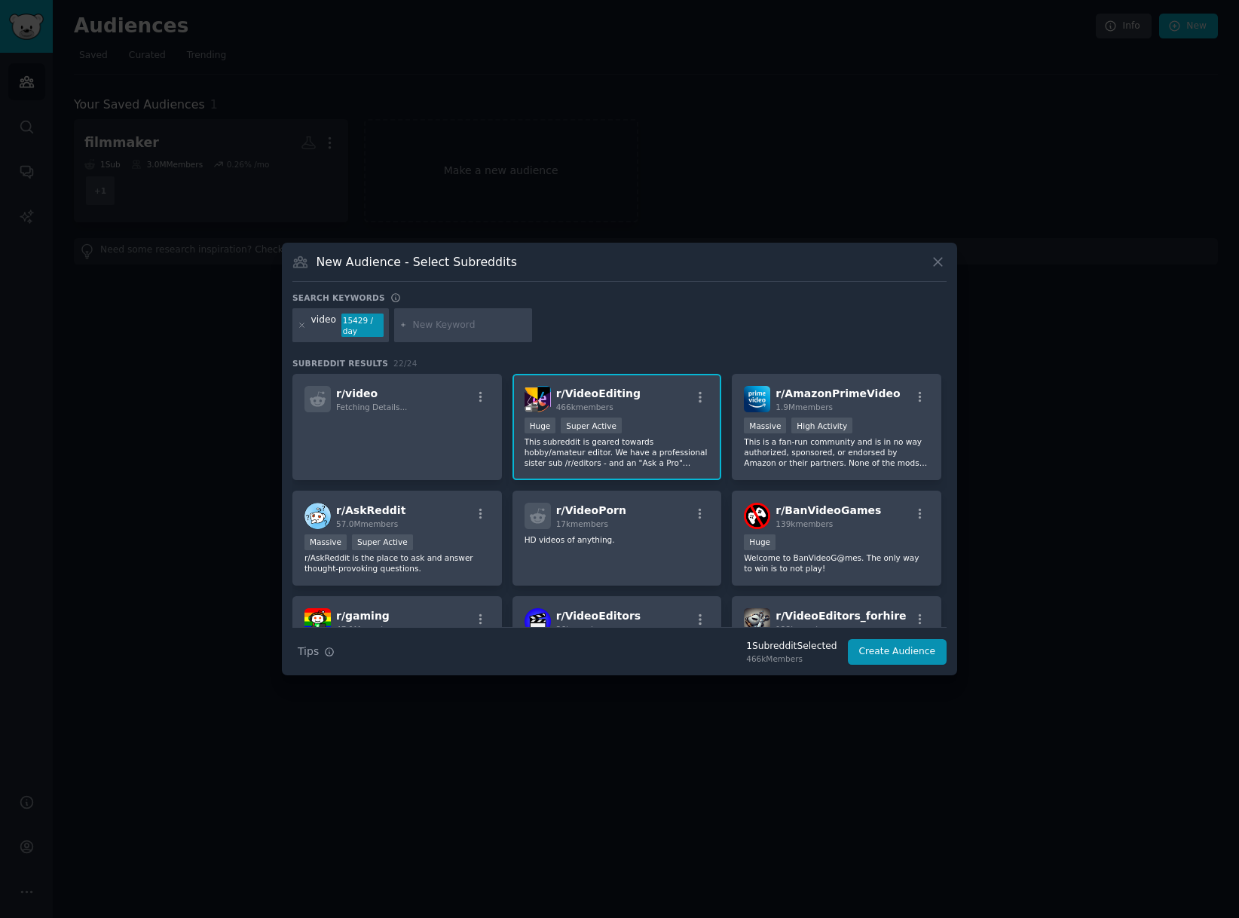
click at [913, 659] on button "Create Audience" at bounding box center [897, 652] width 99 height 26
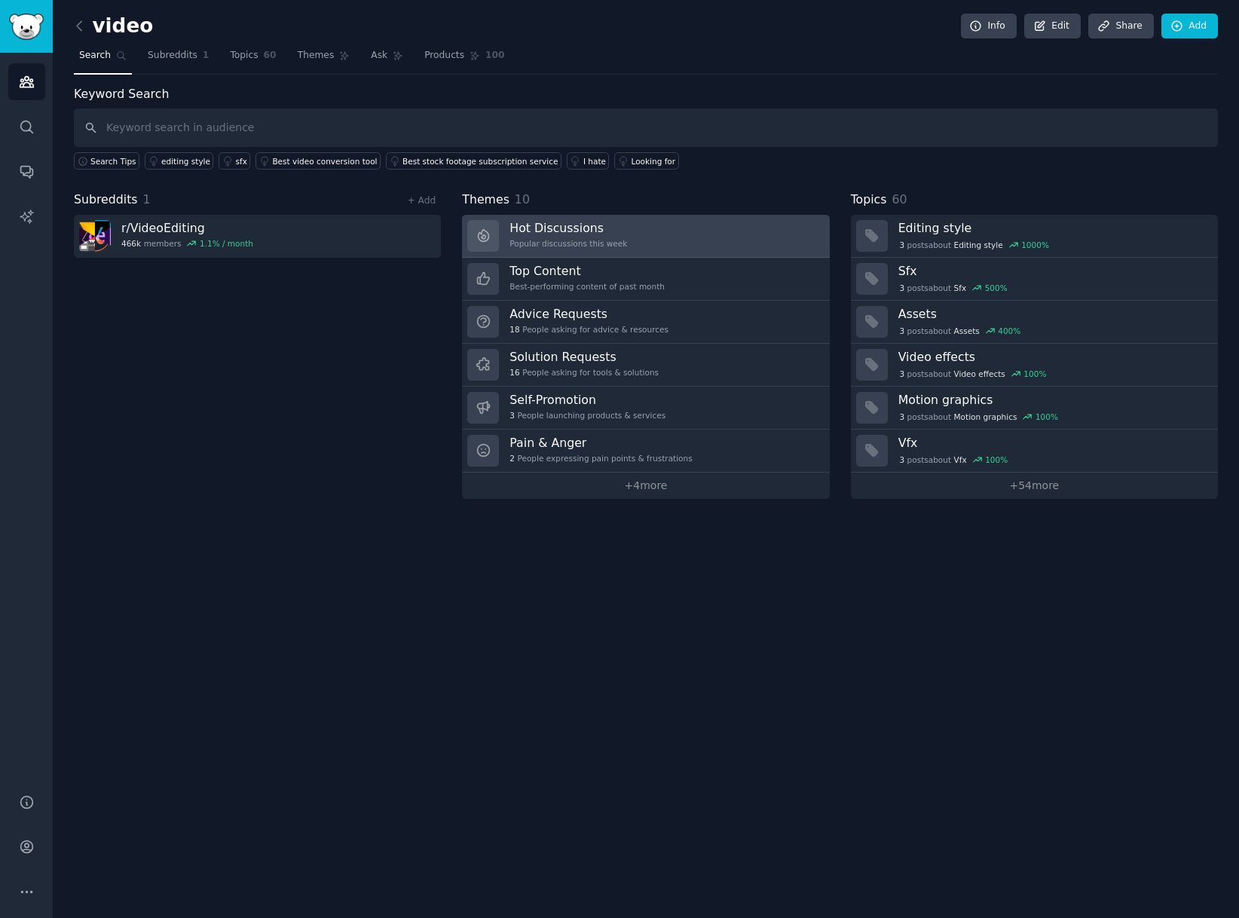
click at [784, 243] on link "Hot Discussions Popular discussions this week" at bounding box center [645, 236] width 367 height 43
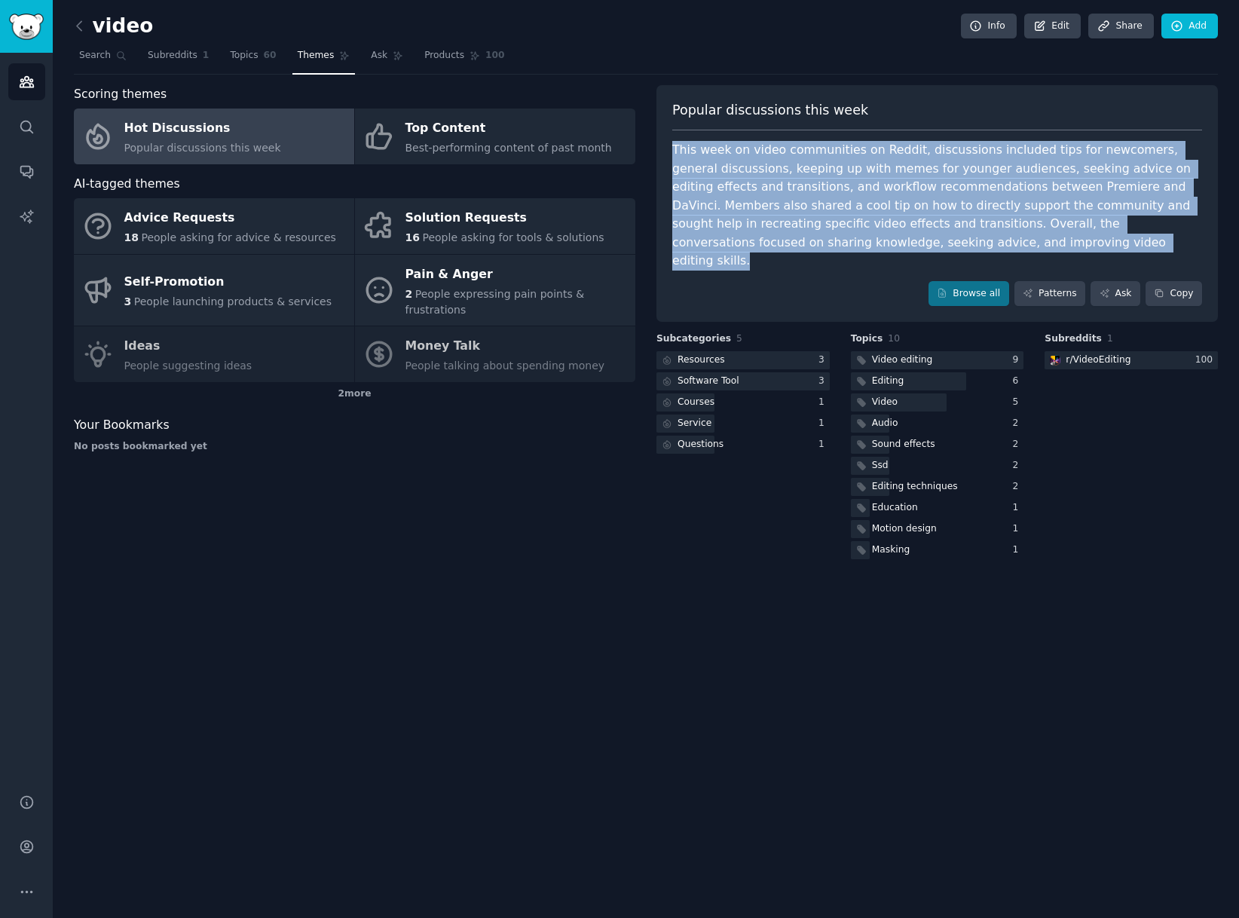
drag, startPoint x: 854, startPoint y: 242, endPoint x: 706, endPoint y: 158, distance: 170.1
click at [670, 145] on div "Popular discussions this week This week on video communities on Reddit, discuss…" at bounding box center [936, 203] width 561 height 237
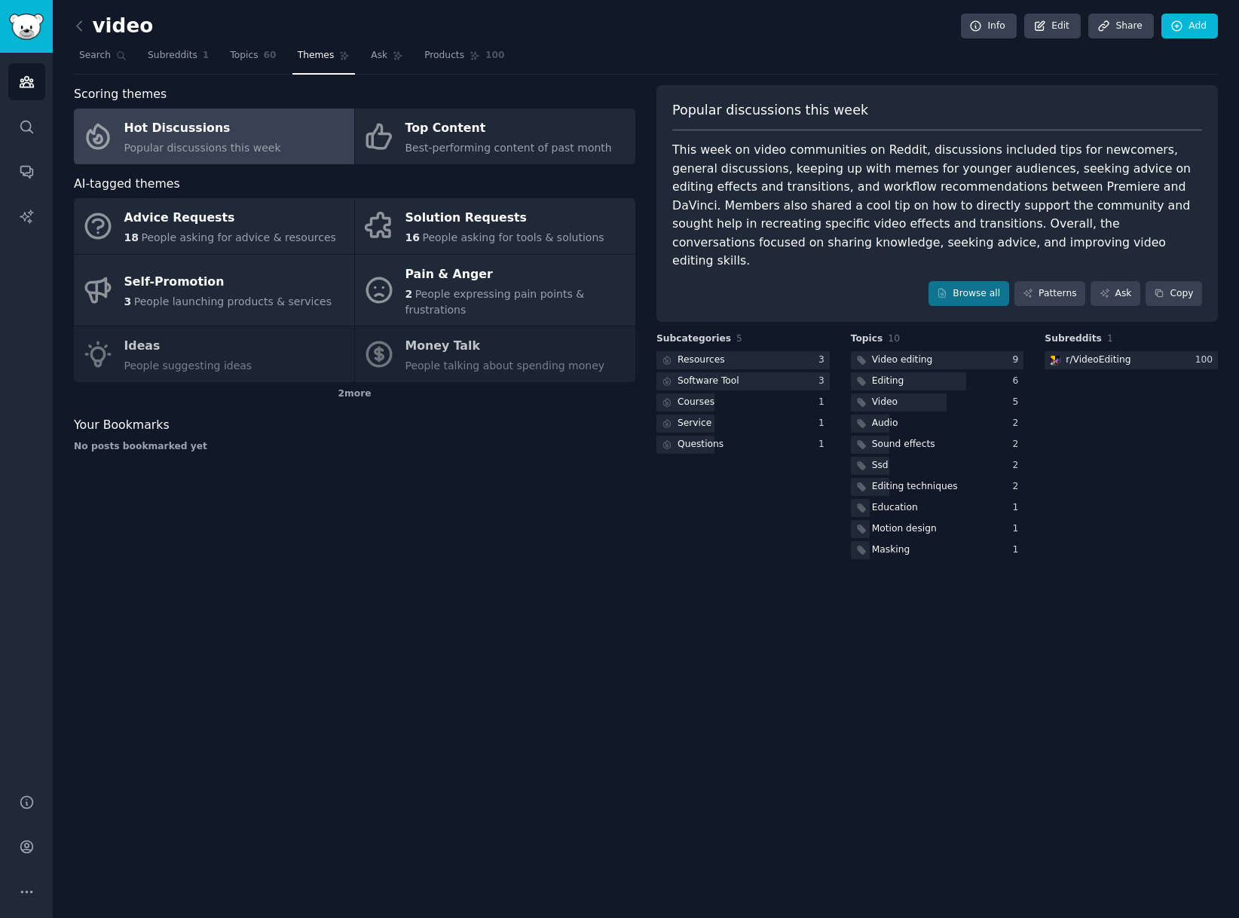
click at [578, 514] on div "Scoring themes Hot Discussions Popular discussions this week Top Content Best-p…" at bounding box center [354, 323] width 561 height 477
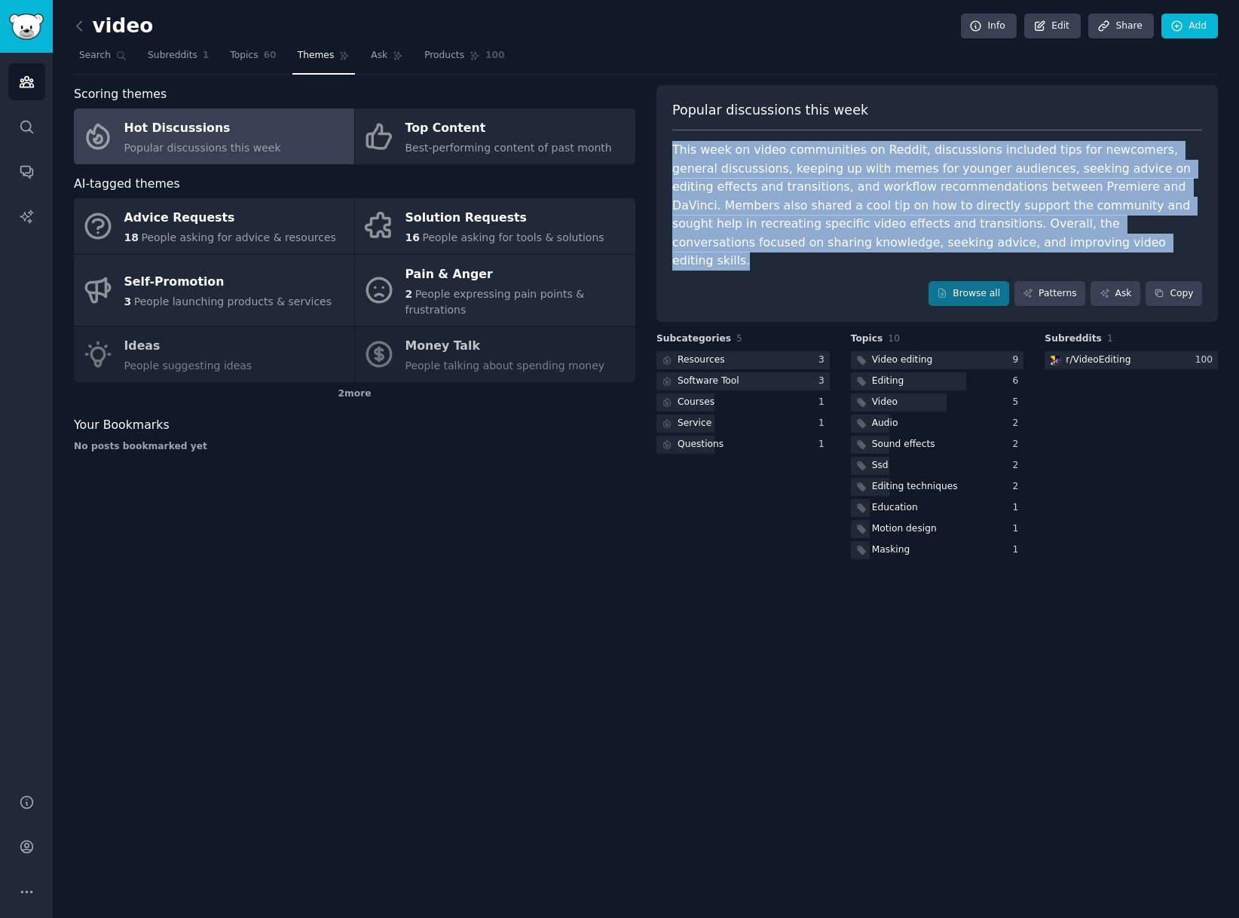
drag, startPoint x: 841, startPoint y: 236, endPoint x: 662, endPoint y: 145, distance: 200.2
click at [662, 145] on div "Popular discussions this week This week on video communities on Reddit, discuss…" at bounding box center [936, 203] width 561 height 237
copy div "This week on video communities on Reddit, discussions included tips for newcome…"
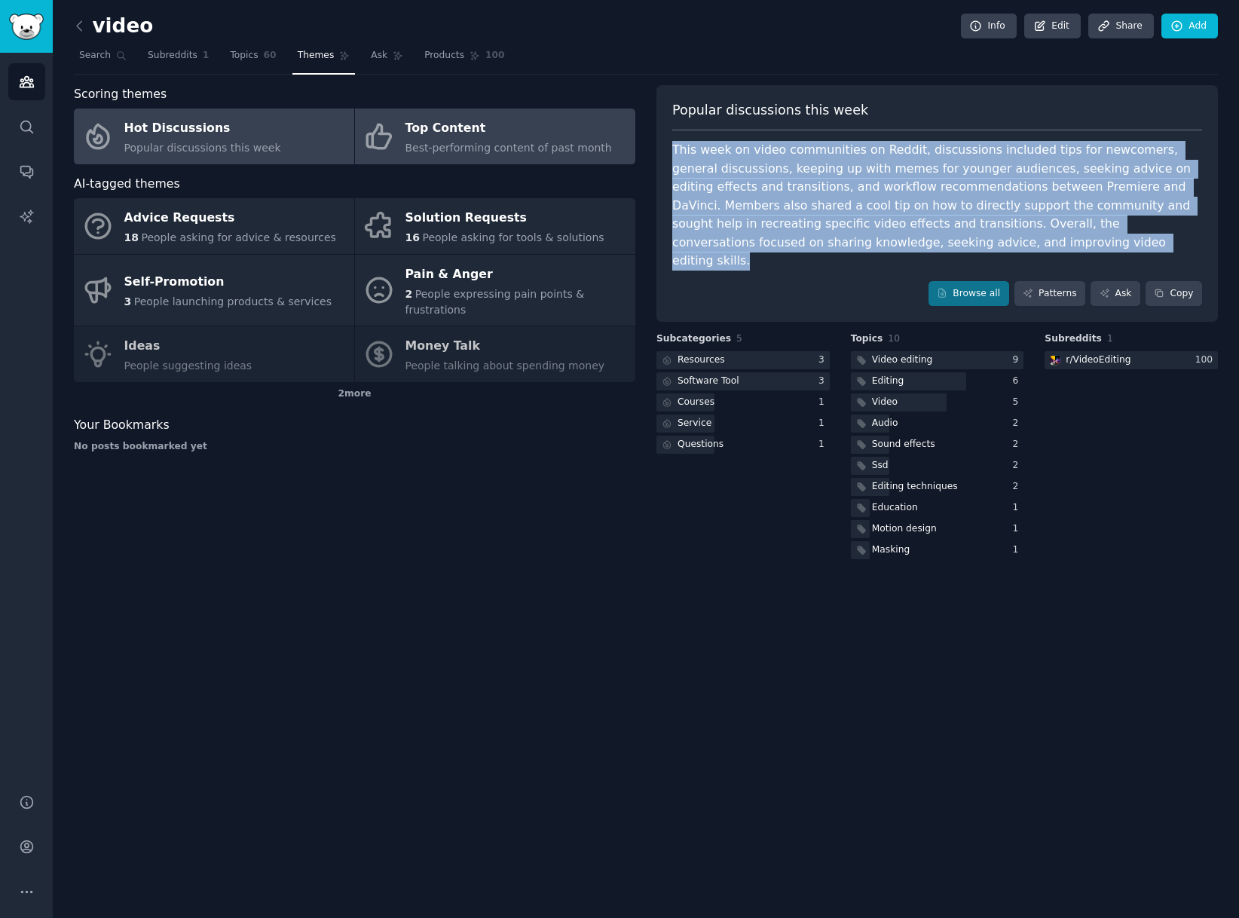
click at [499, 140] on div "Best-performing content of past month" at bounding box center [508, 148] width 206 height 16
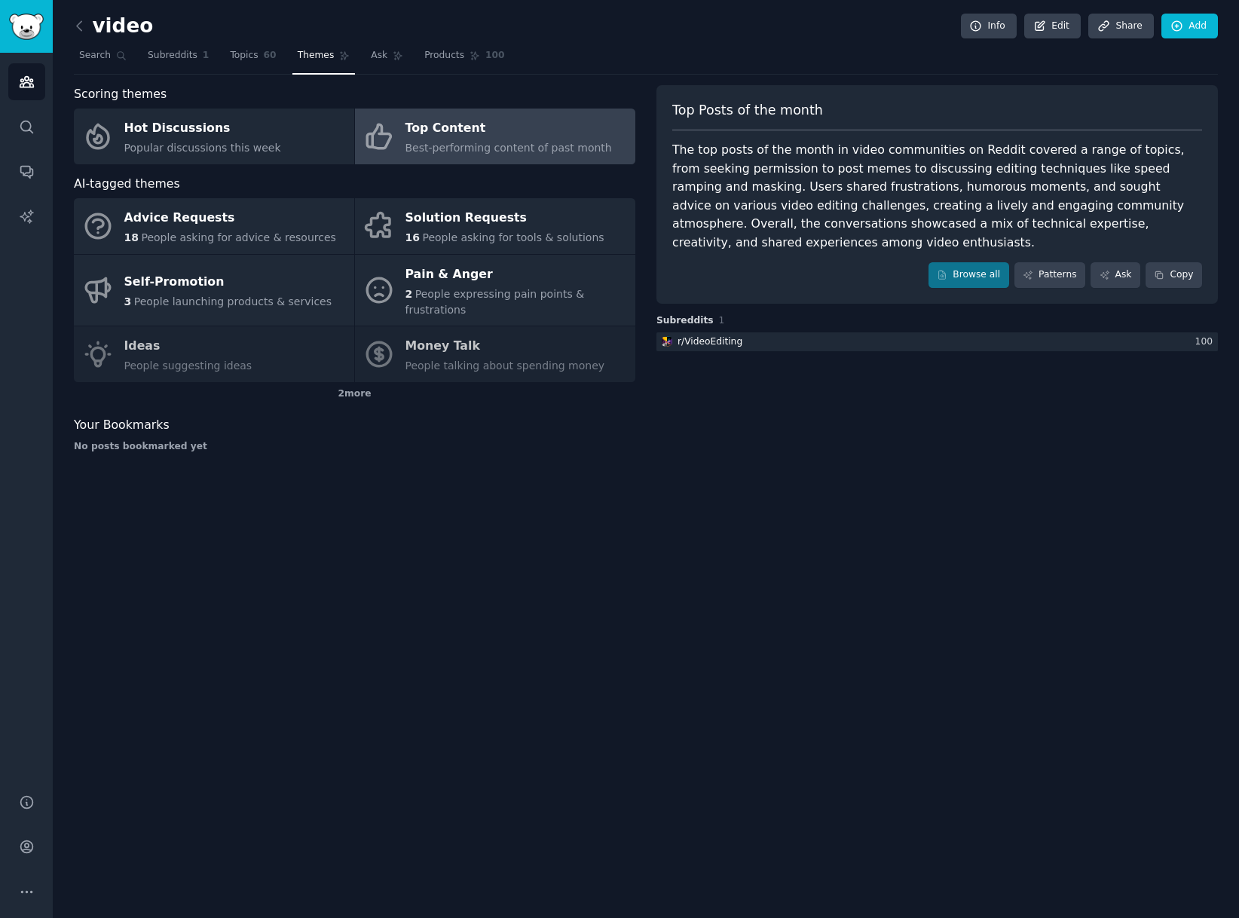
click at [785, 244] on div "The top posts of the month in video communities on Reddit covered a range of to…" at bounding box center [937, 196] width 530 height 111
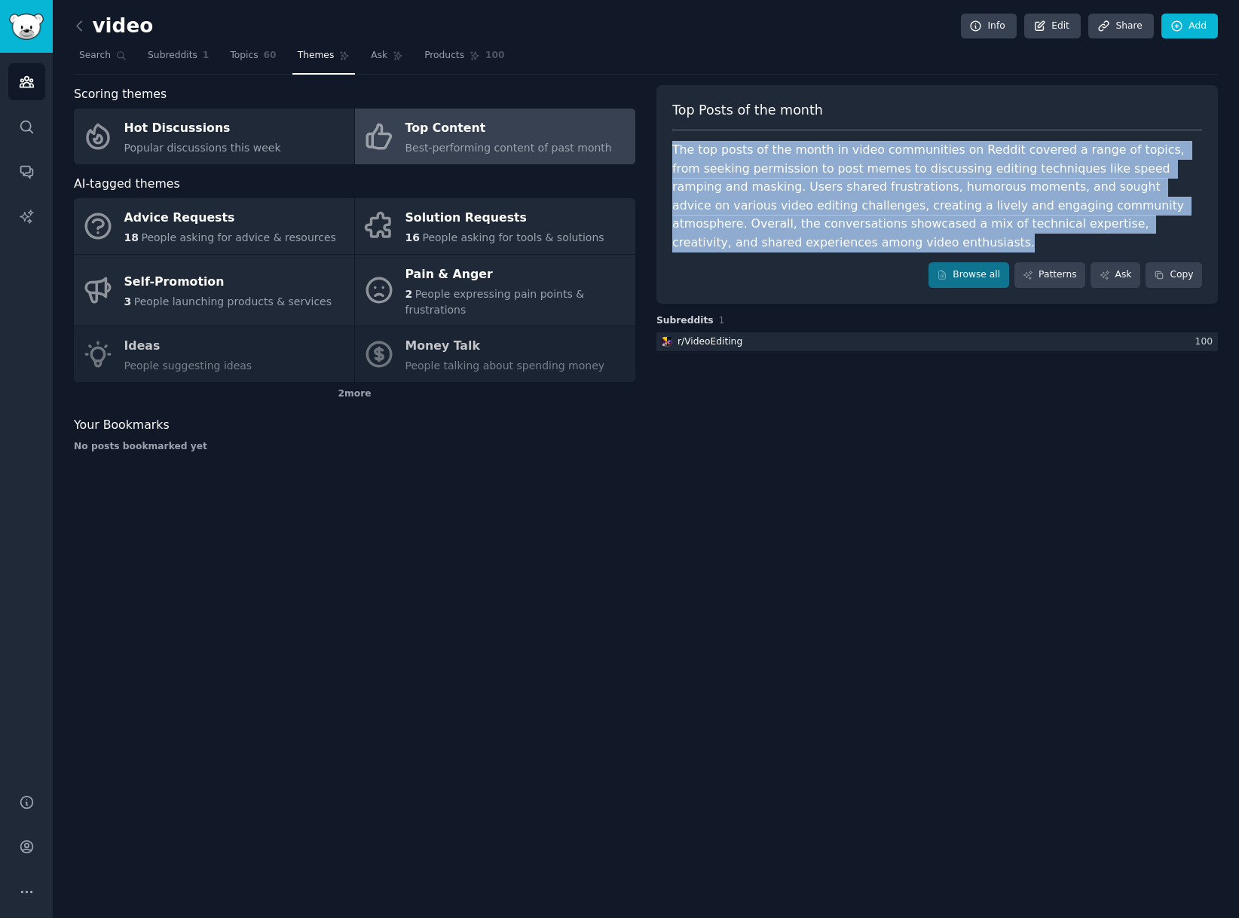
drag, startPoint x: 785, startPoint y: 244, endPoint x: 718, endPoint y: 162, distance: 105.6
click at [685, 137] on div "Top Posts of the month The top posts of the month in video communities on Reddi…" at bounding box center [936, 194] width 561 height 219
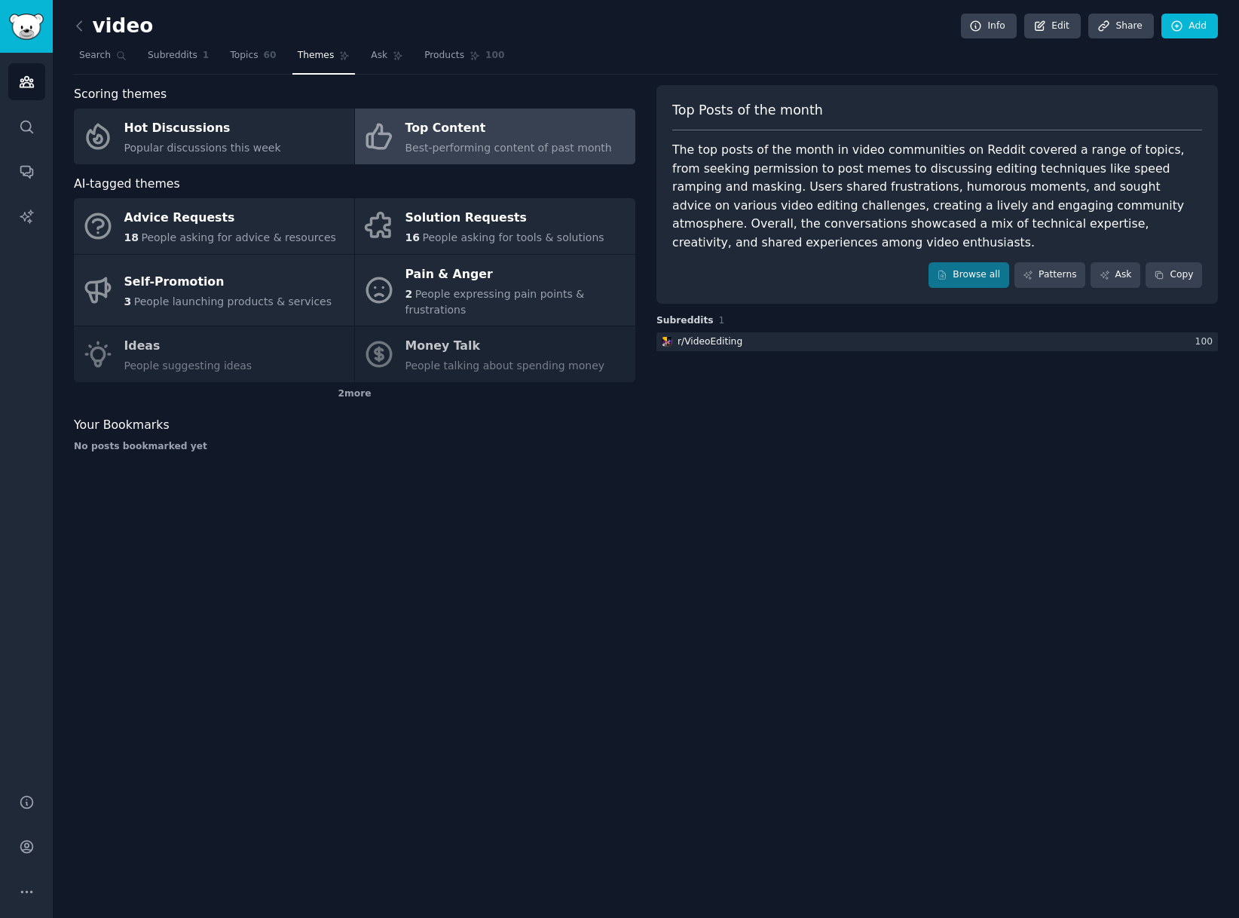
click at [775, 274] on div "Browse all Patterns Ask Copy" at bounding box center [937, 275] width 530 height 26
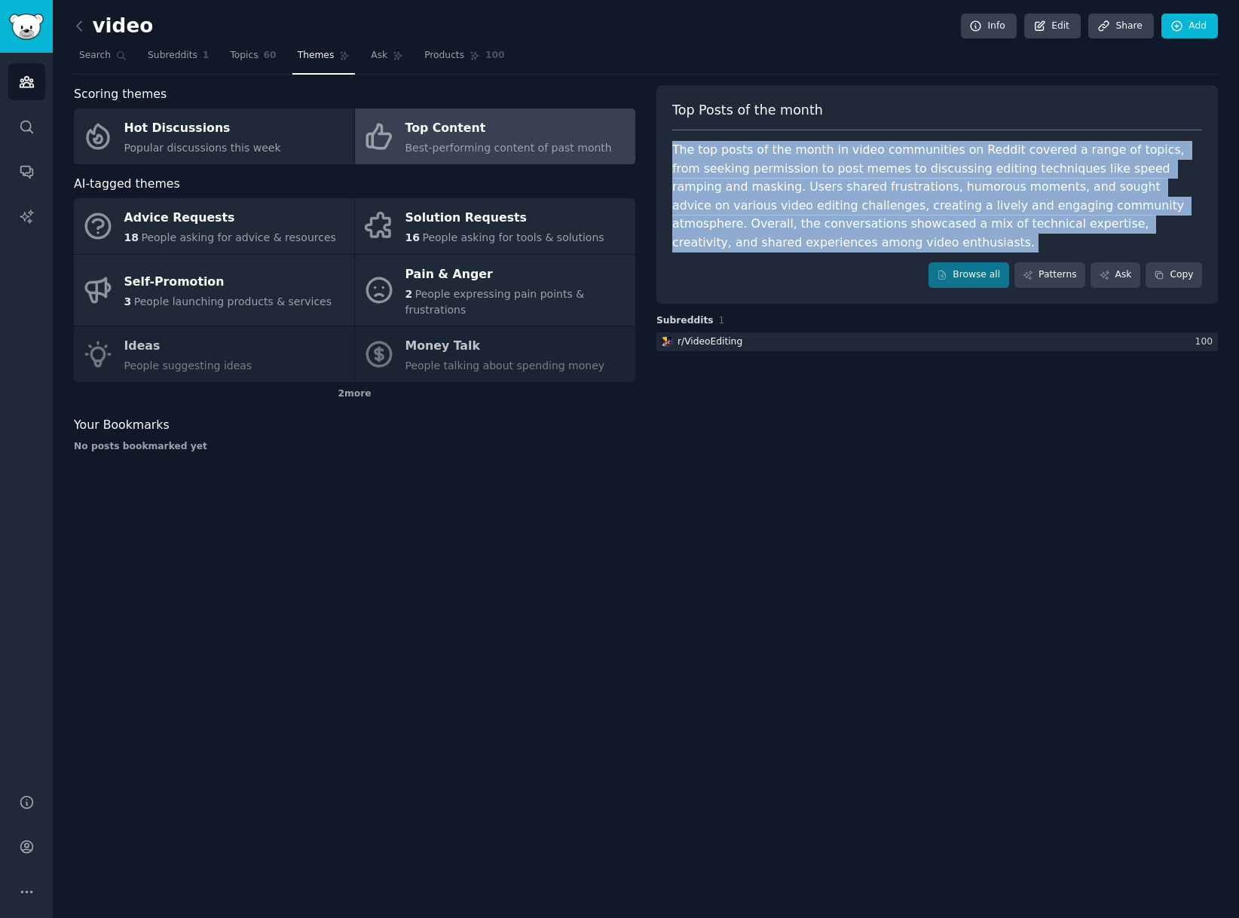
drag, startPoint x: 791, startPoint y: 257, endPoint x: 670, endPoint y: 142, distance: 166.3
click at [670, 142] on div "Top Posts of the month The top posts of the month in video communities on Reddi…" at bounding box center [936, 194] width 561 height 219
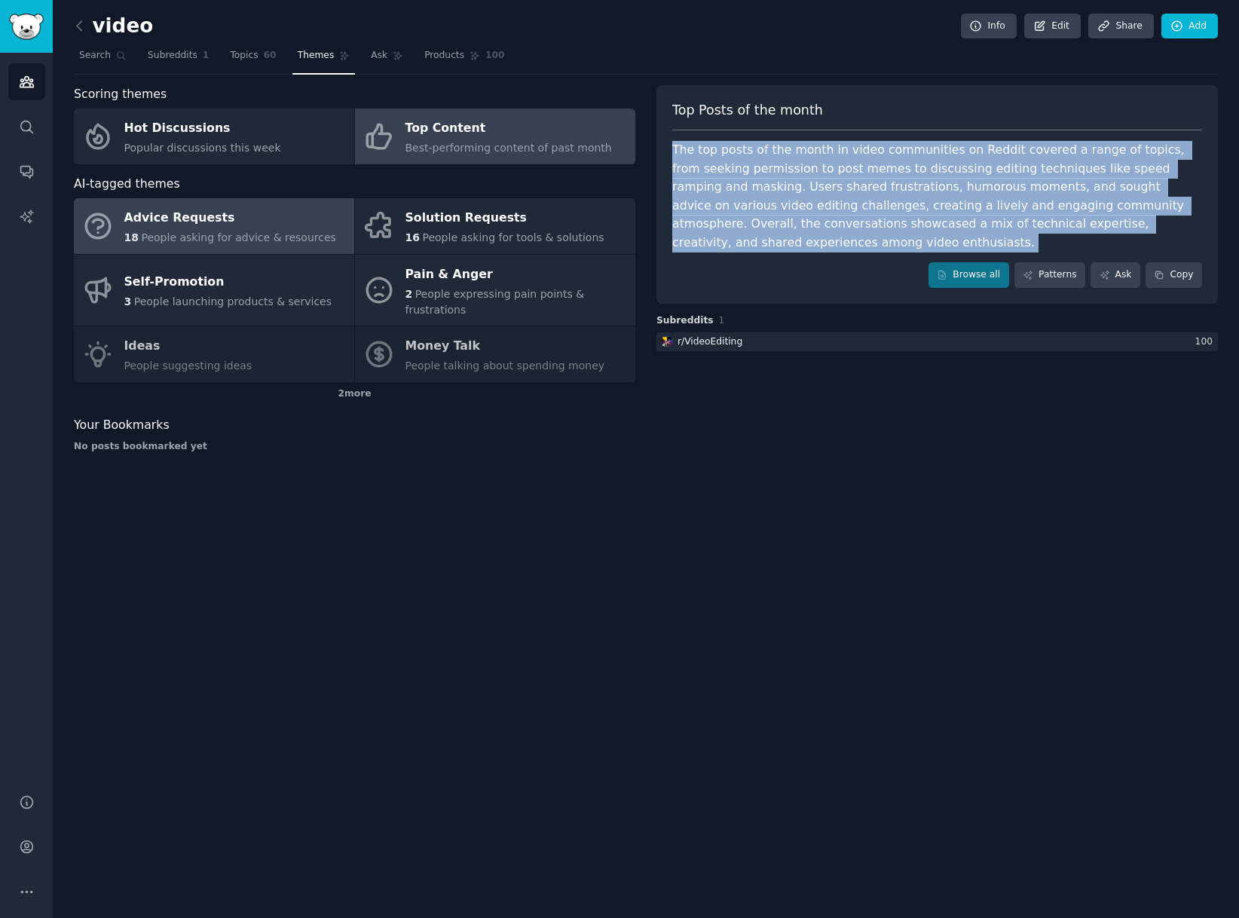
click at [246, 230] on div "18 People asking for advice & resources" at bounding box center [230, 238] width 212 height 16
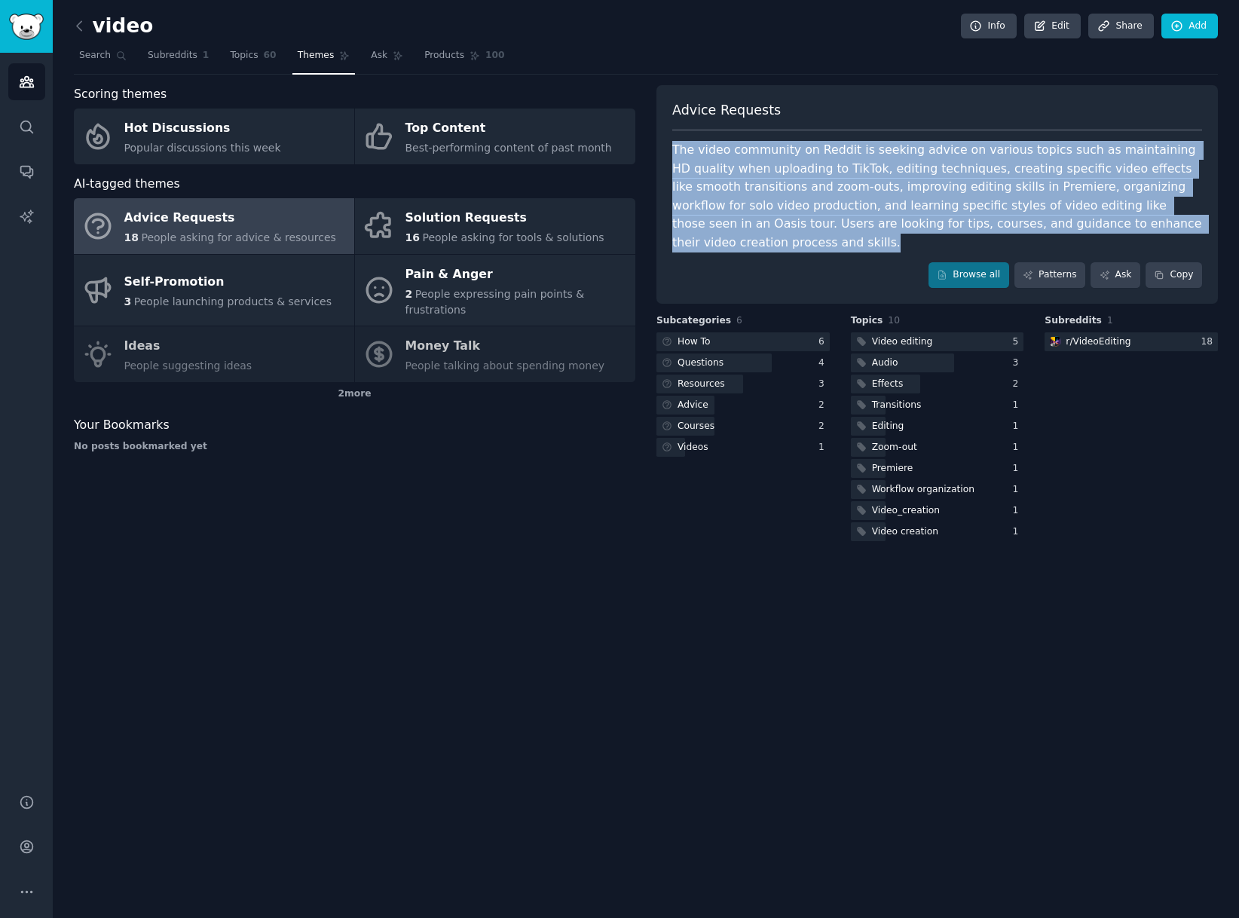
drag, startPoint x: 1116, startPoint y: 221, endPoint x: 673, endPoint y: 149, distance: 448.9
click at [673, 149] on div "The video community on Reddit is seeking advice on various topics such as maint…" at bounding box center [937, 196] width 530 height 111
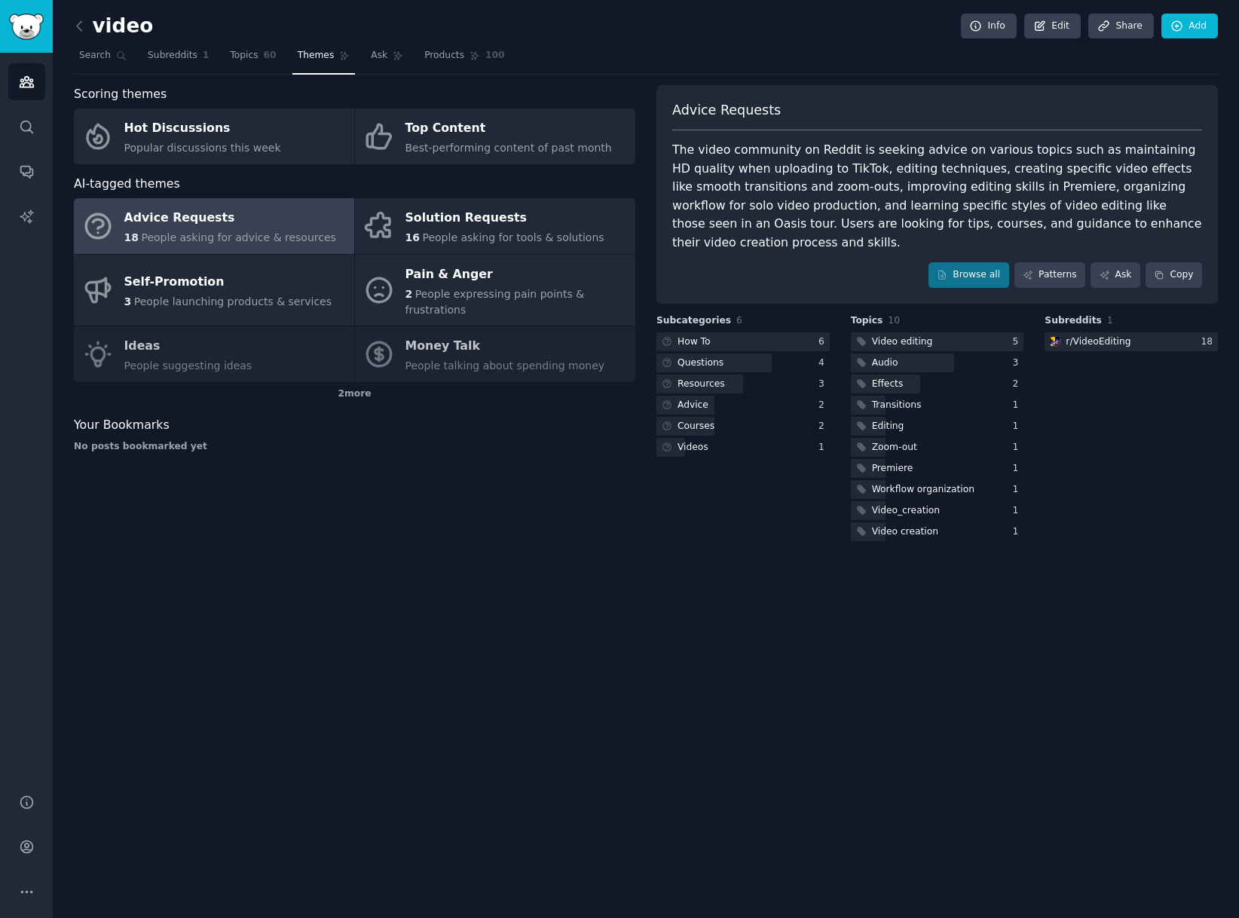
click at [785, 234] on div "Advice Requests The video community on Reddit is seeking advice on various topi…" at bounding box center [936, 194] width 561 height 219
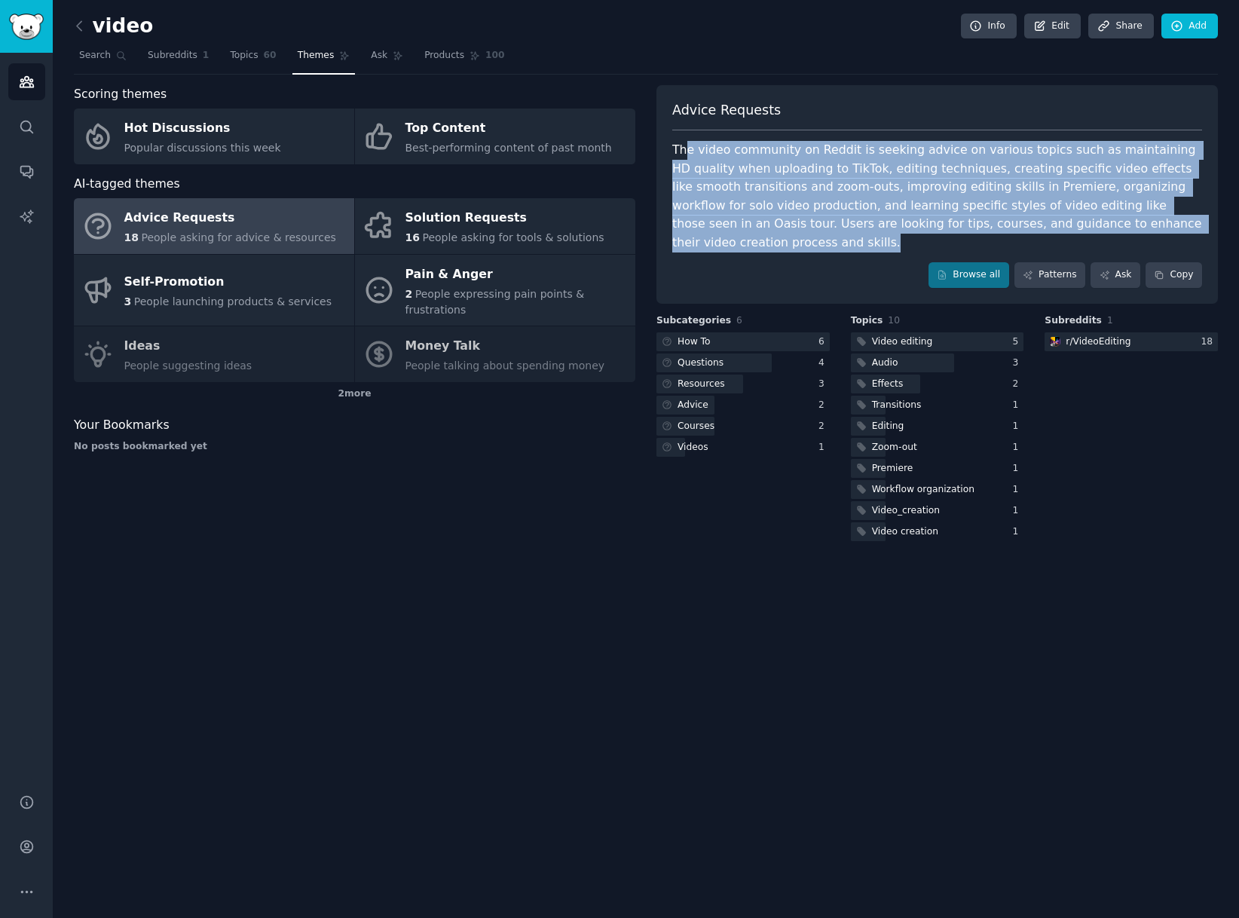
drag, startPoint x: 1130, startPoint y: 221, endPoint x: 685, endPoint y: 140, distance: 451.9
click at [686, 141] on div "The video community on Reddit is seeking advice on various topics such as maint…" at bounding box center [937, 196] width 530 height 111
drag, startPoint x: 671, startPoint y: 146, endPoint x: 1158, endPoint y: 220, distance: 492.4
click at [1158, 220] on div "Advice Requests The video community on Reddit is seeking advice on various topi…" at bounding box center [936, 194] width 561 height 219
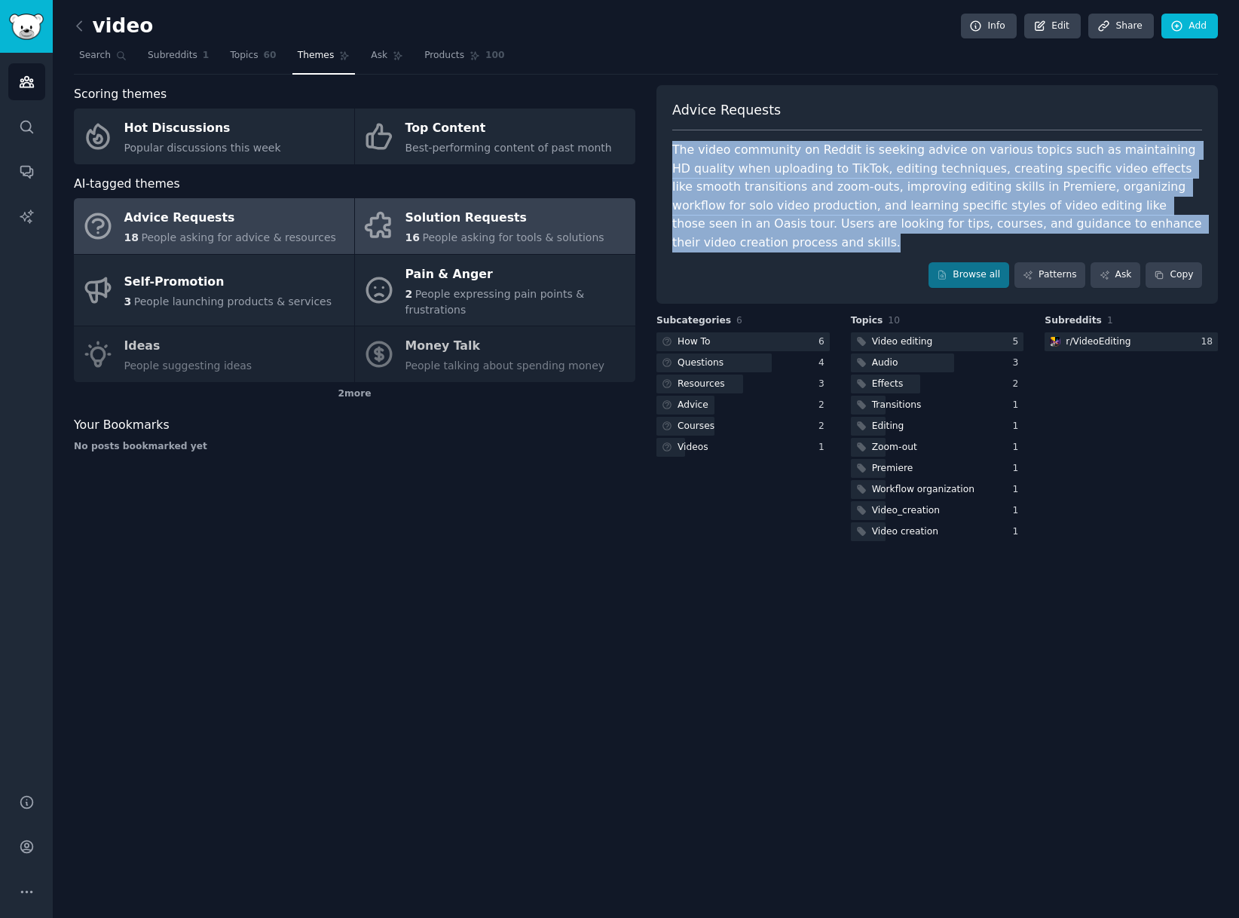
click at [382, 225] on icon at bounding box center [379, 226] width 32 height 32
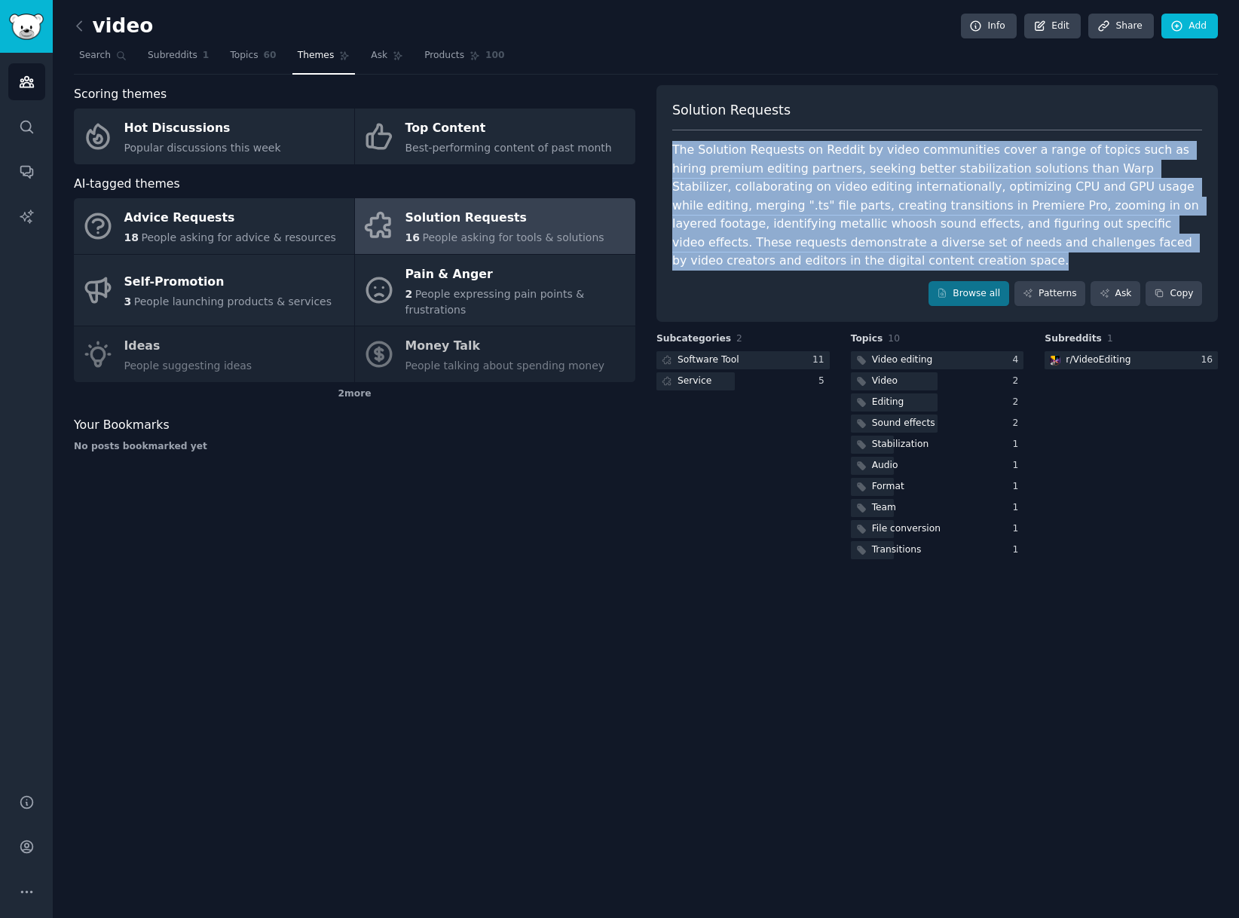
drag, startPoint x: 741, startPoint y: 210, endPoint x: 670, endPoint y: 150, distance: 93.0
click at [670, 150] on div "Solution Requests The Solution Requests on Reddit by video communities cover a …" at bounding box center [936, 203] width 561 height 237
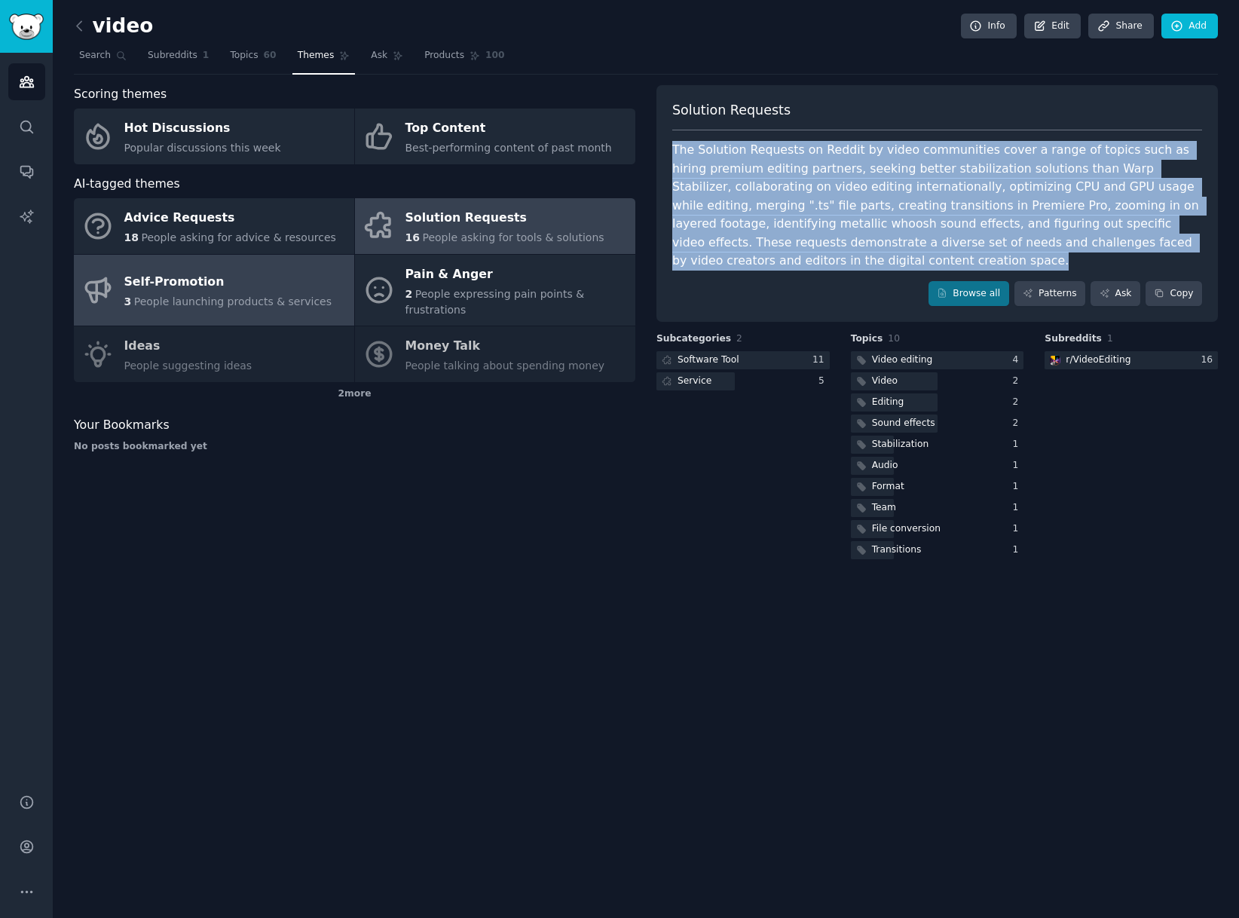
click at [263, 289] on div "Self-Promotion" at bounding box center [228, 283] width 208 height 24
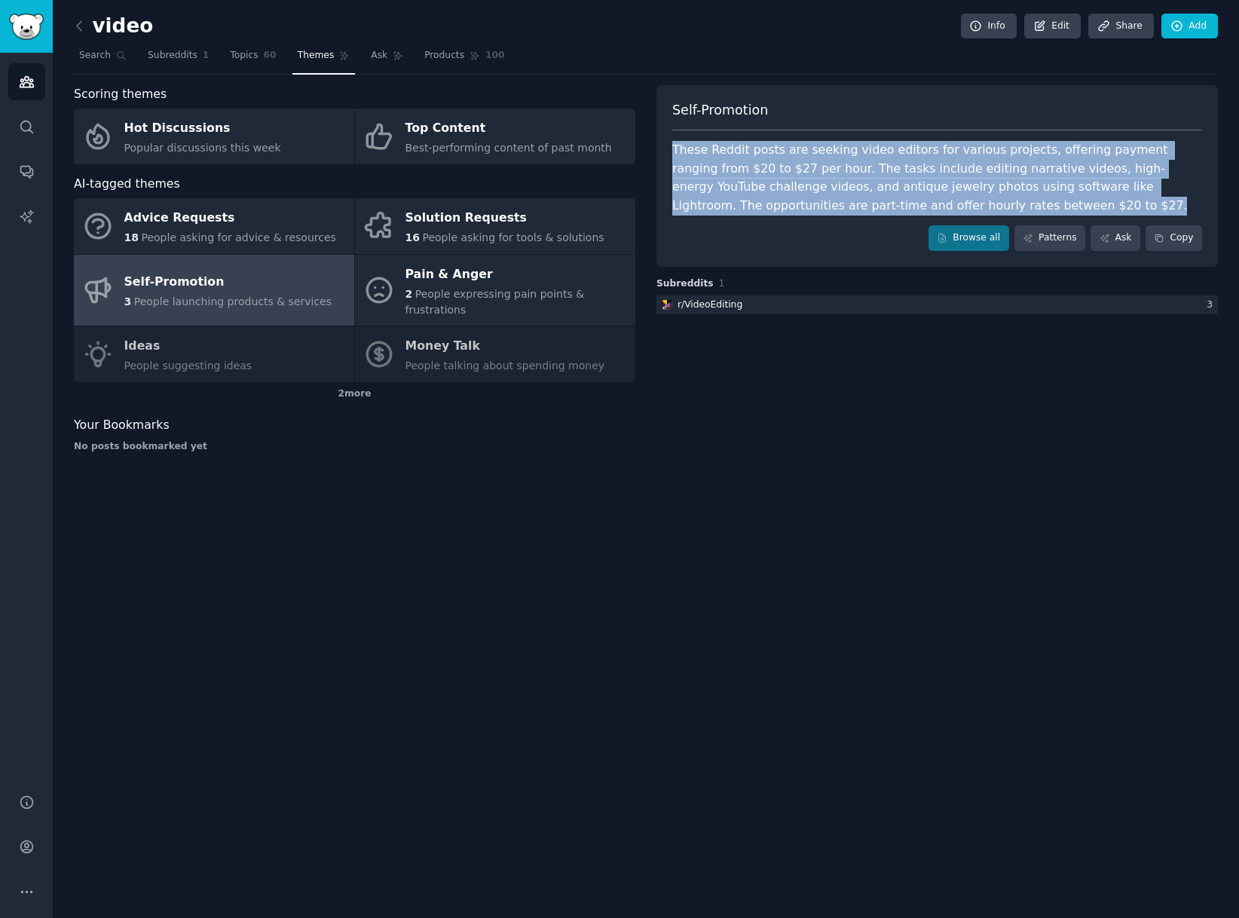
drag, startPoint x: 914, startPoint y: 210, endPoint x: 676, endPoint y: 136, distance: 249.3
click at [676, 136] on div "Self-Promotion These Reddit posts are seeking video editors for various project…" at bounding box center [936, 176] width 561 height 182
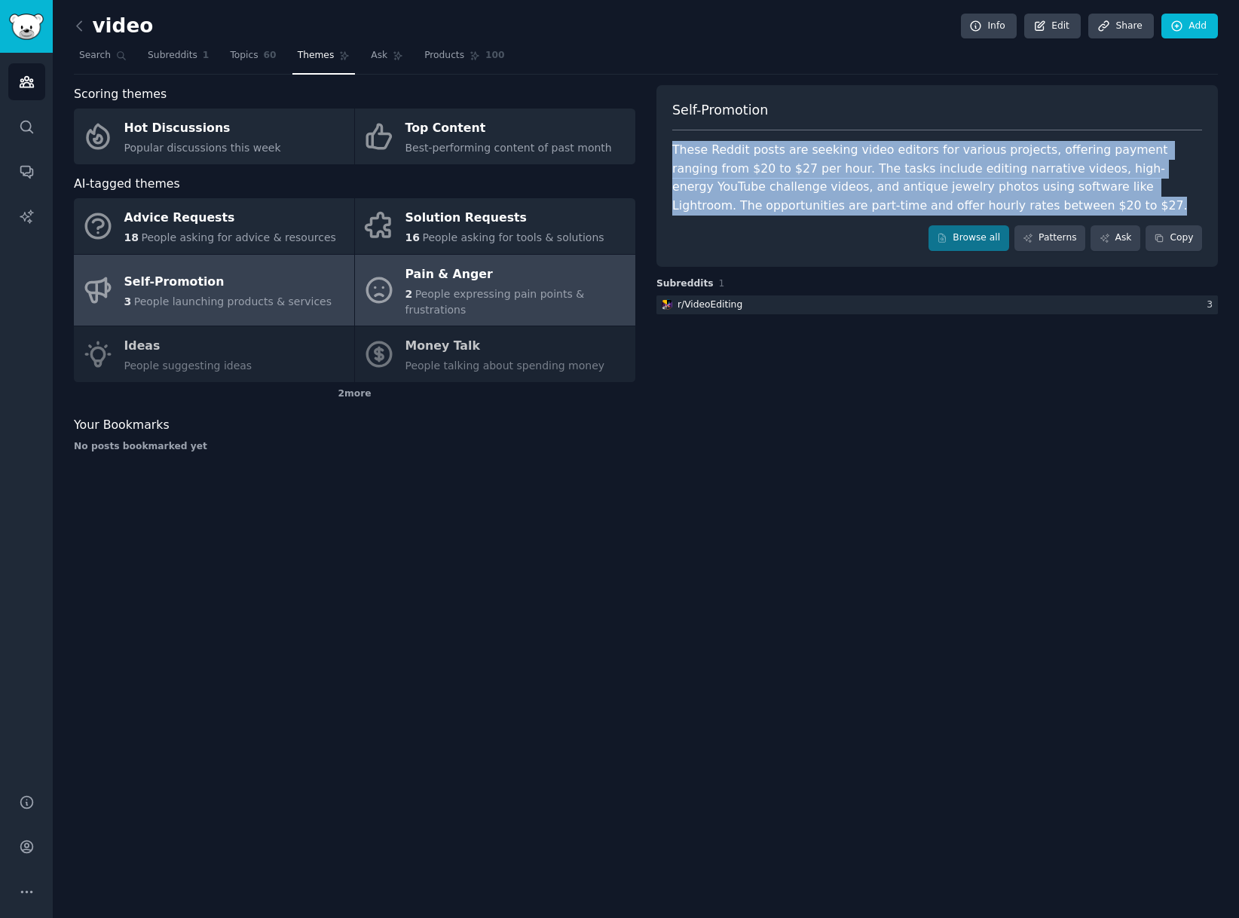
click at [454, 306] on span "People expressing pain points & frustrations" at bounding box center [494, 302] width 179 height 28
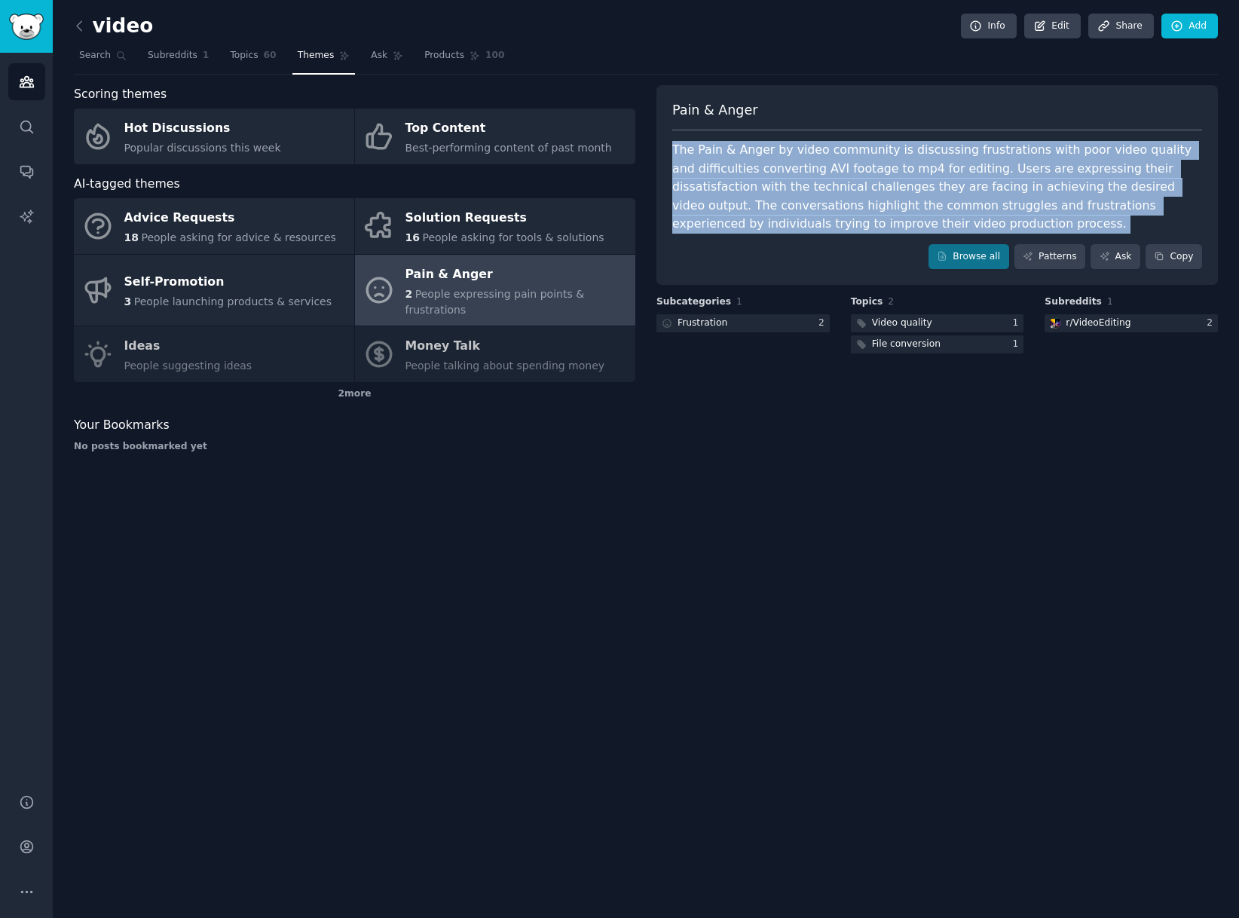
drag, startPoint x: 916, startPoint y: 232, endPoint x: 660, endPoint y: 138, distance: 272.3
click at [660, 138] on div "Pain & Anger The Pain & Anger by video community is discussing frustrations wit…" at bounding box center [936, 185] width 561 height 200
